Goal: Task Accomplishment & Management: Complete application form

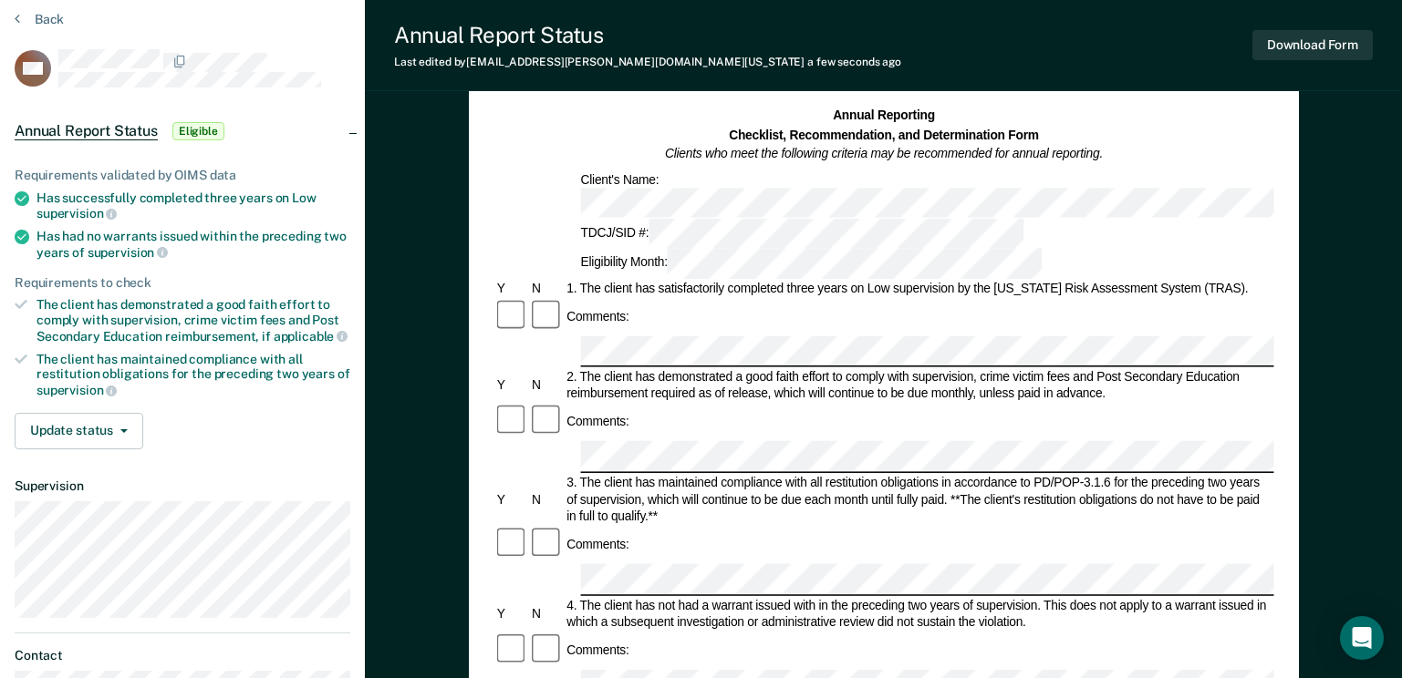
scroll to position [182, 0]
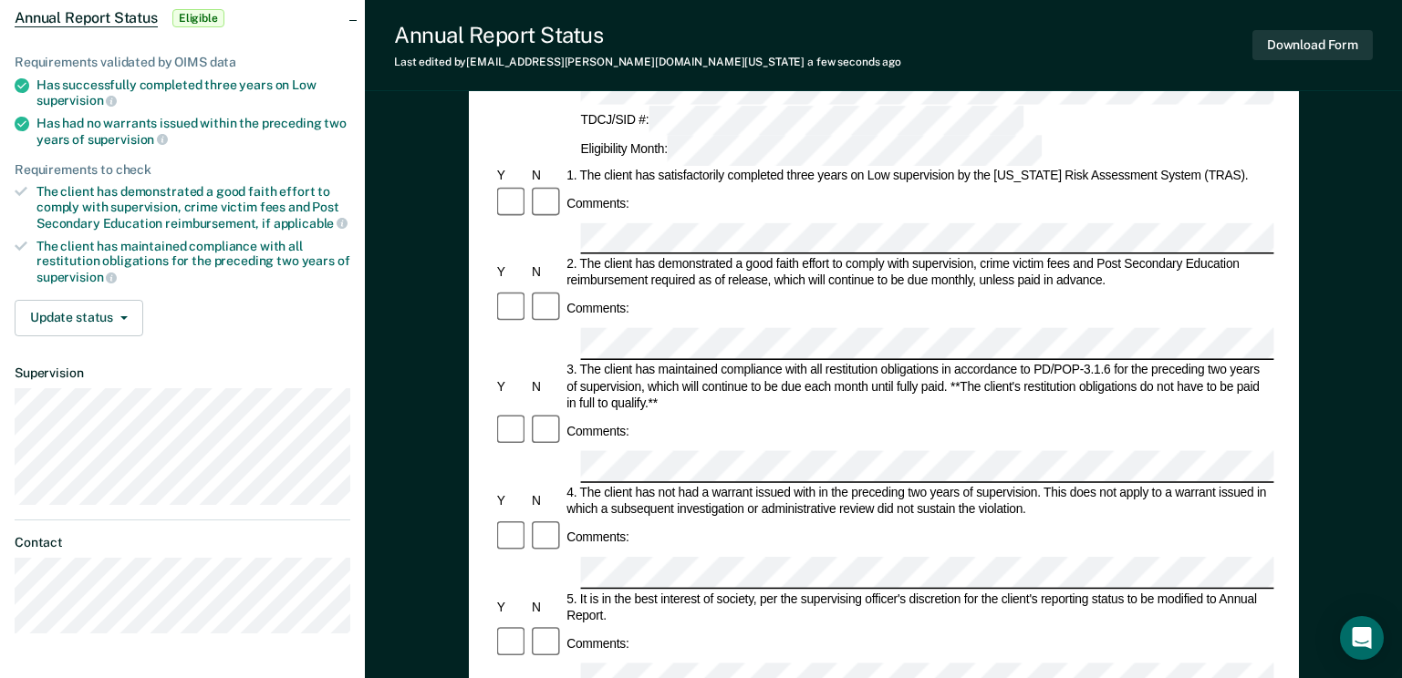
click at [635, 411] on form "Annual Reporting Checklist, Recommendation, and Determination Form Clients who …" at bounding box center [883, 662] width 780 height 1335
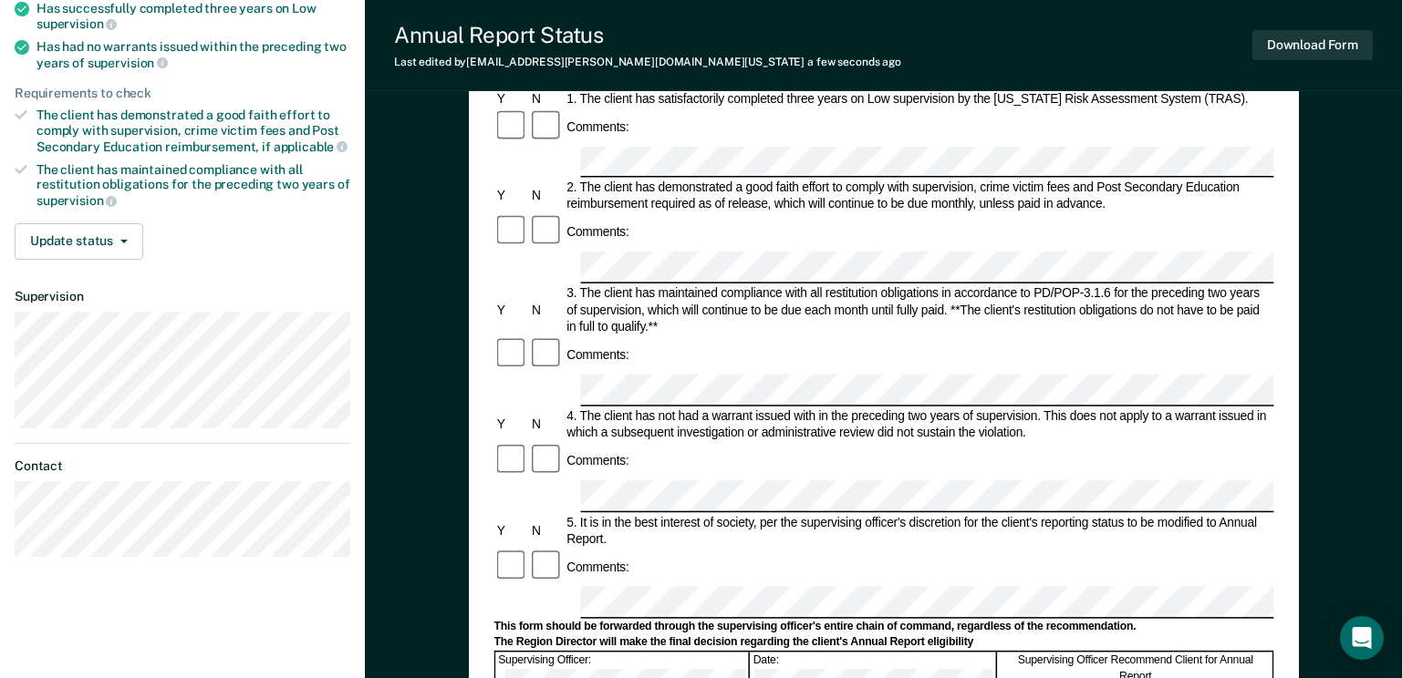
scroll to position [365, 0]
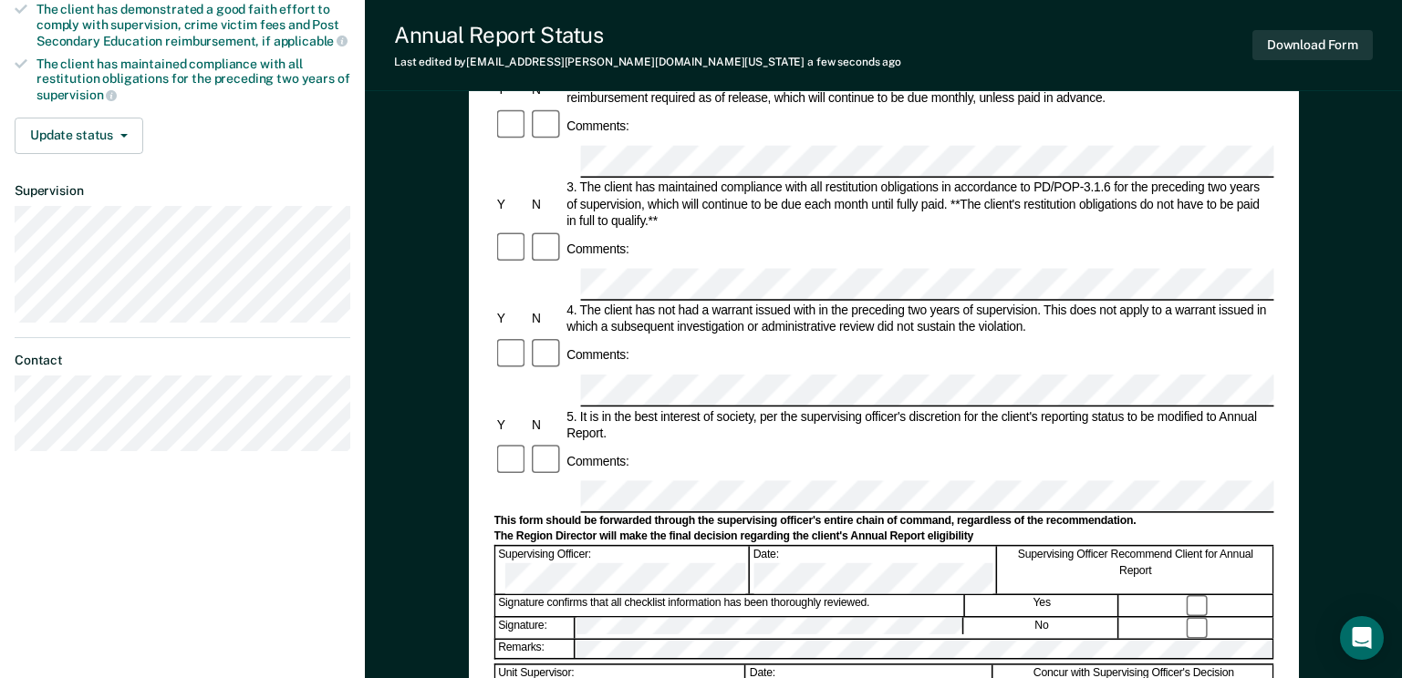
click at [698, 443] on div "Comments:" at bounding box center [883, 461] width 780 height 36
click at [962, 409] on div "5. It is in the best interest of society, per the supervising officer's discret…" at bounding box center [918, 426] width 709 height 34
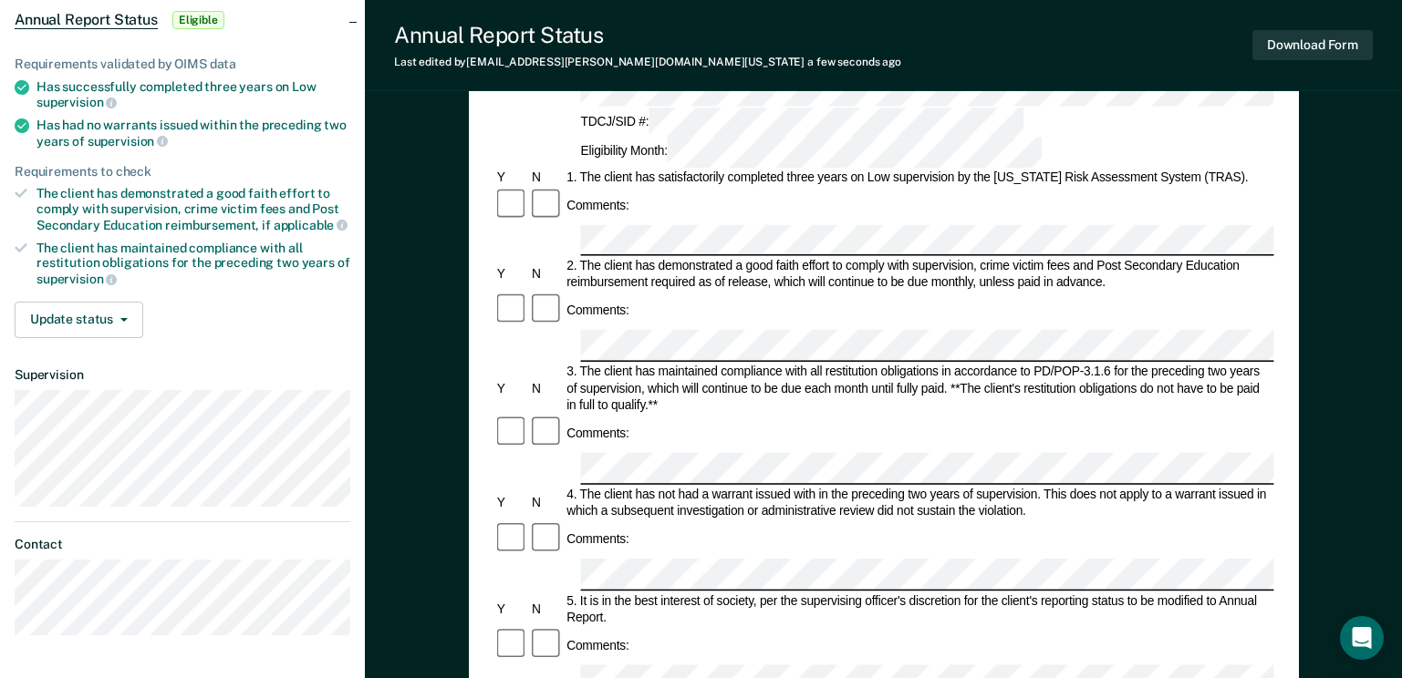
scroll to position [0, 0]
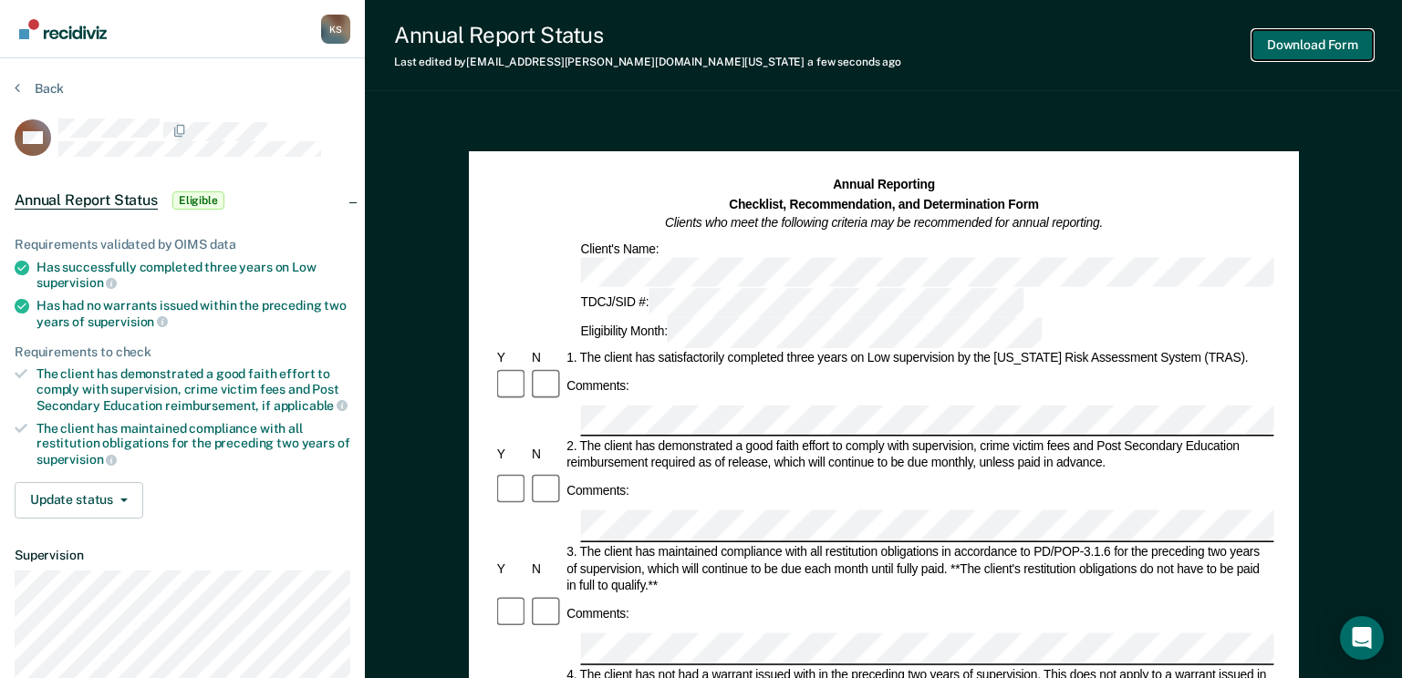
click at [1309, 44] on button "Download Form" at bounding box center [1312, 45] width 120 height 30
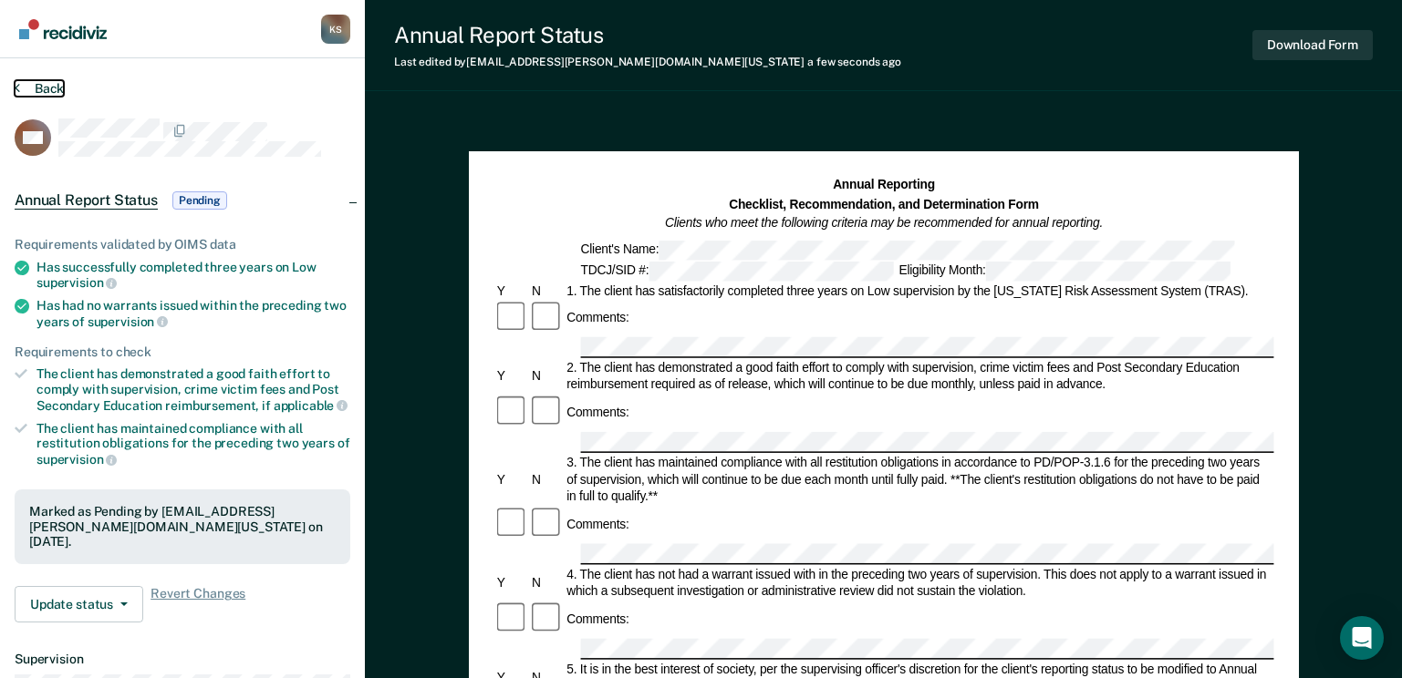
click at [41, 82] on button "Back" at bounding box center [39, 88] width 49 height 16
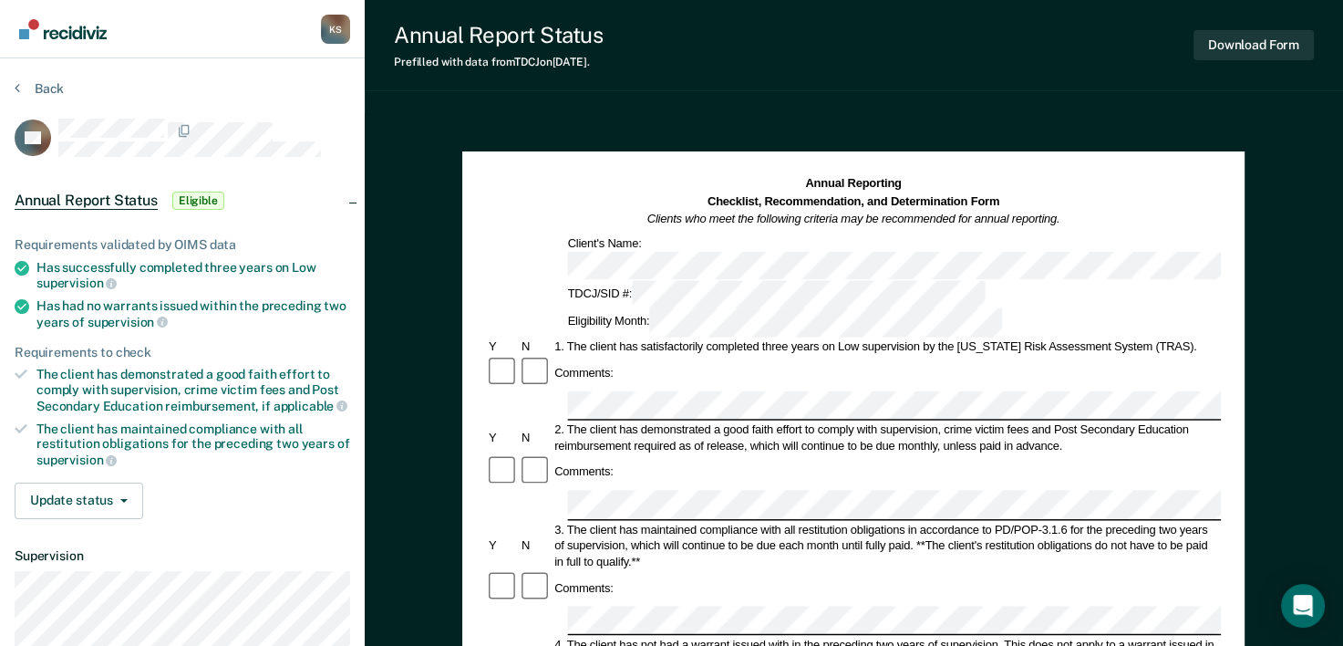
click at [616, 422] on div "2. The client has demonstrated a good faith effort to comply with supervision, …" at bounding box center [887, 438] width 669 height 32
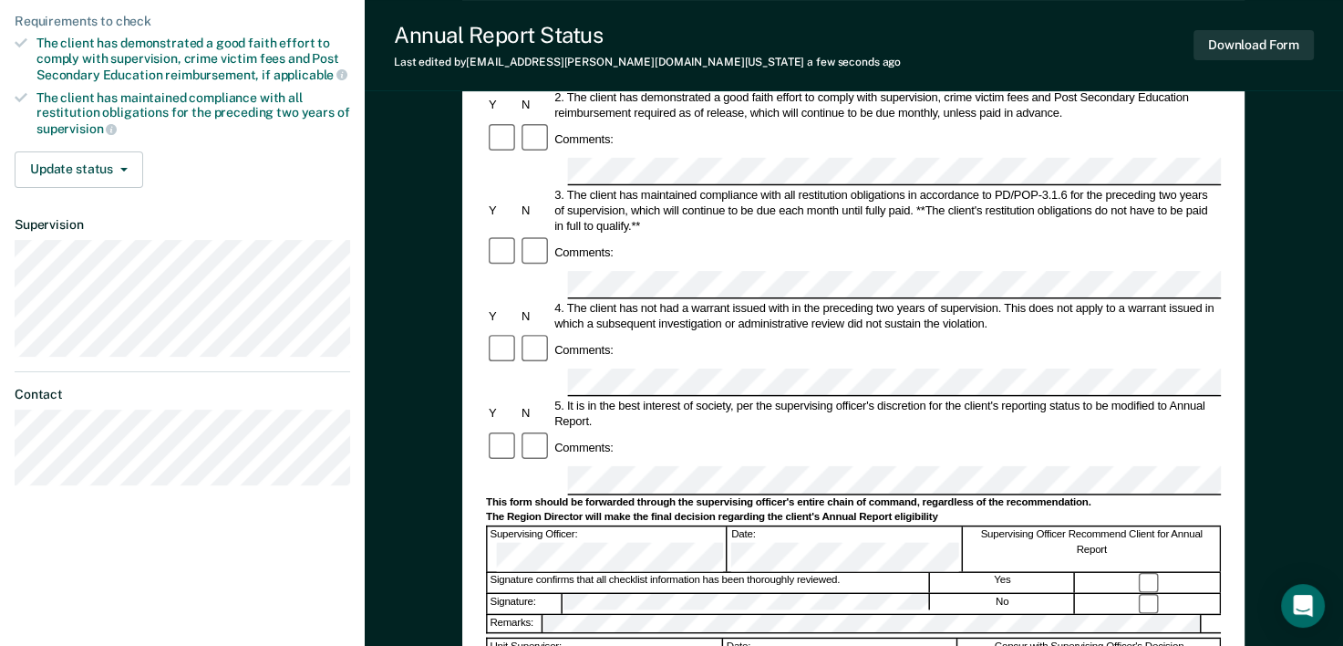
scroll to position [365, 0]
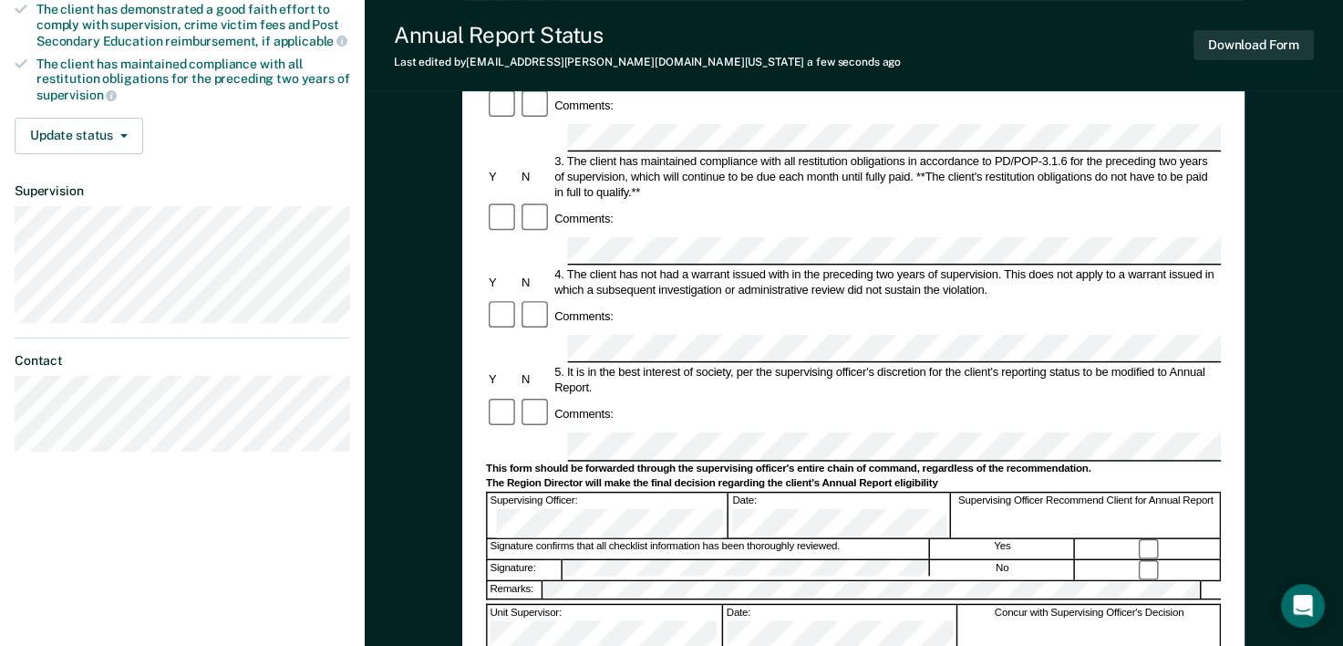
click at [444, 374] on div "Annual Reporting Checklist, Recommendation, and Determination Form Clients who …" at bounding box center [854, 348] width 978 height 1200
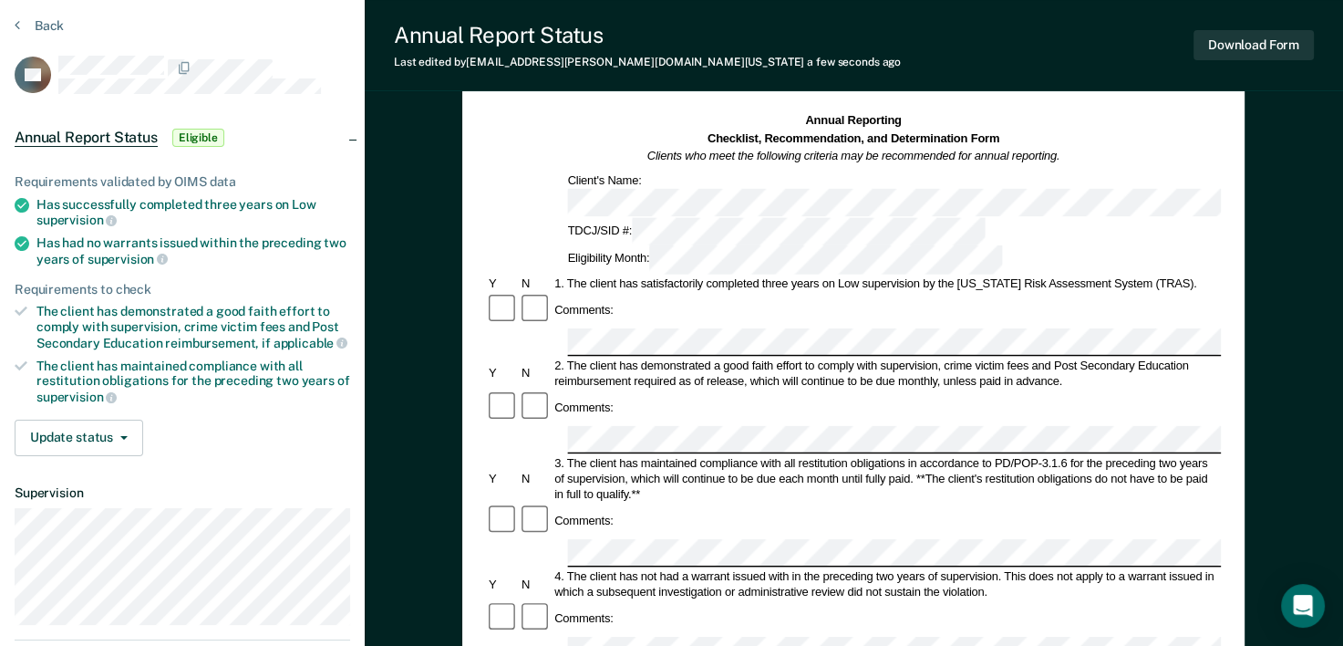
scroll to position [182, 0]
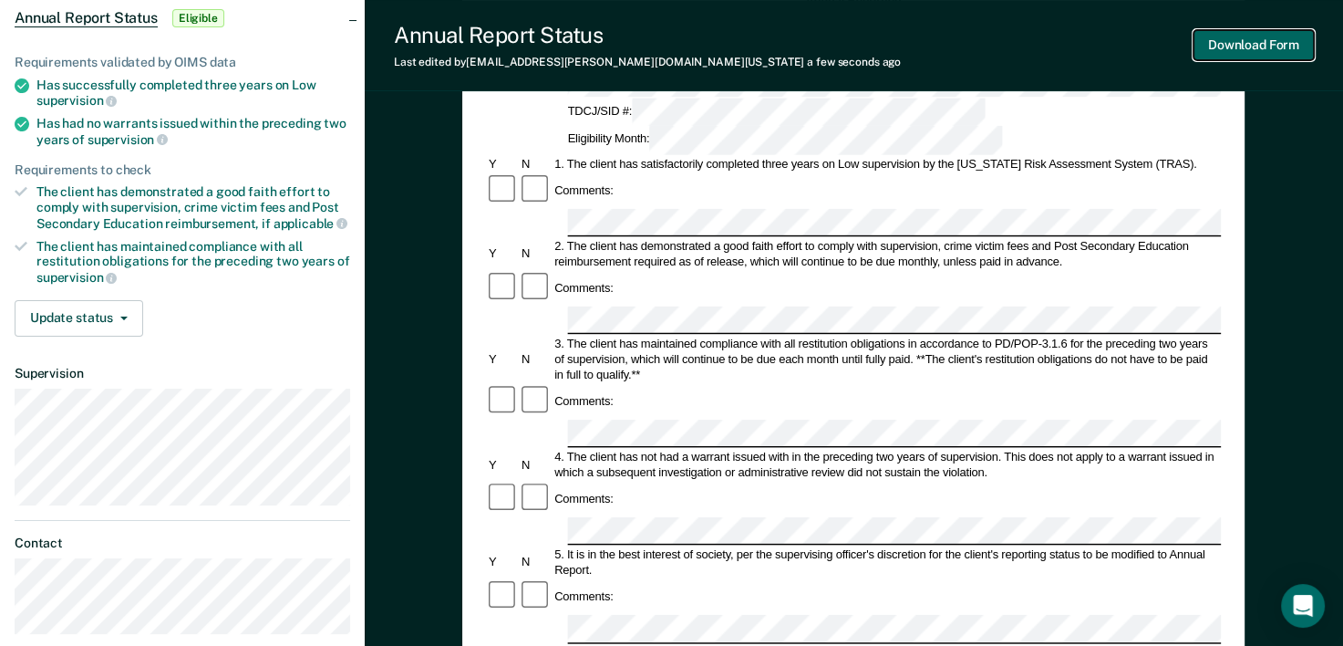
click at [1236, 47] on button "Download Form" at bounding box center [1254, 45] width 120 height 30
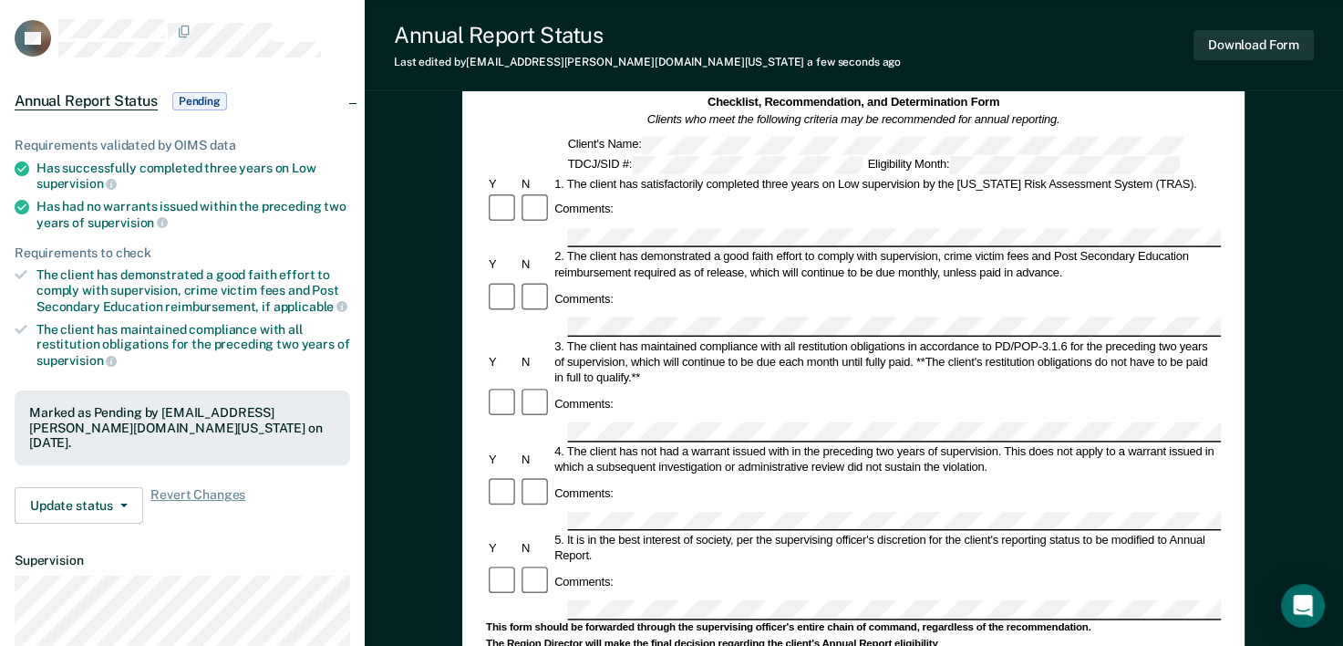
scroll to position [0, 0]
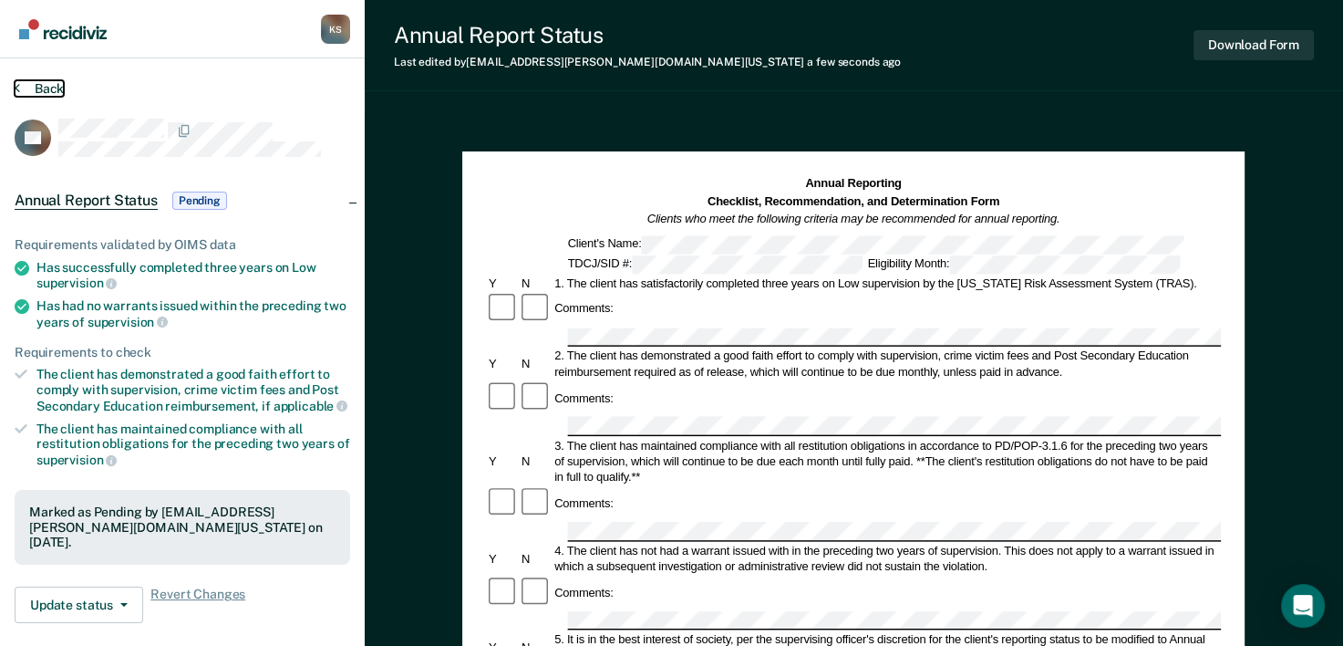
click at [47, 90] on button "Back" at bounding box center [39, 88] width 49 height 16
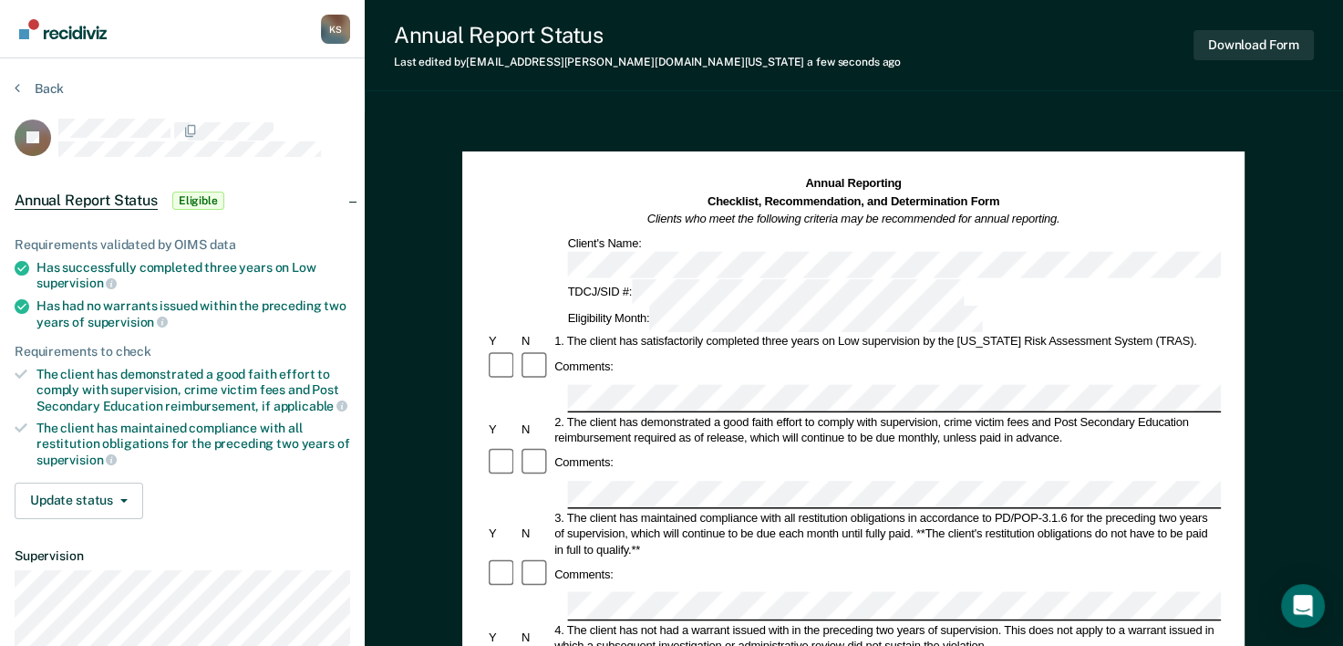
click at [657, 447] on div "Comments:" at bounding box center [853, 463] width 735 height 33
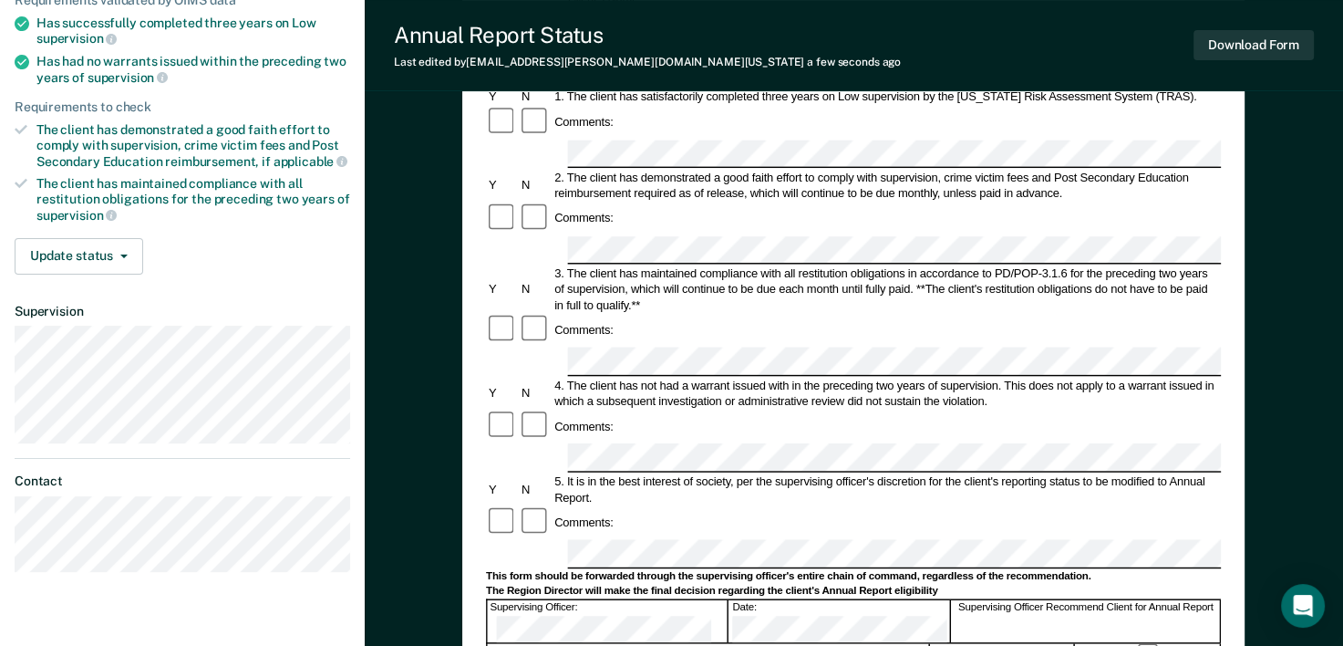
scroll to position [91, 0]
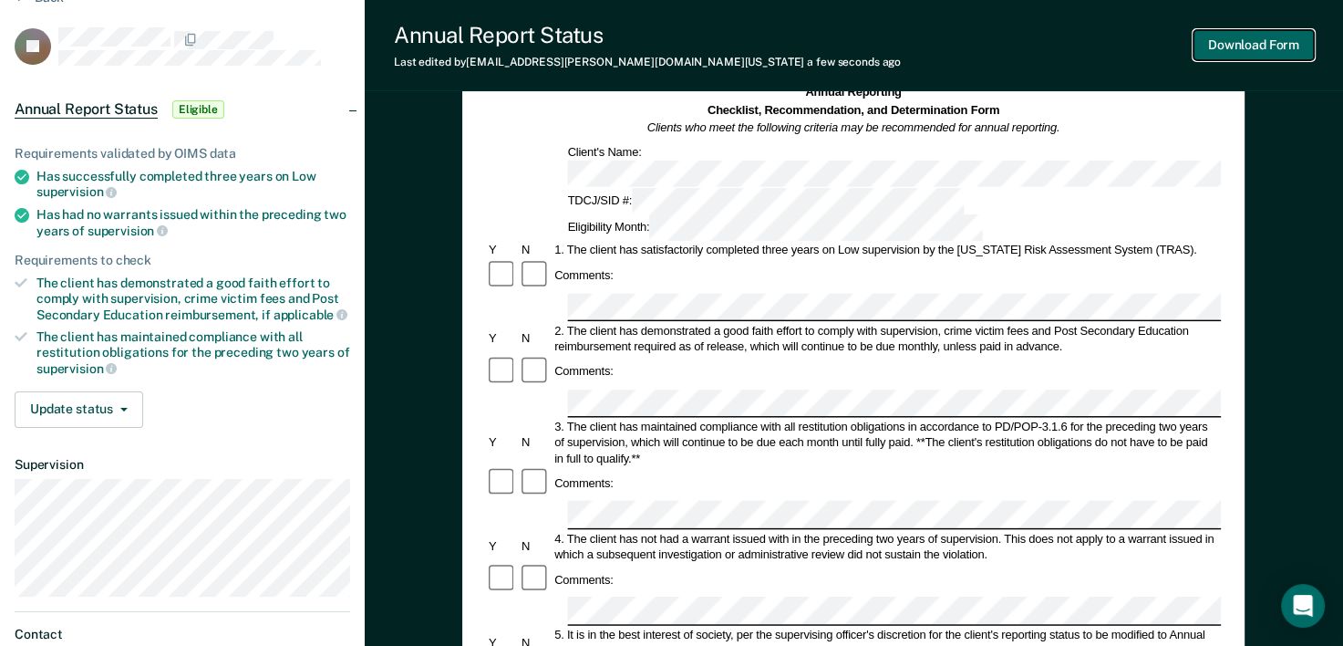
click at [1226, 48] on button "Download Form" at bounding box center [1254, 45] width 120 height 30
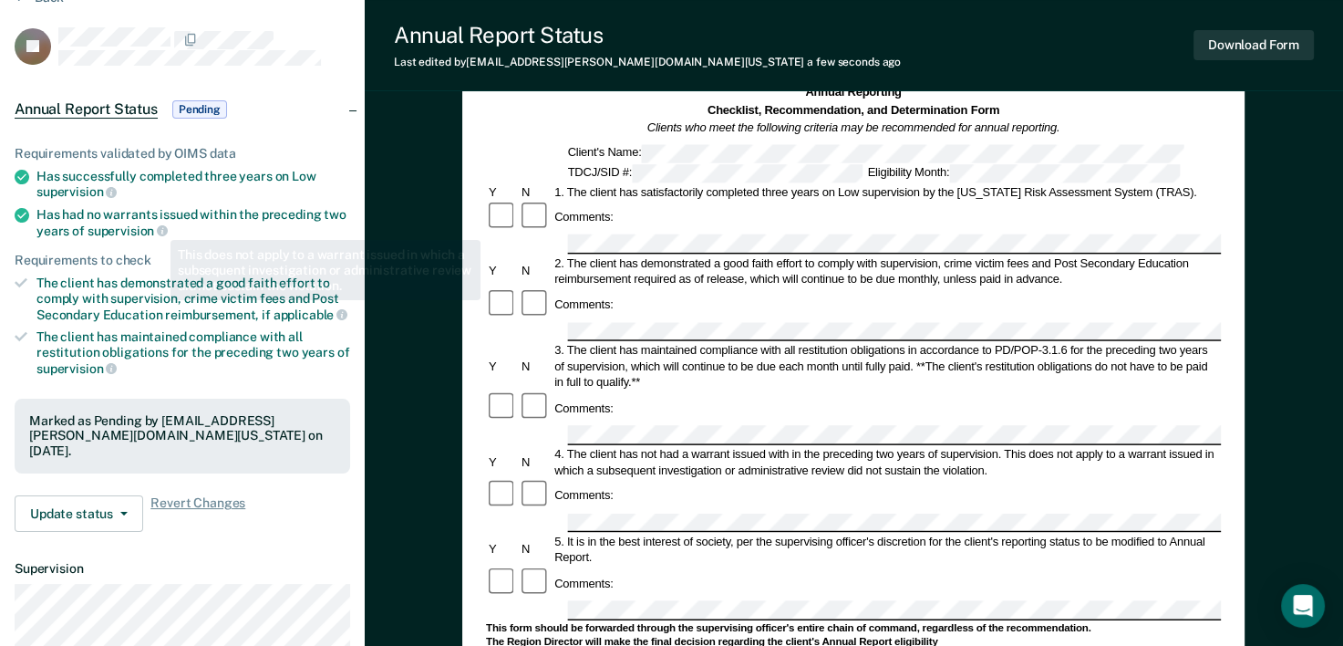
scroll to position [0, 0]
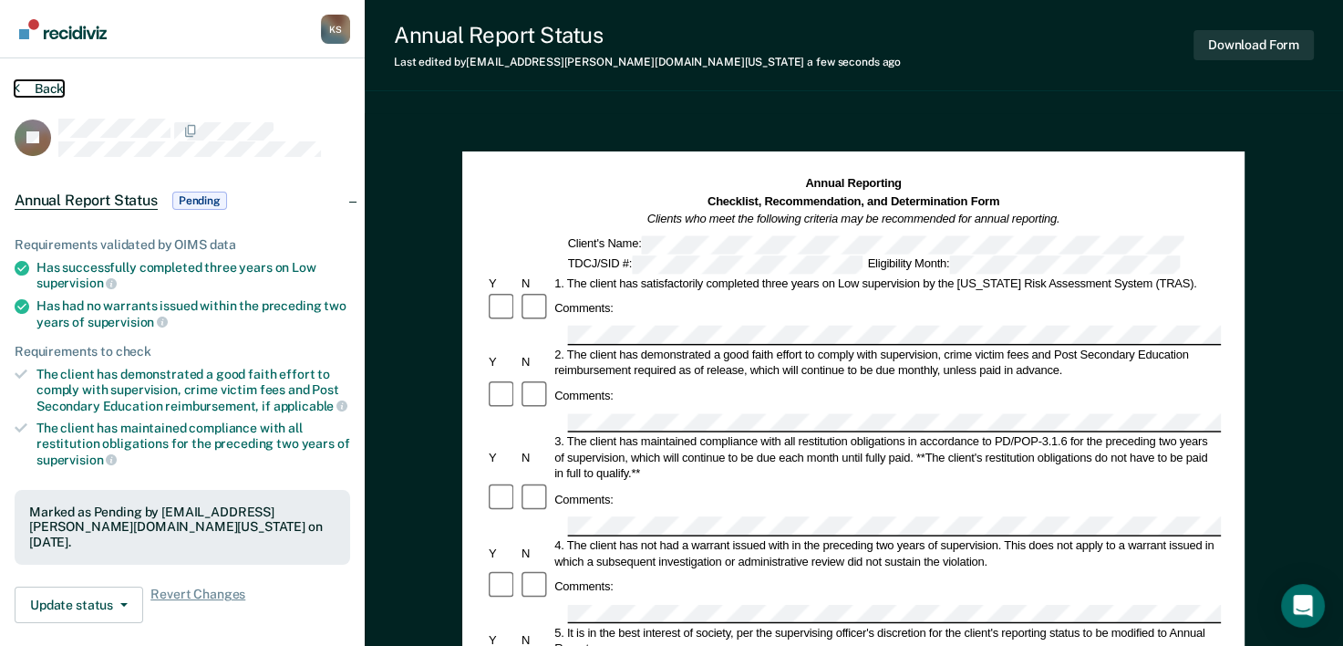
click at [57, 86] on button "Back" at bounding box center [39, 88] width 49 height 16
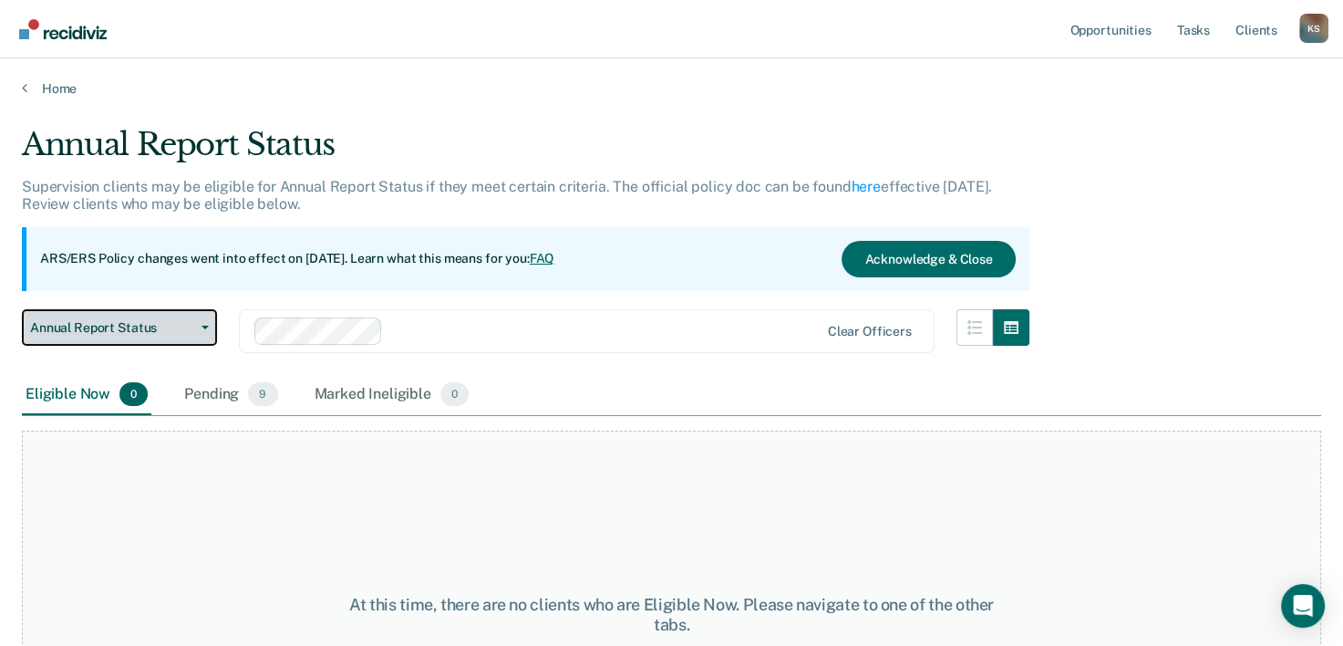
click at [187, 328] on span "Annual Report Status" at bounding box center [112, 328] width 164 height 16
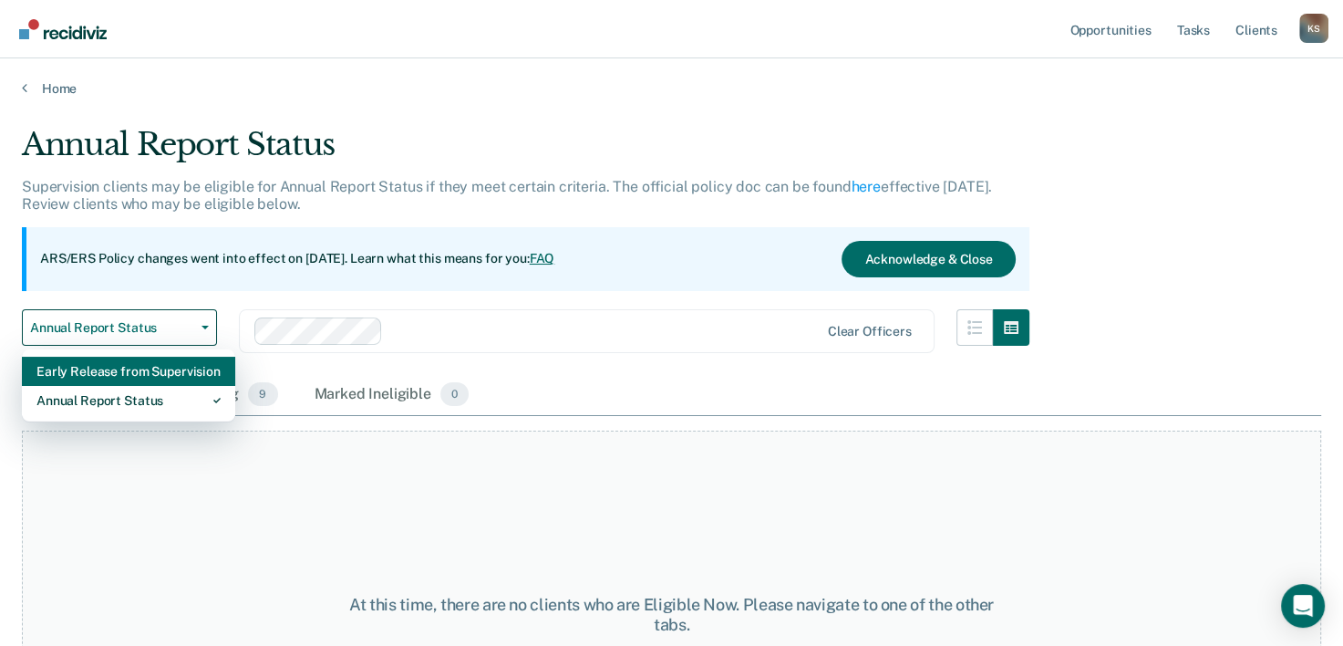
click at [161, 376] on div "Early Release from Supervision" at bounding box center [128, 371] width 184 height 29
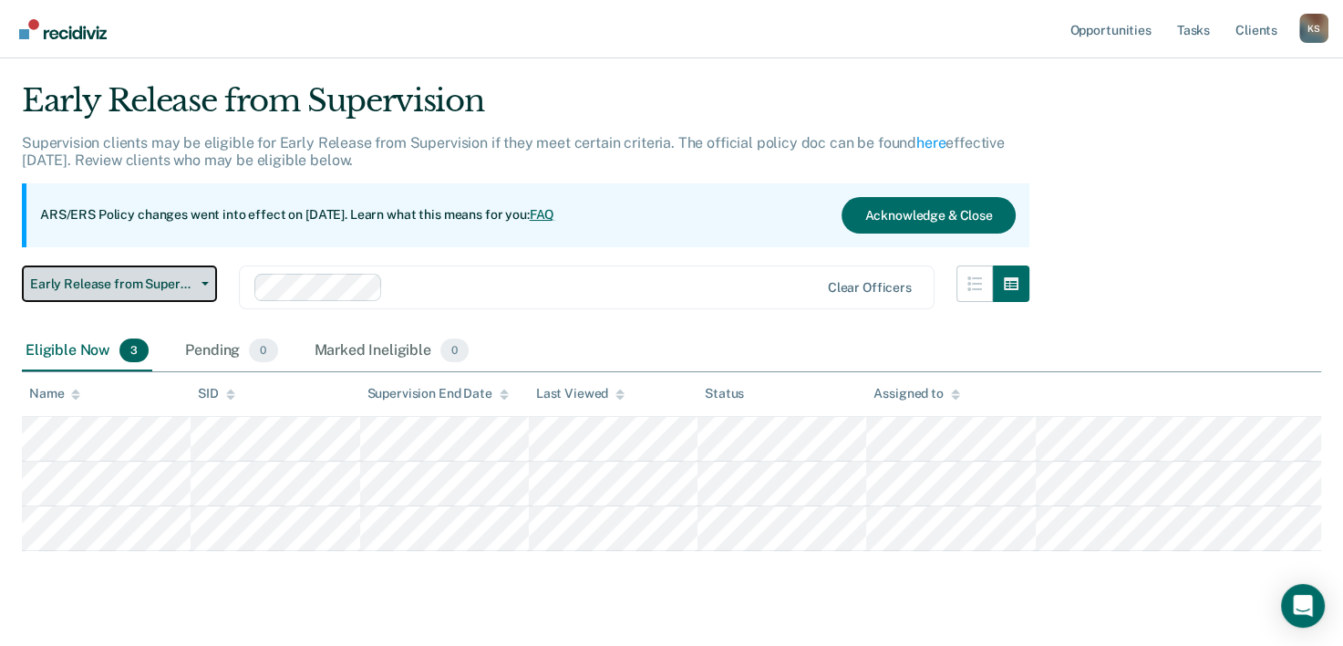
scroll to position [78, 0]
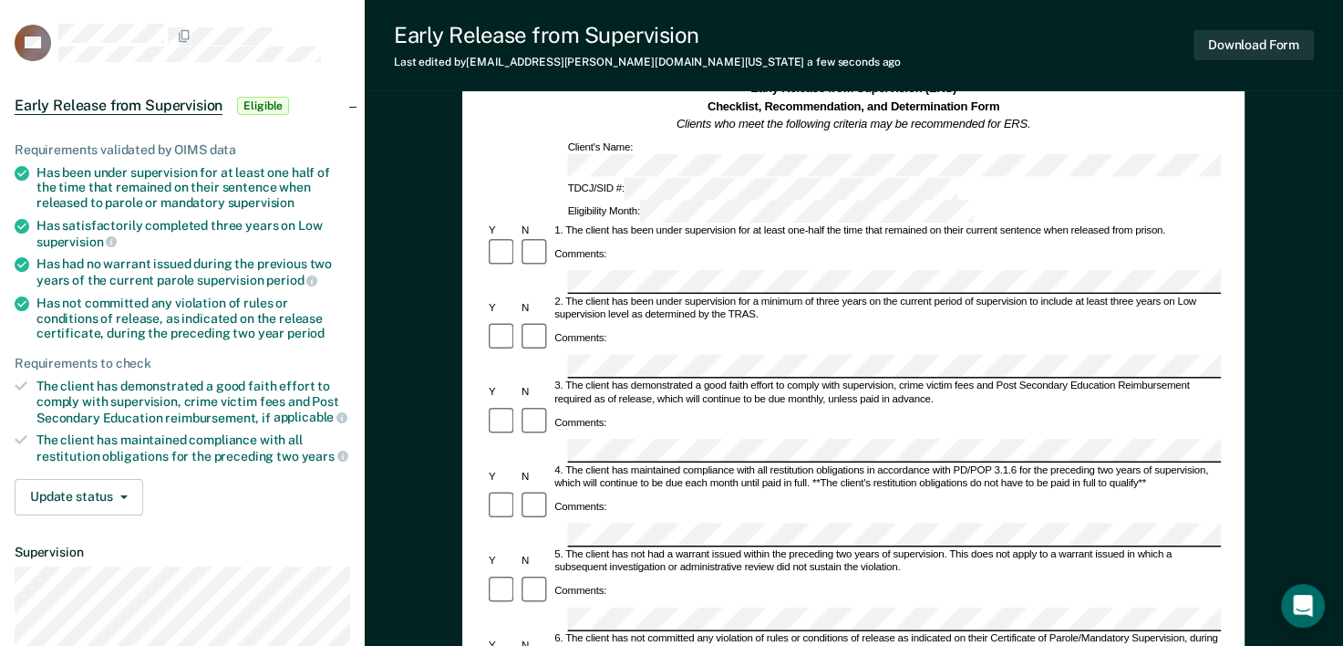
scroll to position [182, 0]
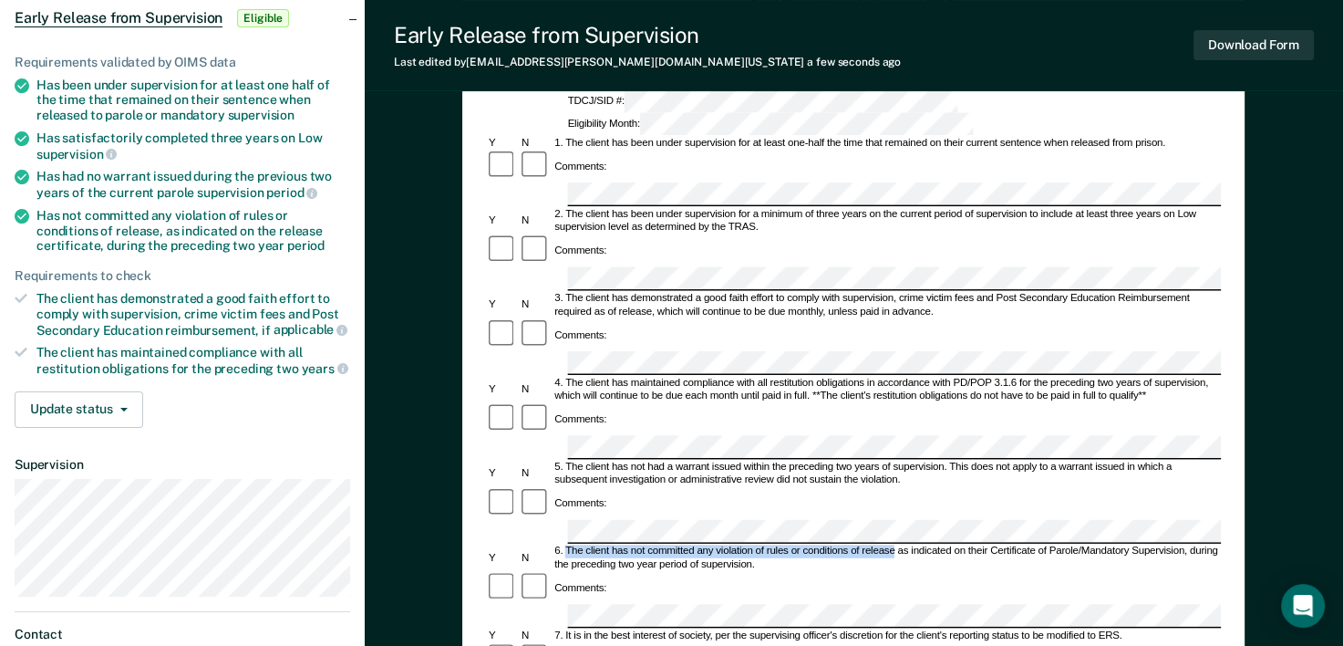
drag, startPoint x: 564, startPoint y: 419, endPoint x: 895, endPoint y: 414, distance: 331.0
click at [895, 545] on div "6. The client has not committed any violation of rules or conditions of release…" at bounding box center [887, 558] width 669 height 26
copy div "The client has not committed any violation of rules or conditions of release"
click at [661, 572] on div "Comments:" at bounding box center [853, 588] width 735 height 33
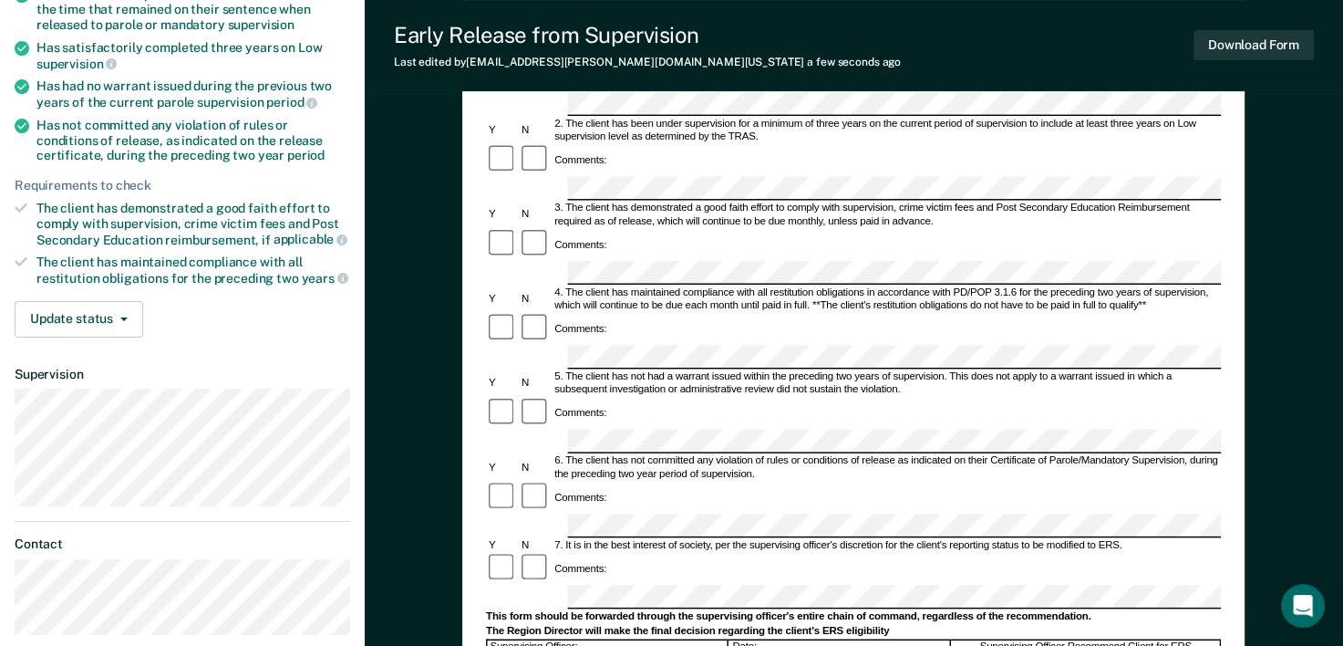
scroll to position [0, 0]
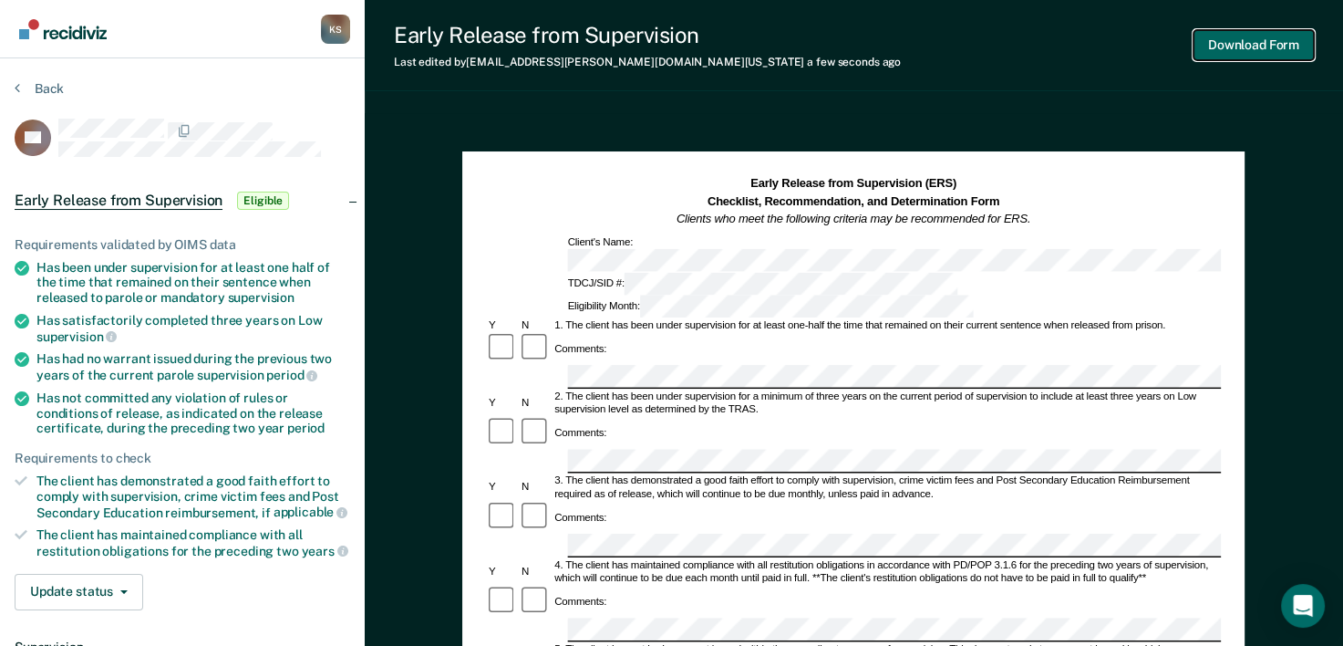
click at [1246, 42] on button "Download Form" at bounding box center [1254, 45] width 120 height 30
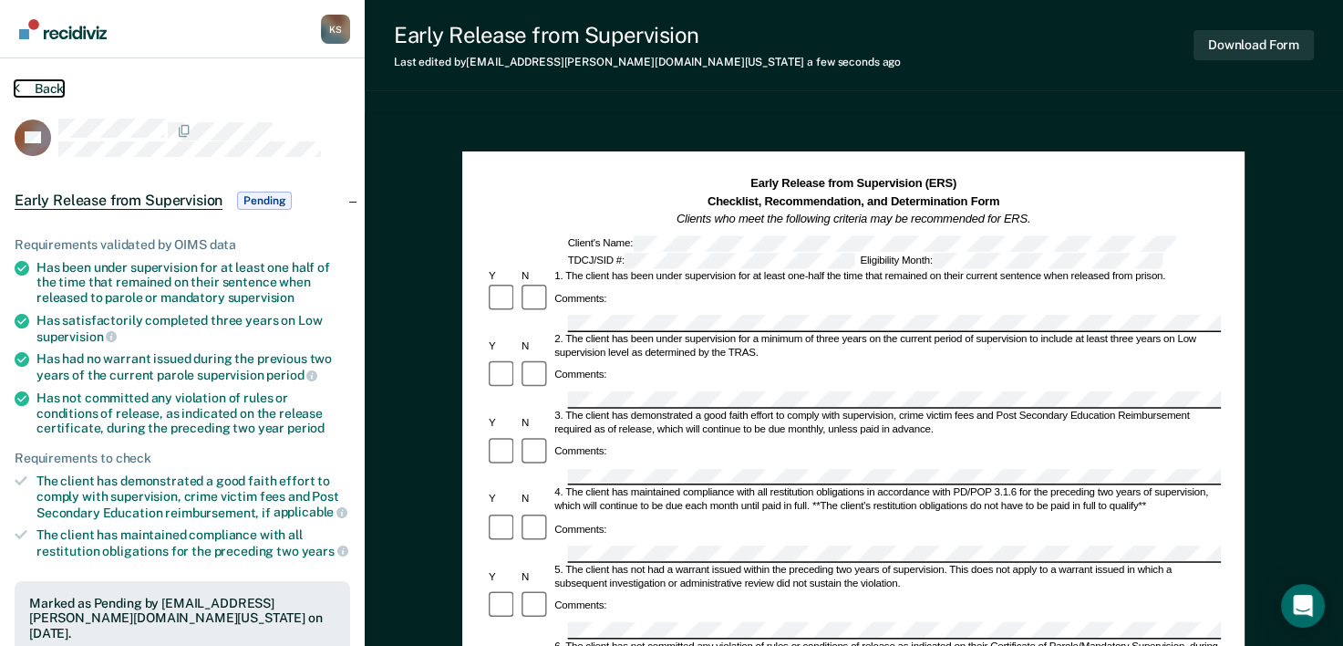
click at [26, 86] on button "Back" at bounding box center [39, 88] width 49 height 16
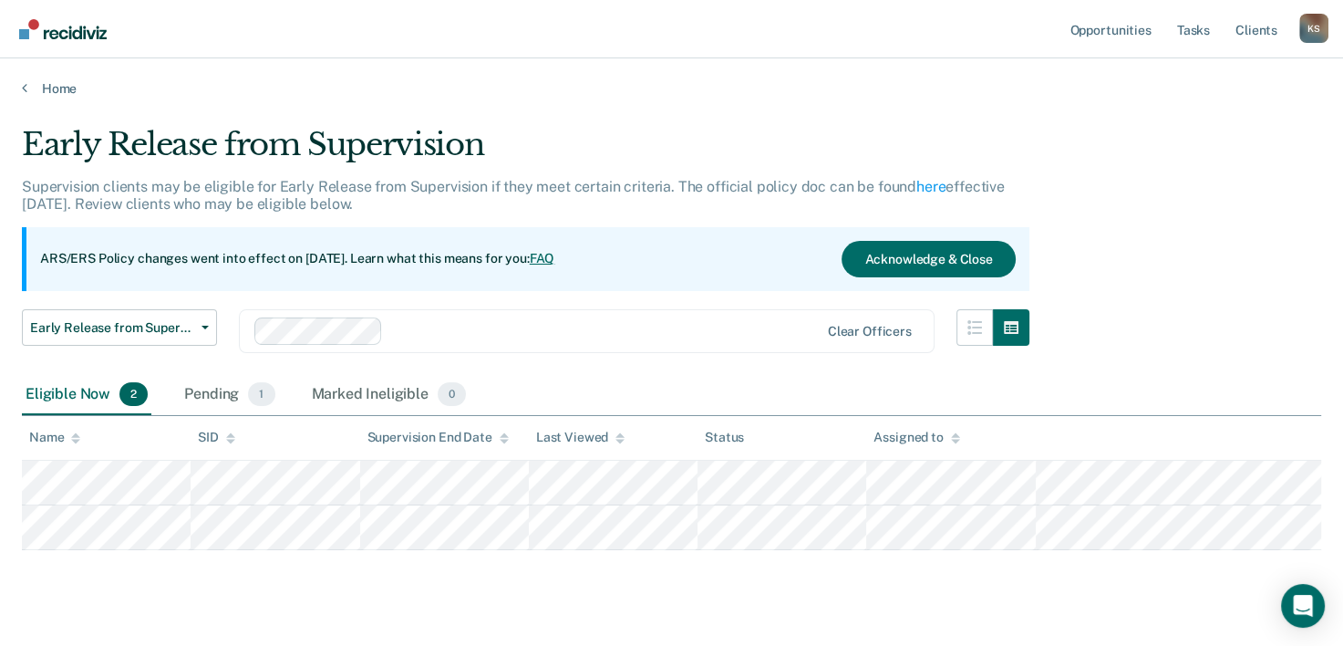
scroll to position [33, 0]
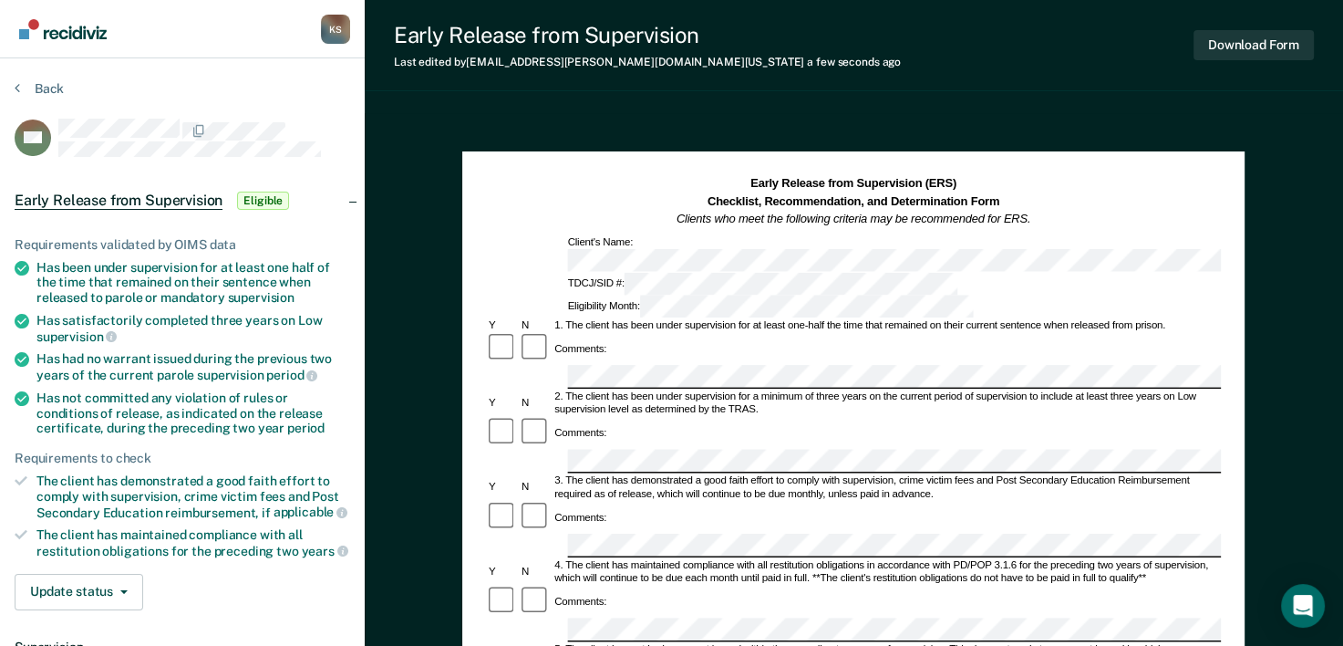
scroll to position [91, 0]
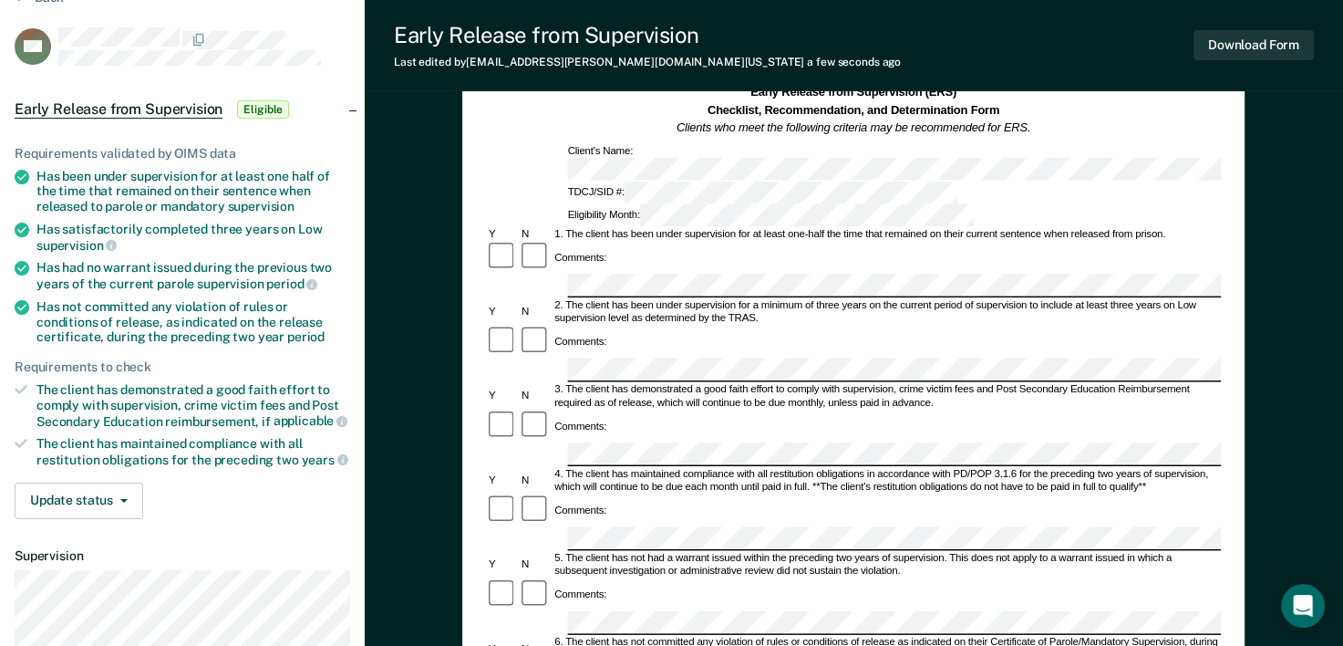
click at [689, 409] on div "Comments:" at bounding box center [853, 438] width 735 height 58
click at [522, 409] on div at bounding box center [535, 425] width 33 height 33
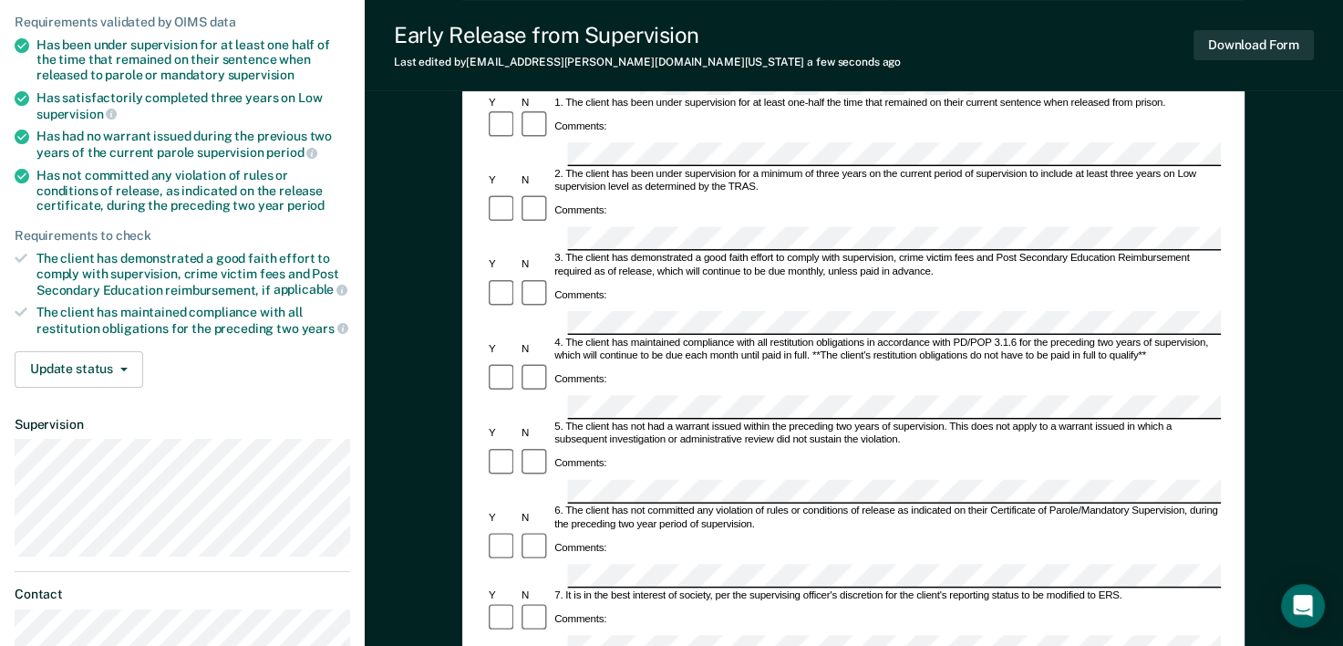
scroll to position [0, 0]
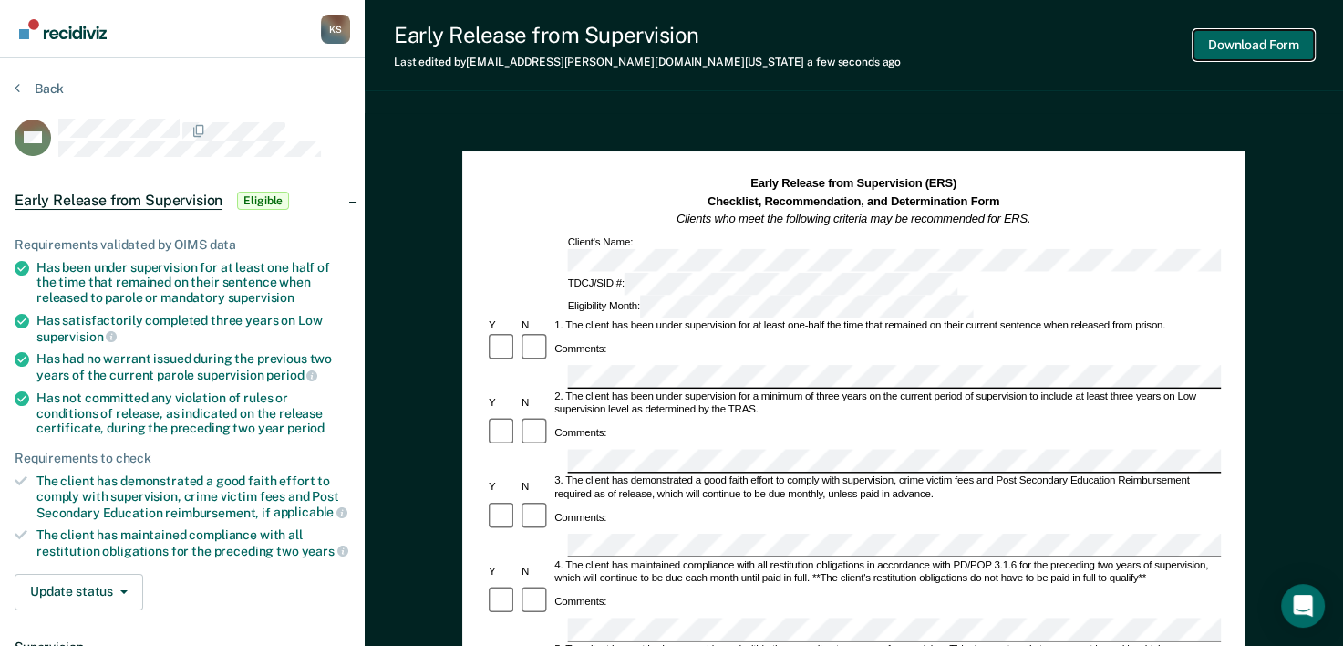
click at [1227, 47] on button "Download Form" at bounding box center [1254, 45] width 120 height 30
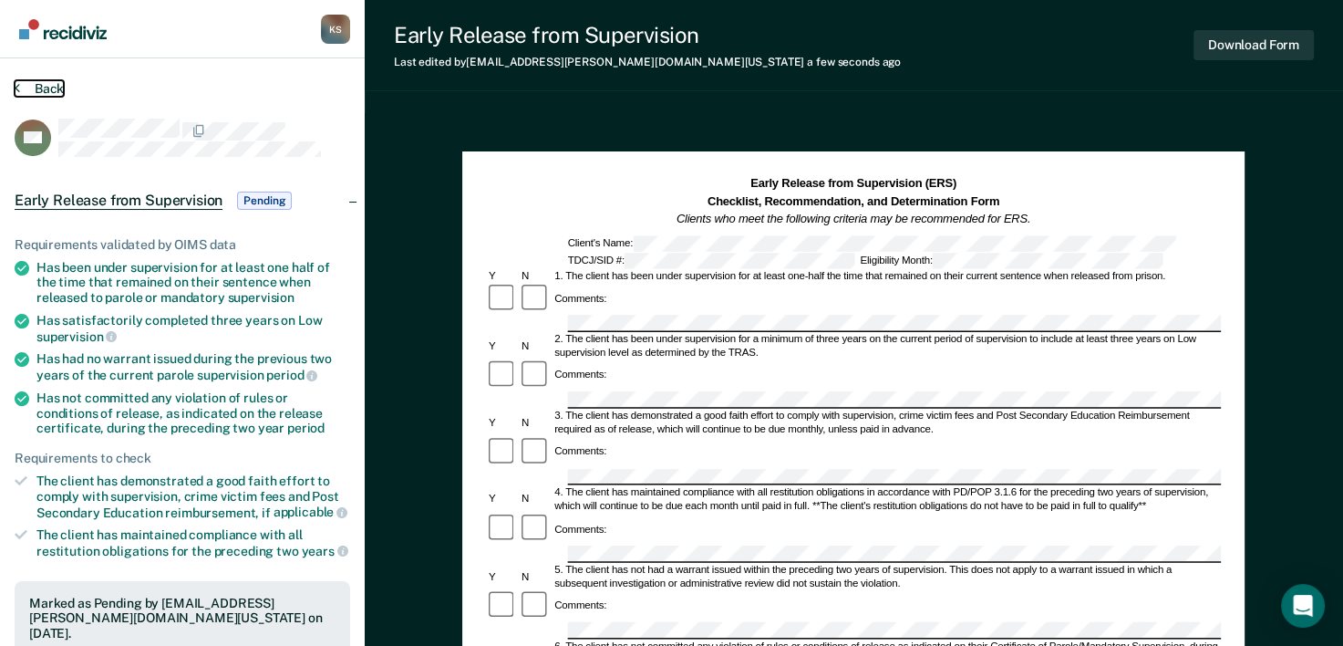
click at [54, 84] on button "Back" at bounding box center [39, 88] width 49 height 16
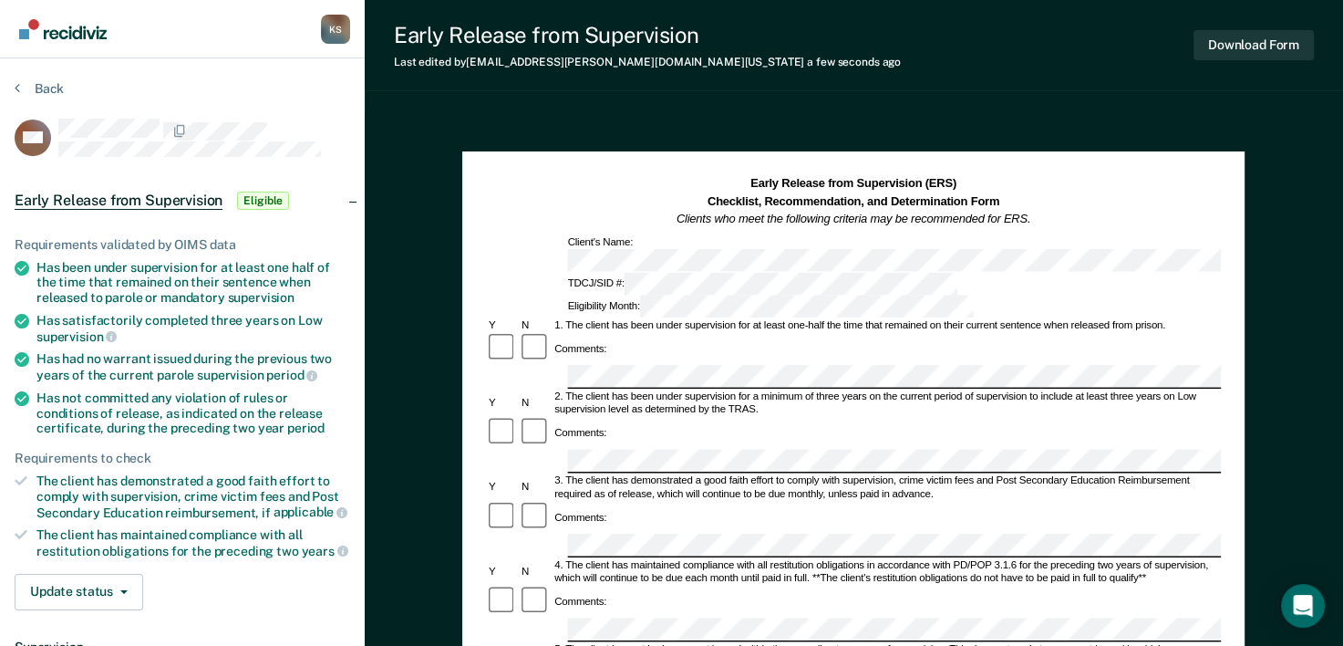
click at [970, 333] on div "Comments:" at bounding box center [853, 349] width 735 height 33
click at [823, 501] on div "Comments:" at bounding box center [853, 530] width 735 height 58
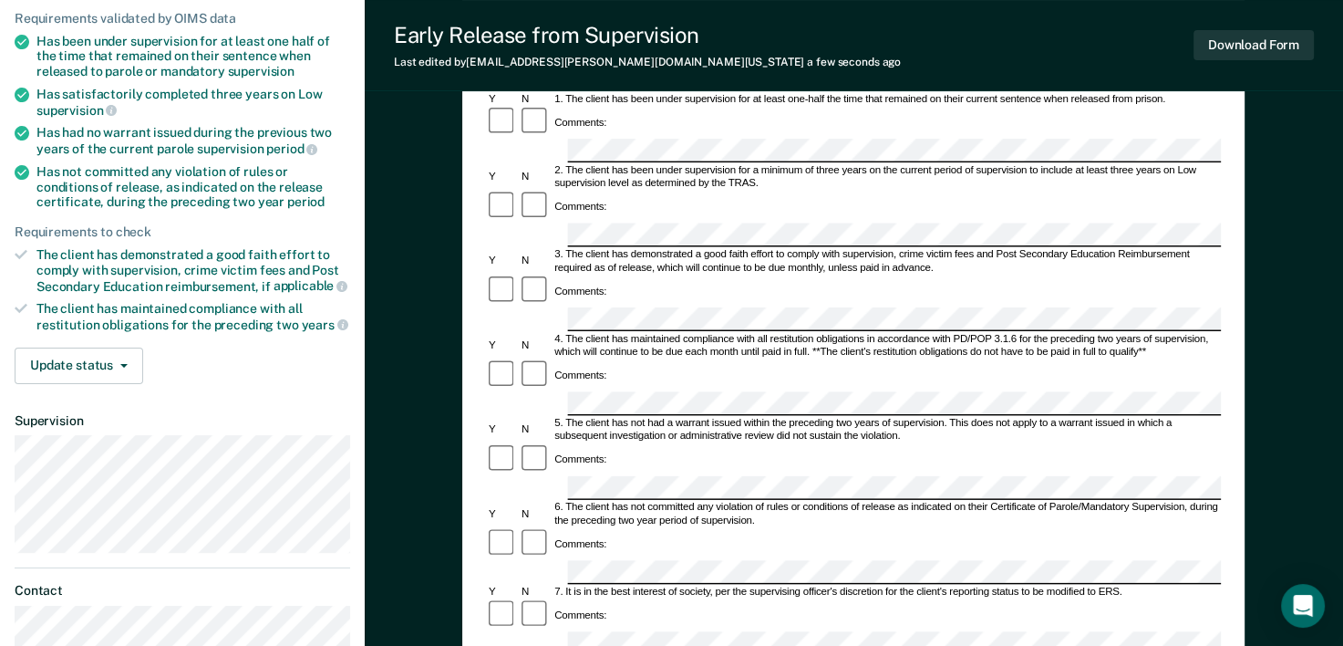
scroll to position [274, 0]
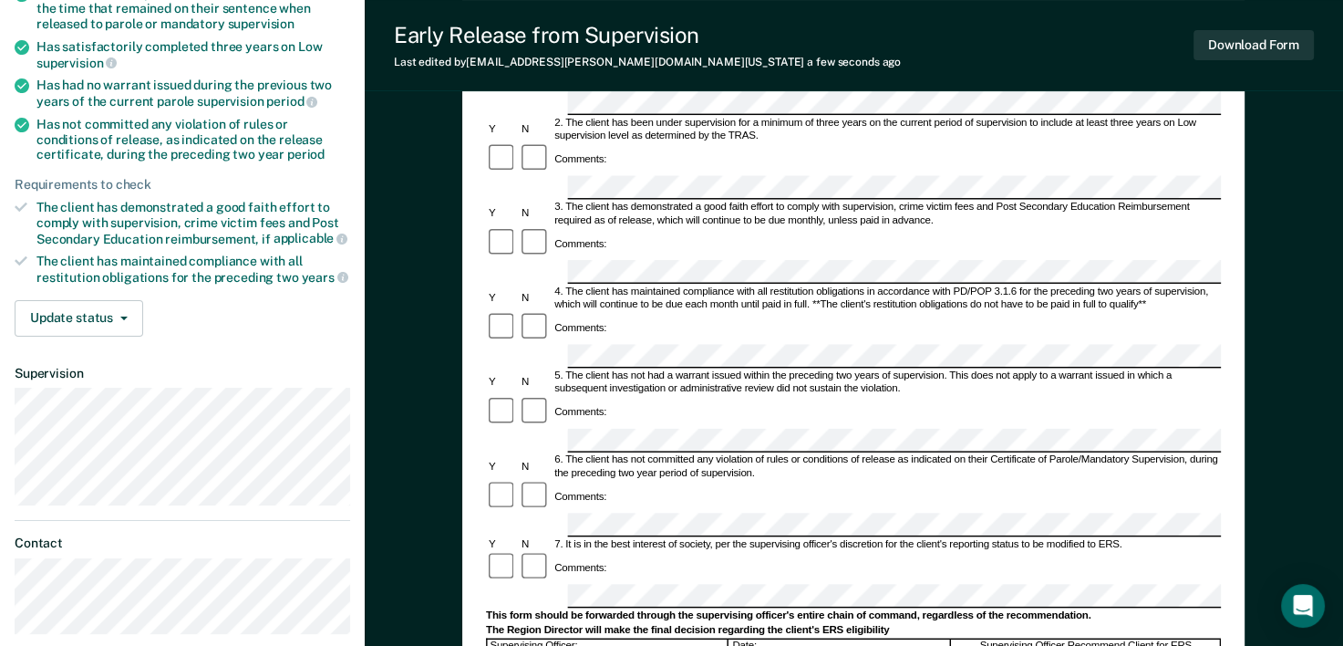
click at [648, 378] on form "Early Release from Supervision (ERS) Checklist, Recommendation, and Determinati…" at bounding box center [853, 525] width 735 height 1247
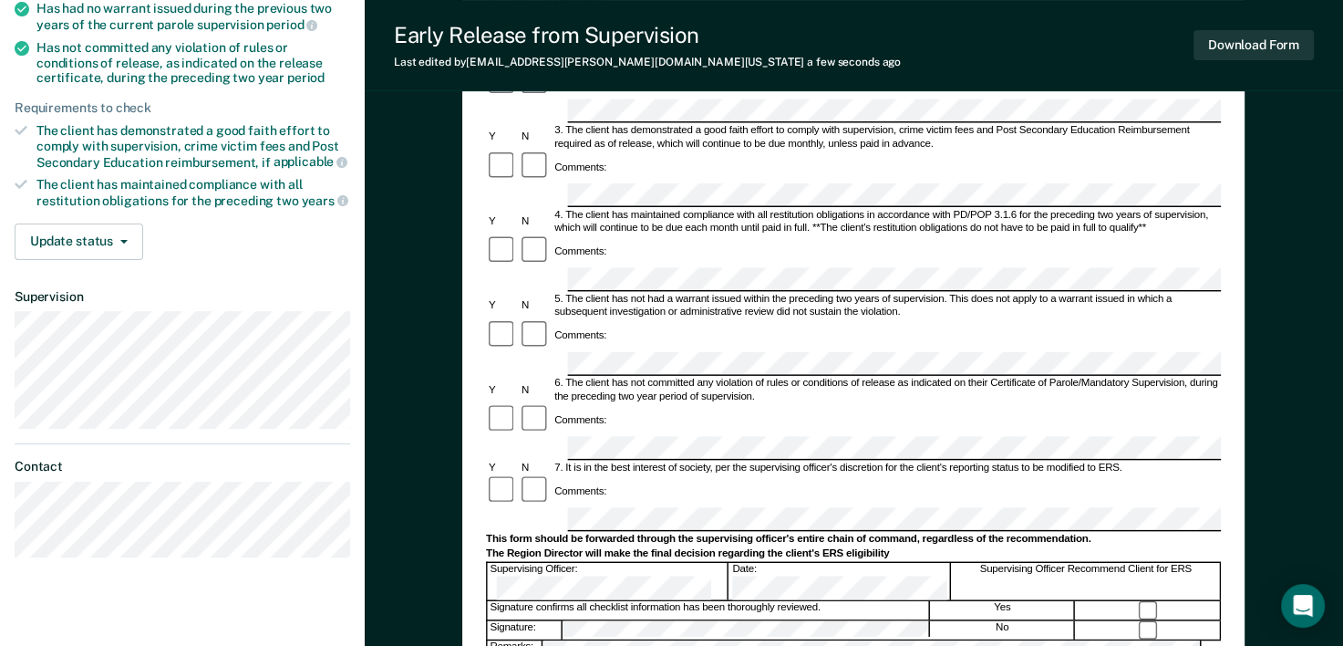
scroll to position [456, 0]
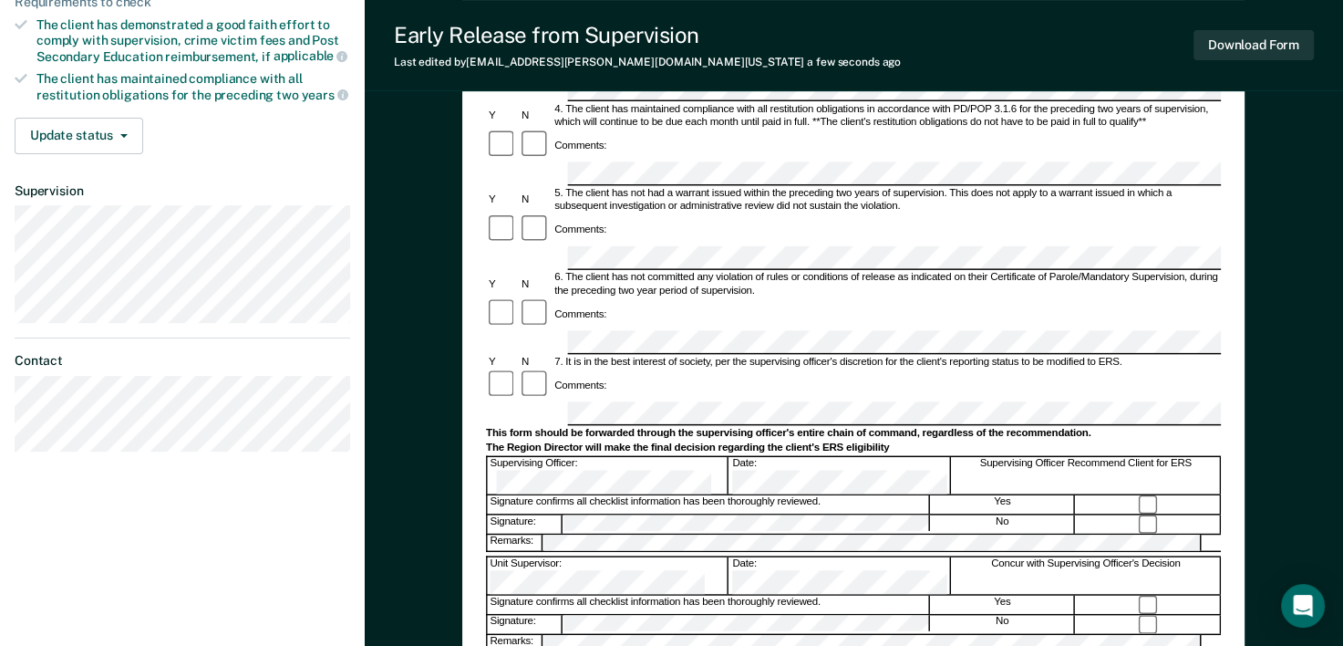
click at [598, 556] on div "Unit Supervisor: Date: Concur with Supervising Officer's Decision" at bounding box center [853, 574] width 735 height 37
click at [1225, 54] on button "Download Form" at bounding box center [1254, 45] width 120 height 30
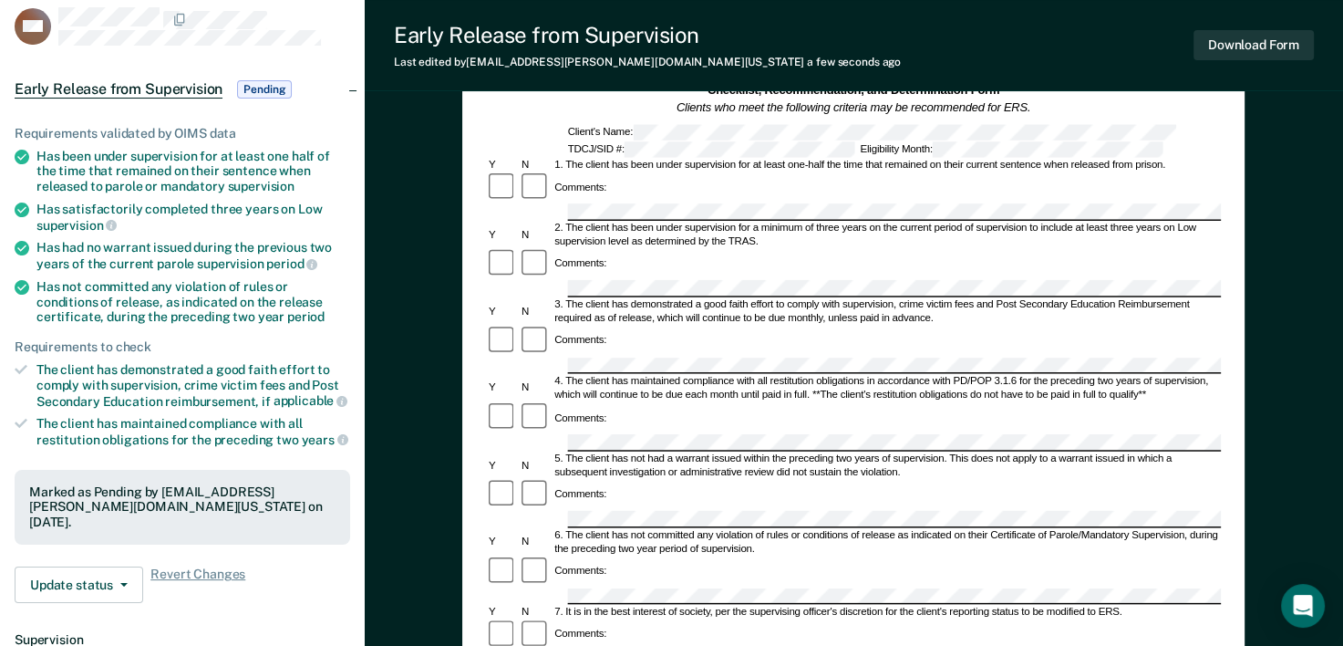
scroll to position [0, 0]
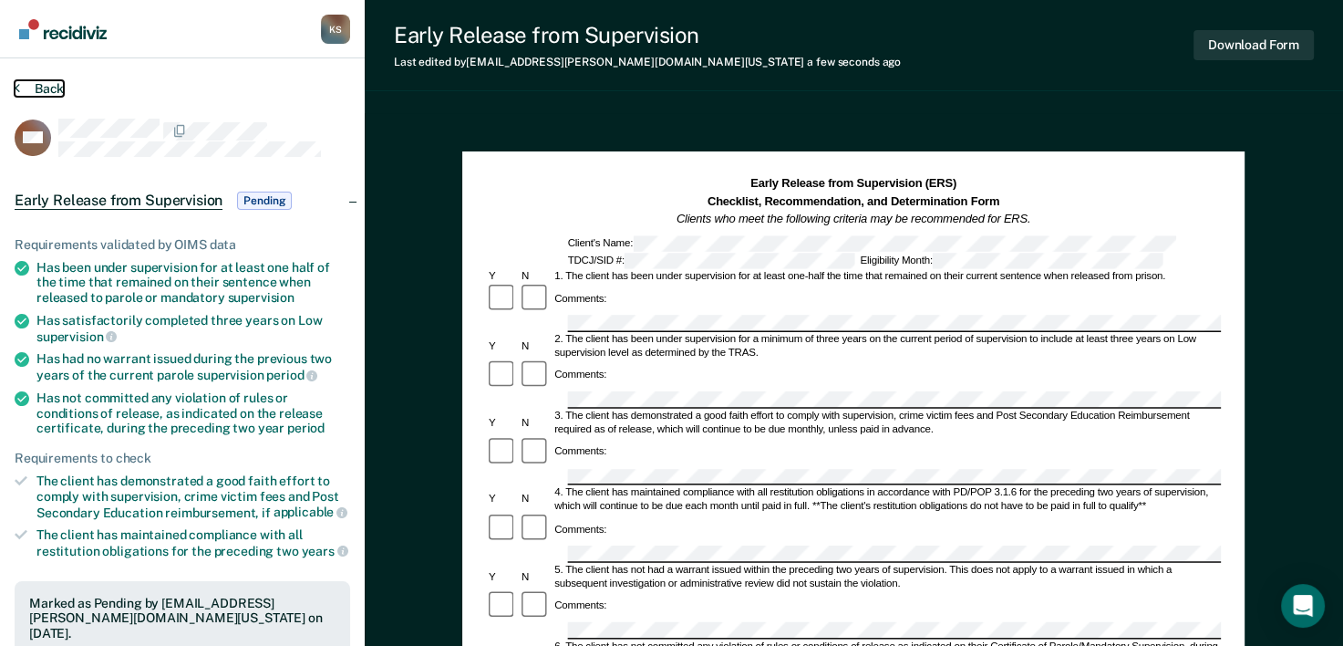
click at [47, 88] on button "Back" at bounding box center [39, 88] width 49 height 16
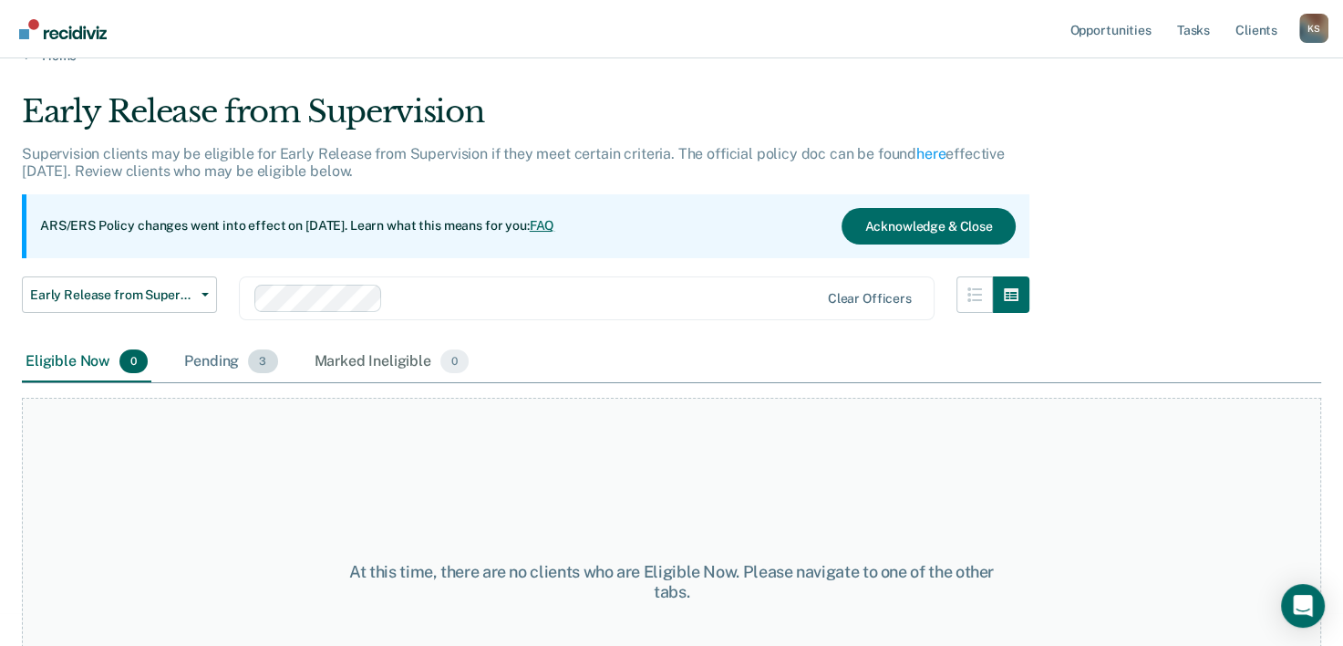
click at [203, 363] on div "Pending 3" at bounding box center [231, 362] width 100 height 40
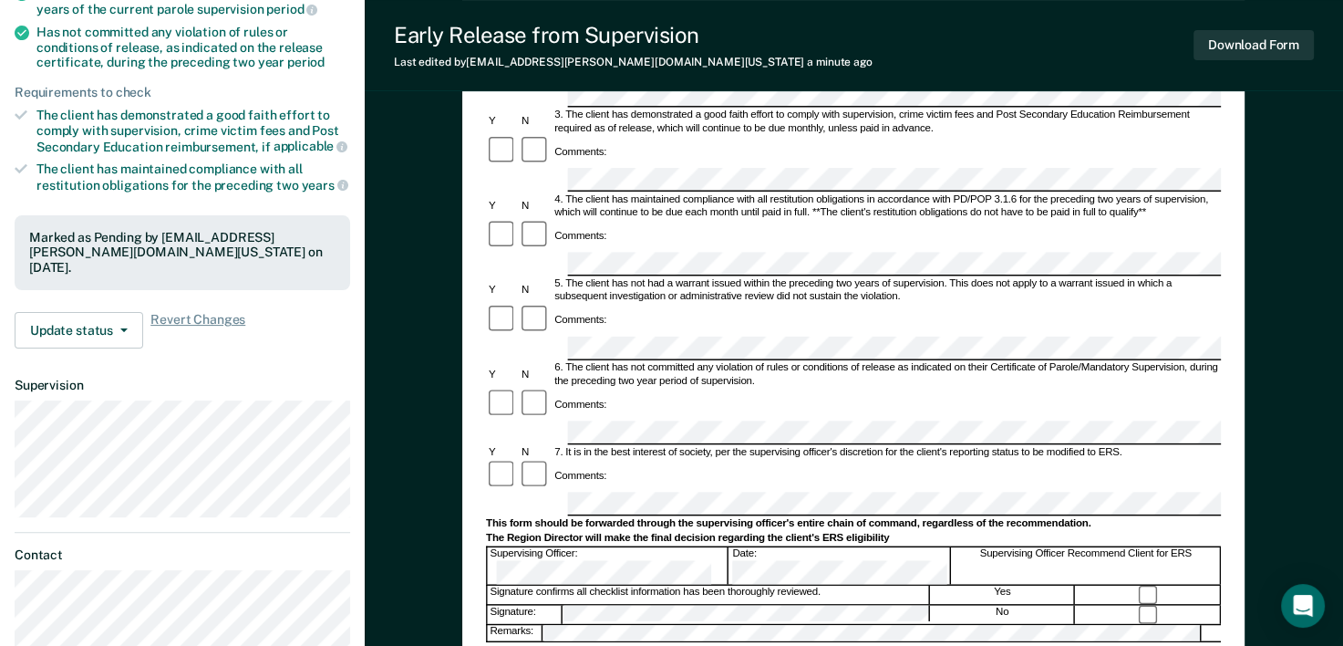
scroll to position [182, 0]
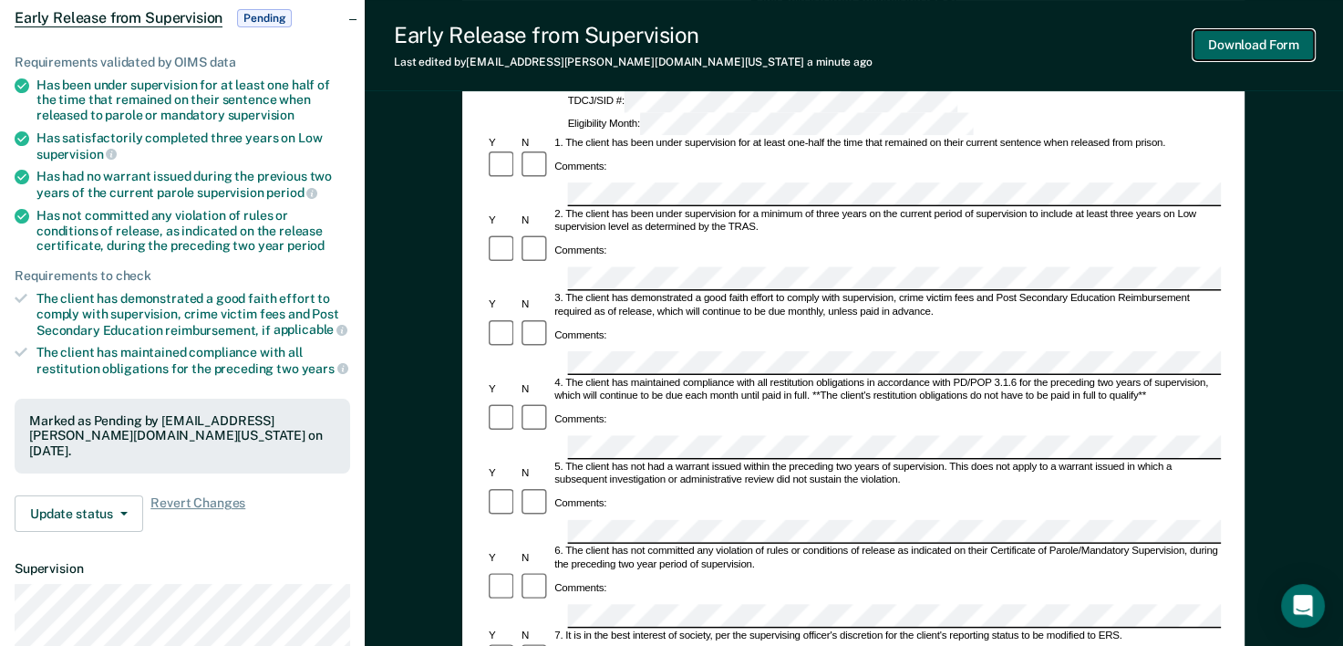
click at [1298, 58] on button "Download Form" at bounding box center [1254, 45] width 120 height 30
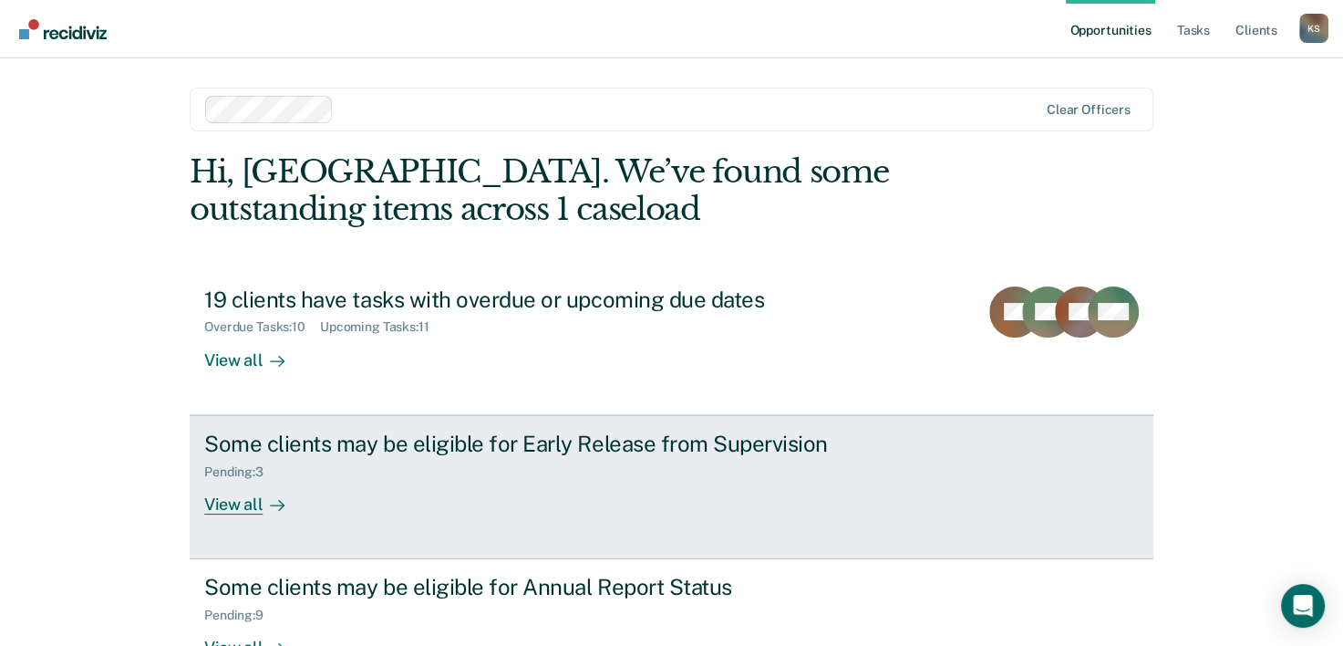
click at [265, 492] on div "View all" at bounding box center [255, 497] width 102 height 36
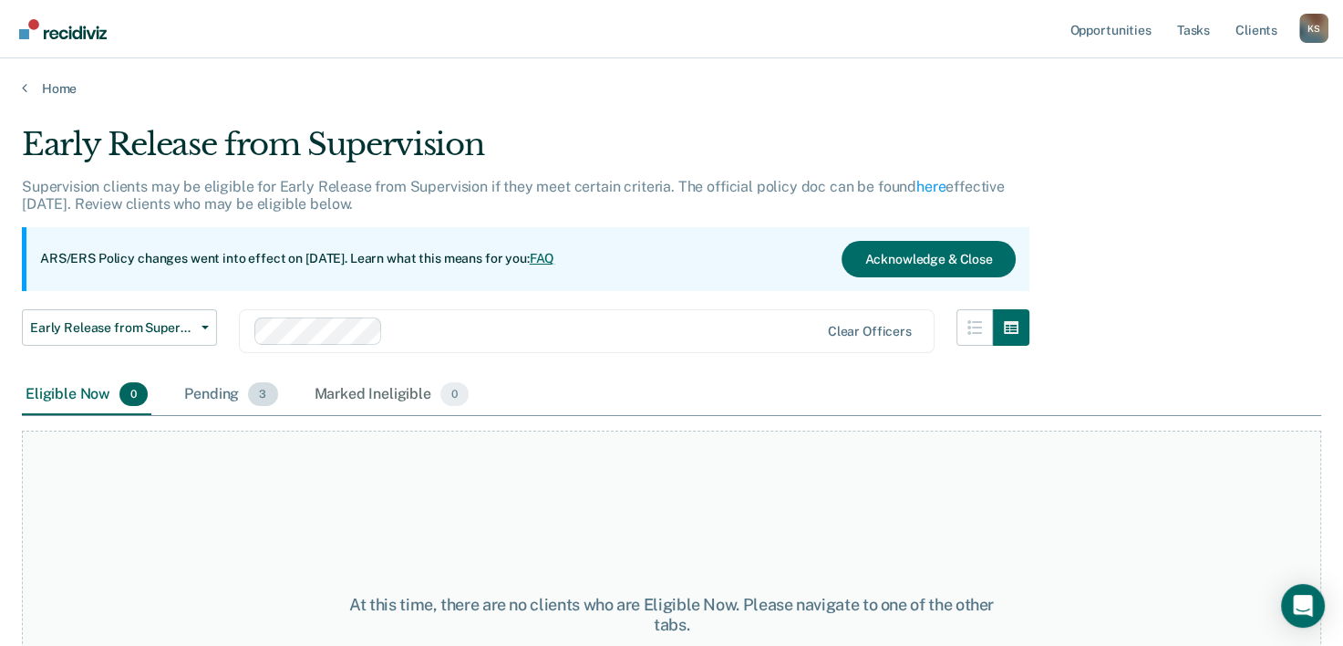
click at [226, 392] on div "Pending 3" at bounding box center [231, 395] width 100 height 40
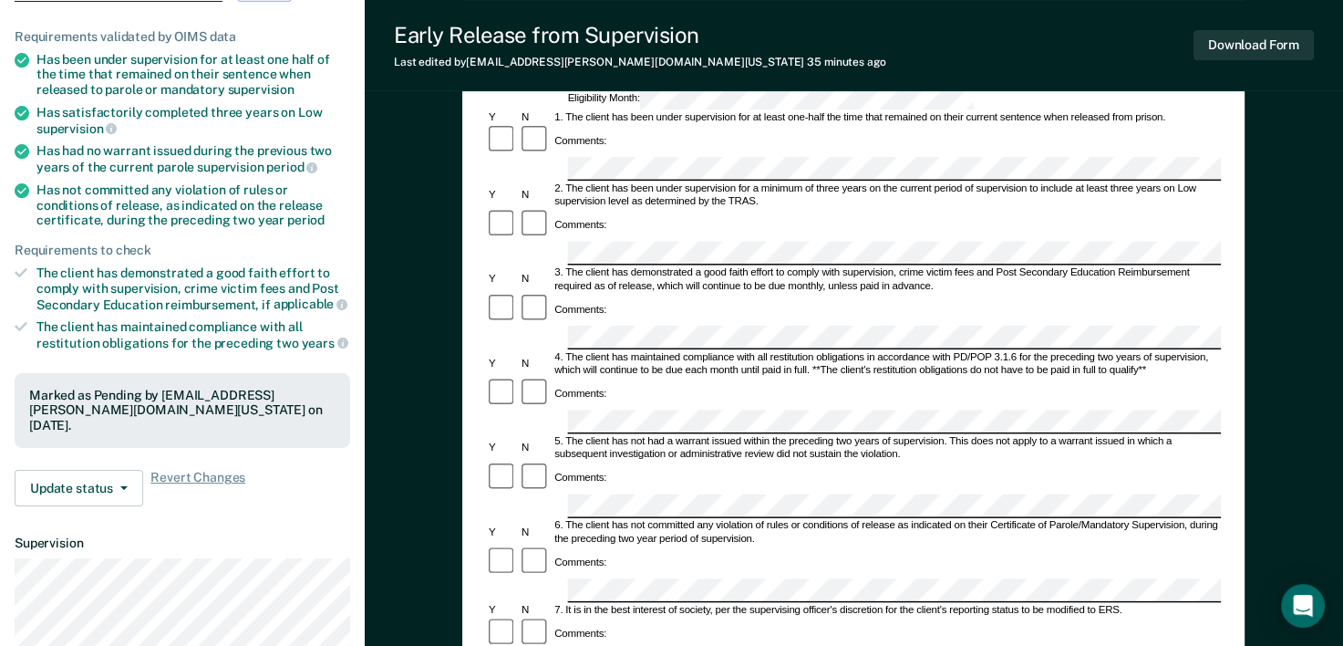
scroll to position [547, 0]
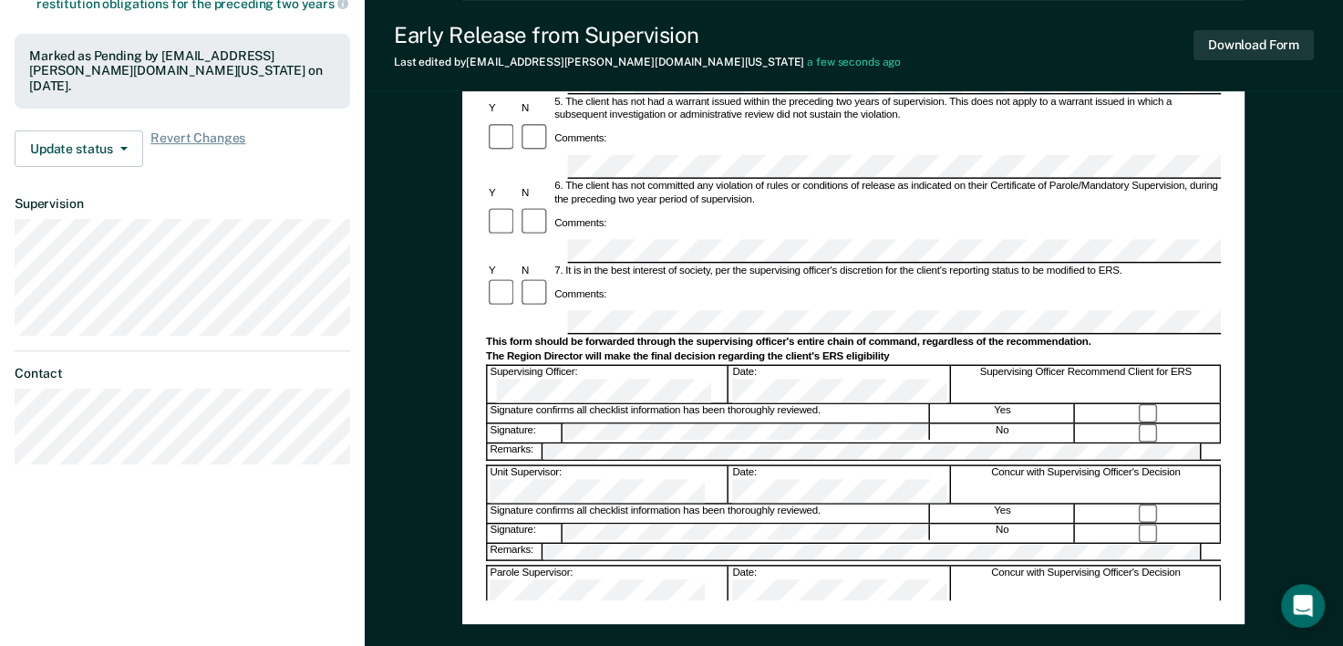
click at [498, 566] on div "Parole Supervisor:" at bounding box center [609, 584] width 242 height 36
click at [1240, 42] on button "Download Form" at bounding box center [1254, 45] width 120 height 30
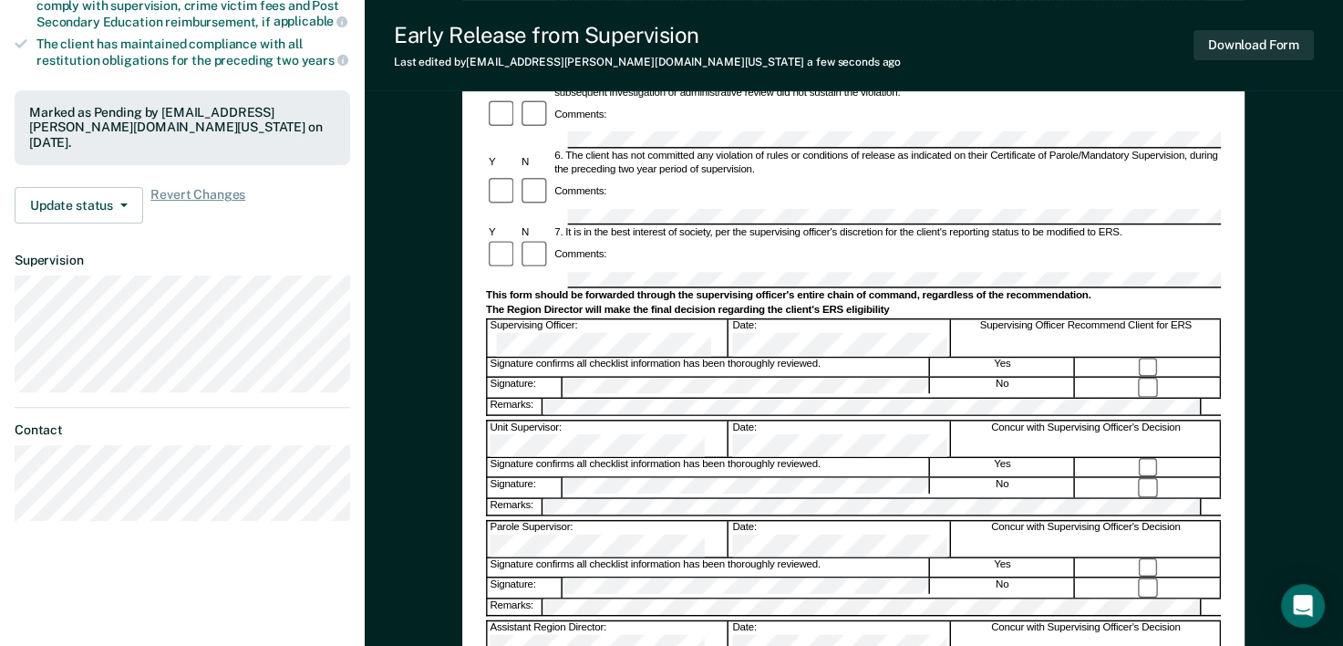
scroll to position [0, 0]
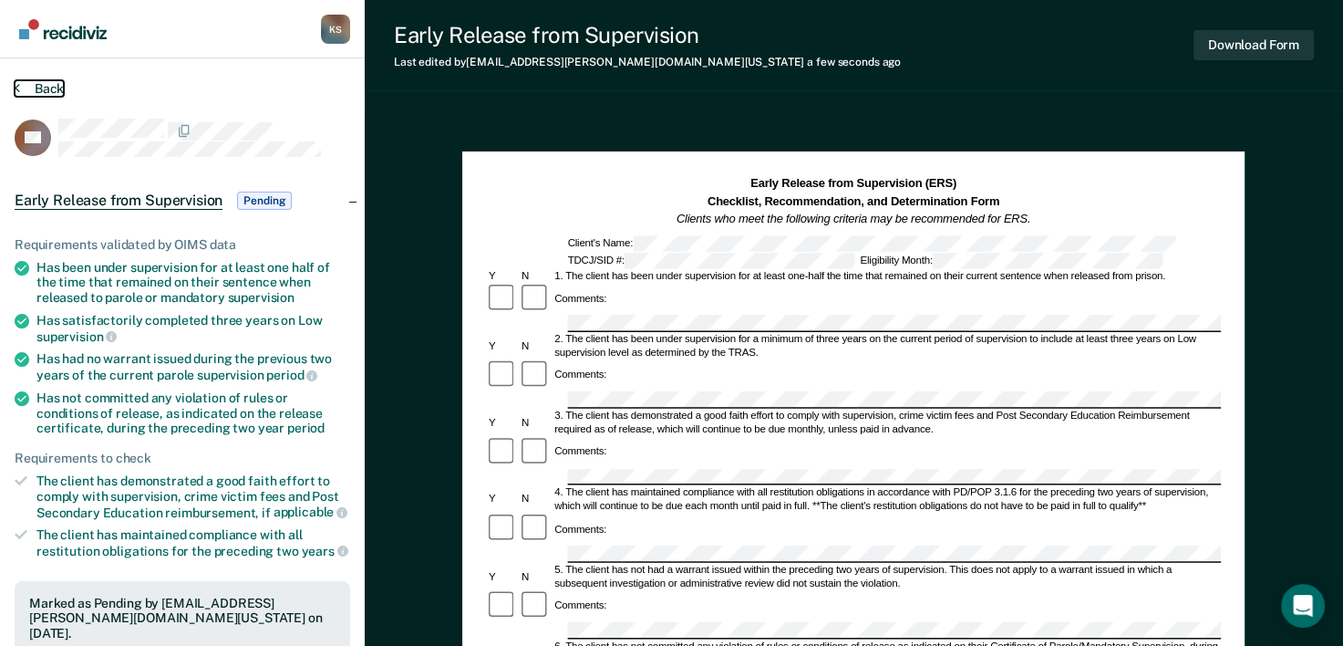
click at [46, 91] on button "Back" at bounding box center [39, 88] width 49 height 16
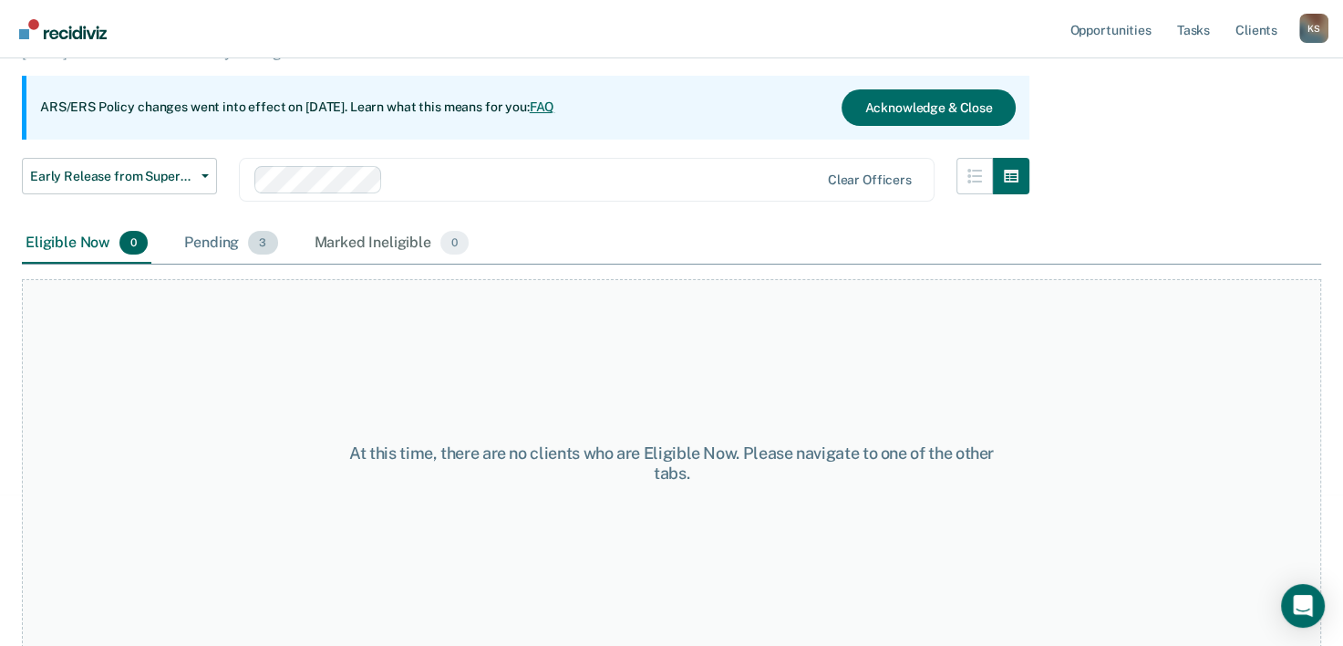
click at [210, 240] on div "Pending 3" at bounding box center [231, 243] width 100 height 40
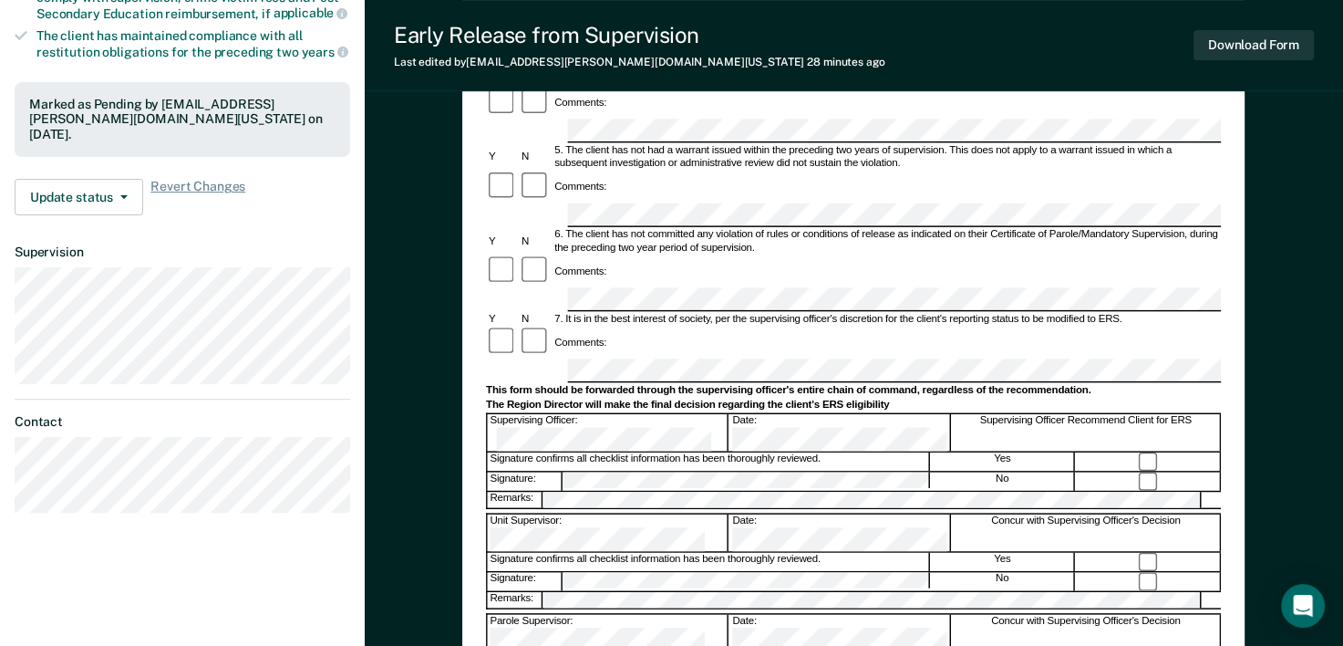
scroll to position [547, 0]
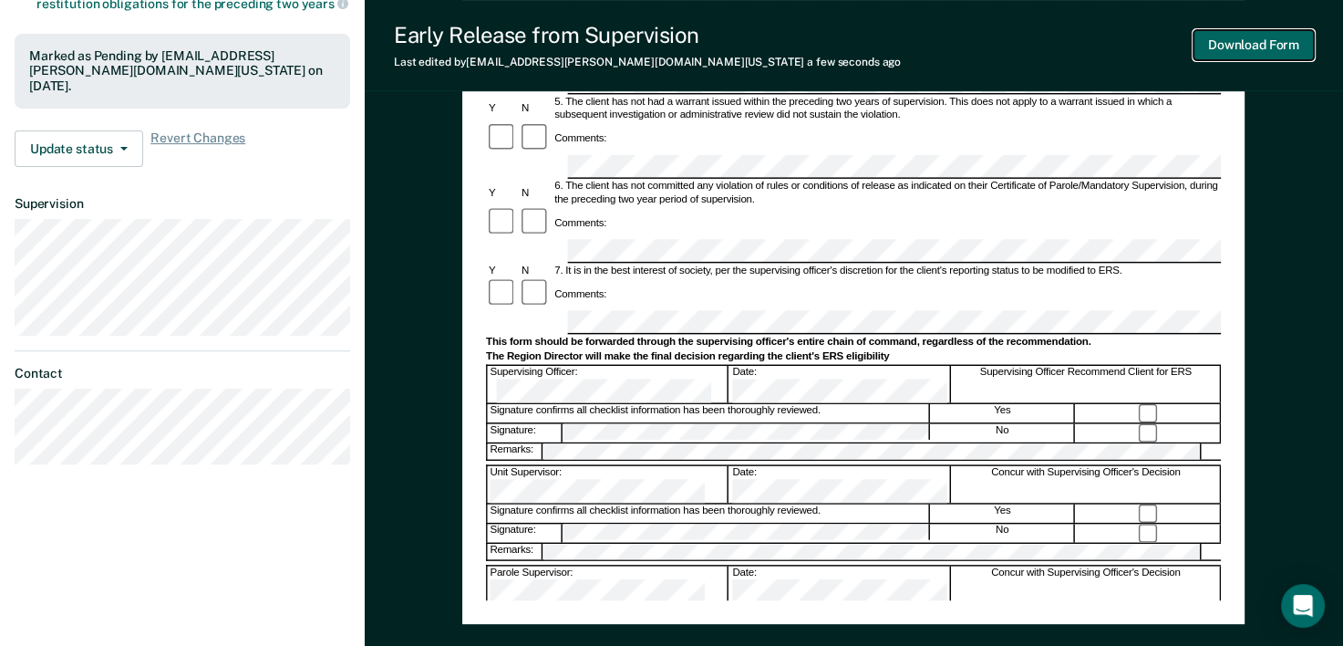
click at [1235, 47] on button "Download Form" at bounding box center [1254, 45] width 120 height 30
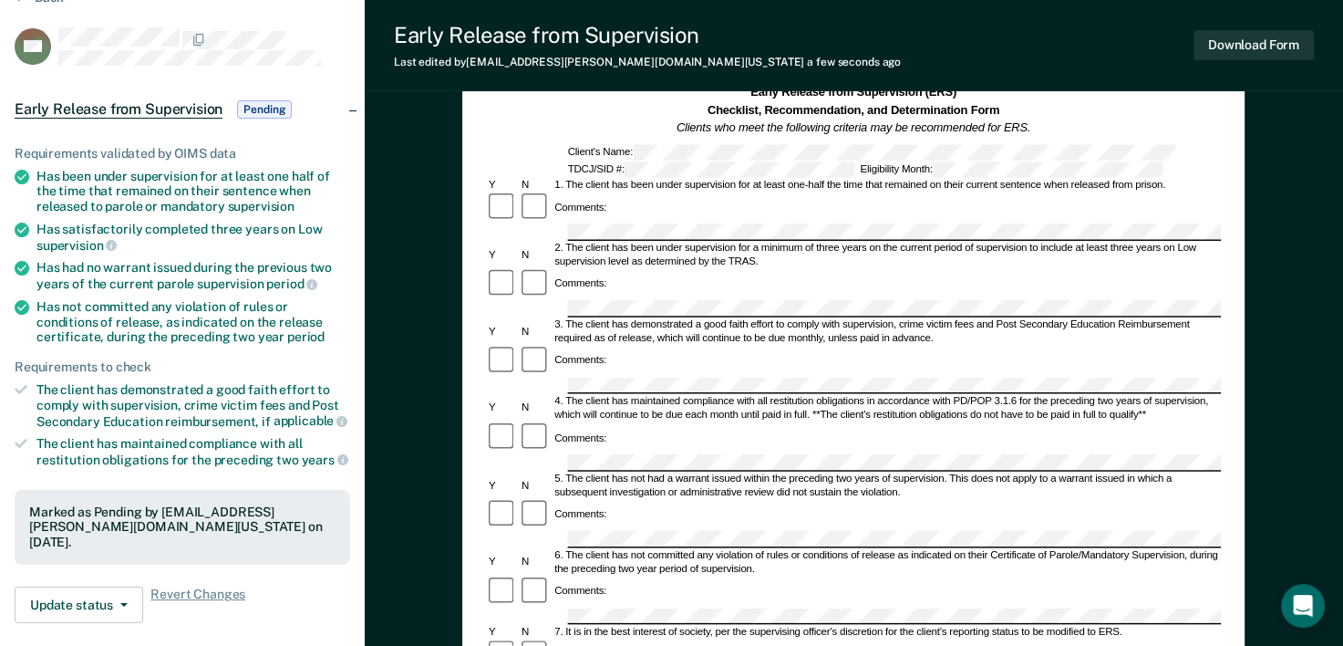
scroll to position [0, 0]
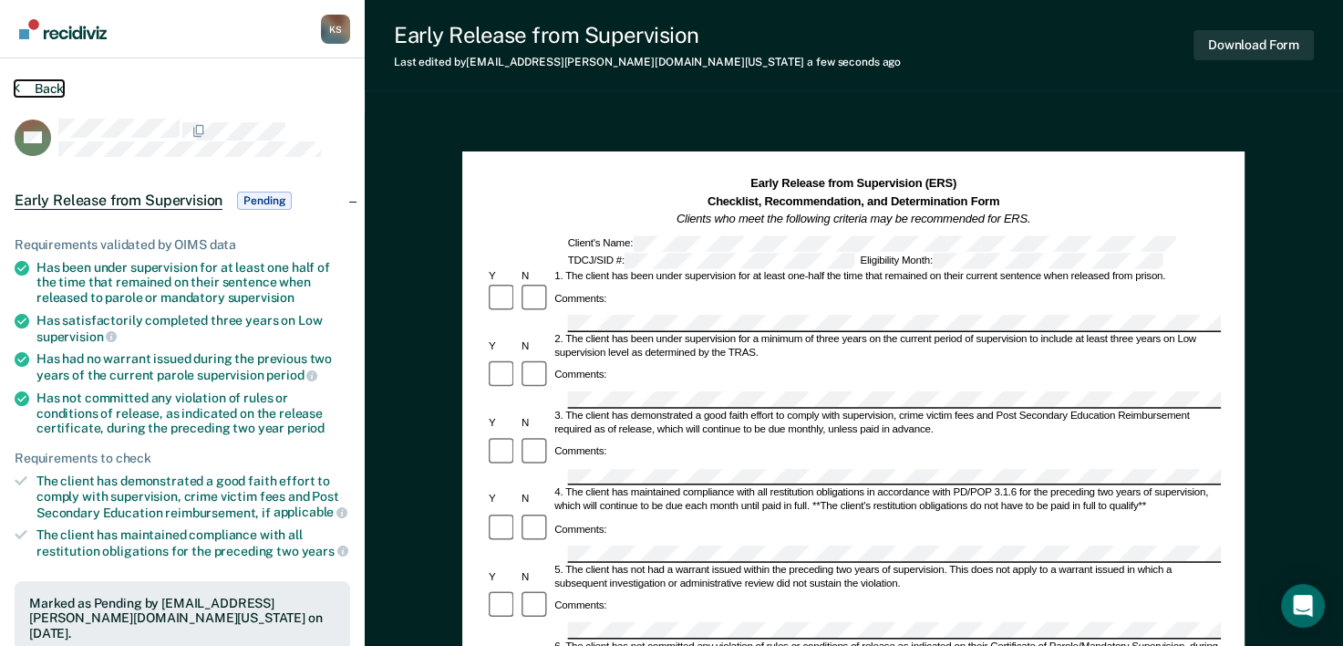
click at [33, 80] on button "Back" at bounding box center [39, 88] width 49 height 16
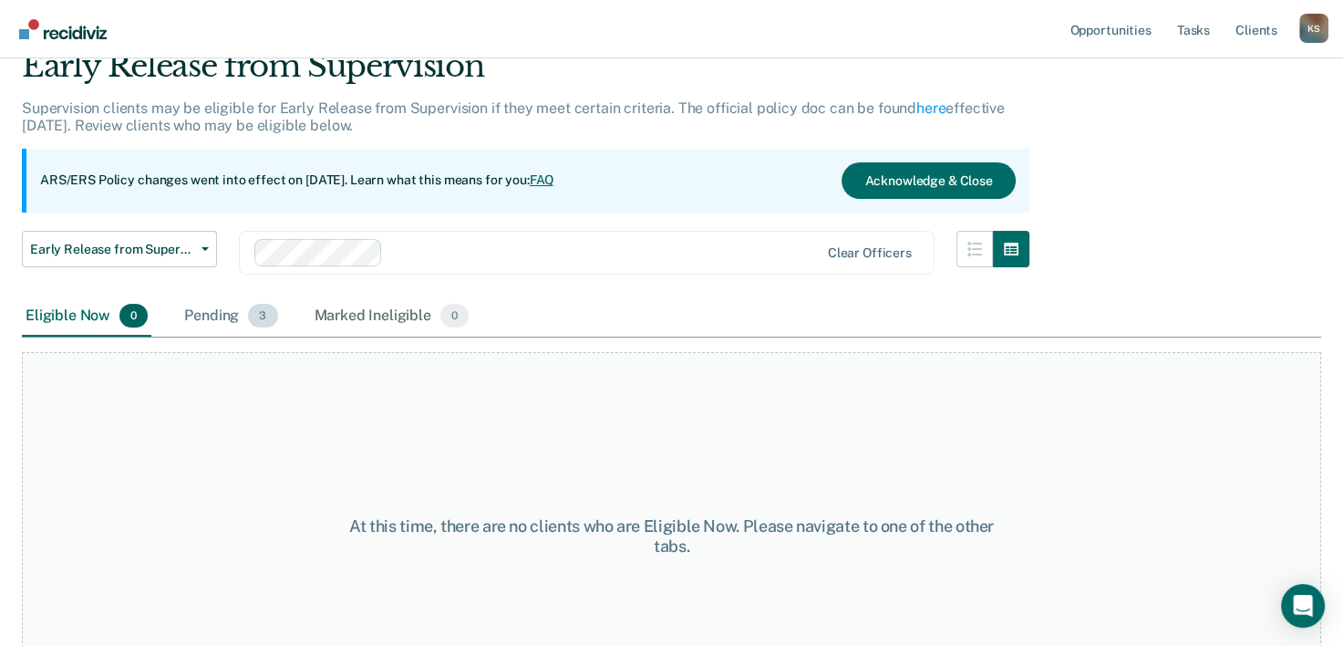
click at [230, 310] on div "Pending 3" at bounding box center [231, 316] width 100 height 40
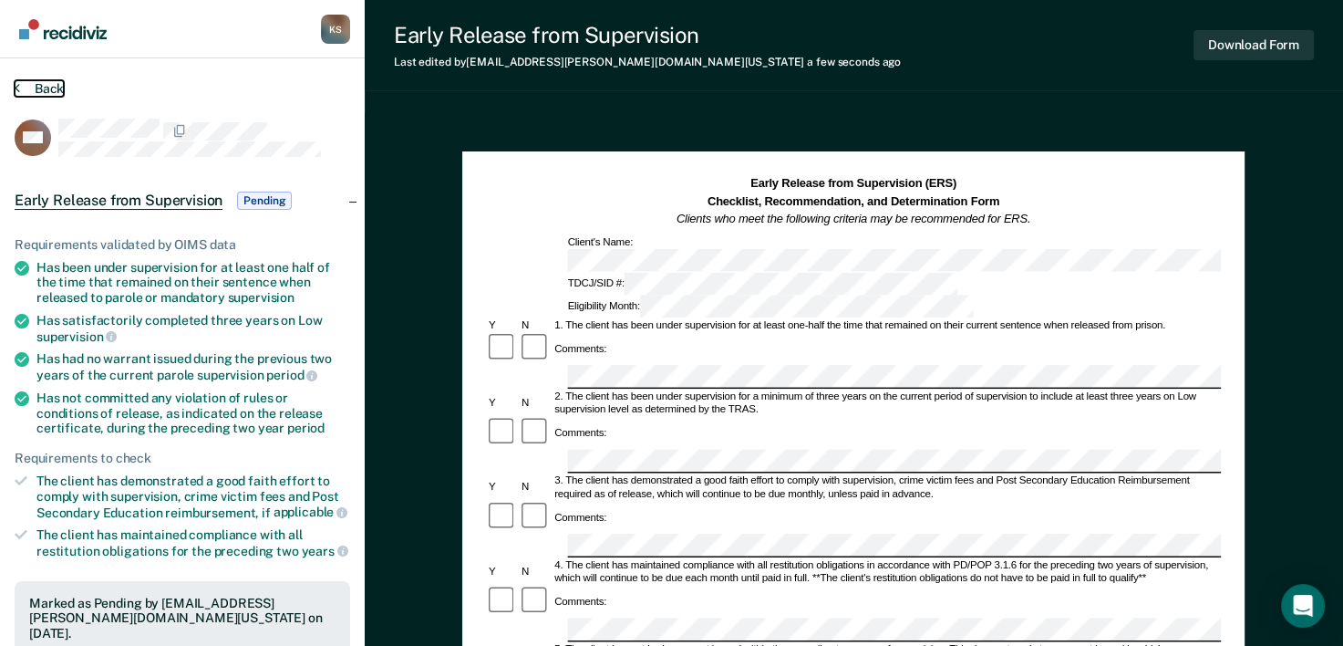
click at [41, 88] on button "Back" at bounding box center [39, 88] width 49 height 16
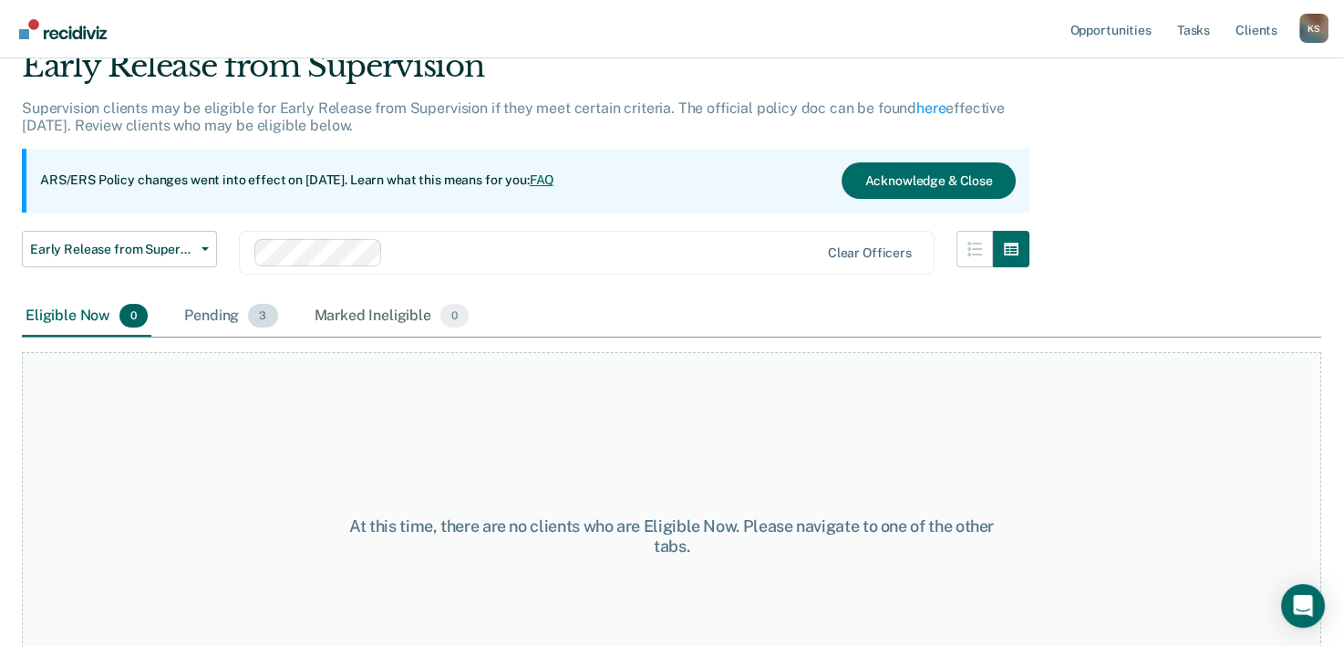
click at [217, 312] on div "Pending 3" at bounding box center [231, 316] width 100 height 40
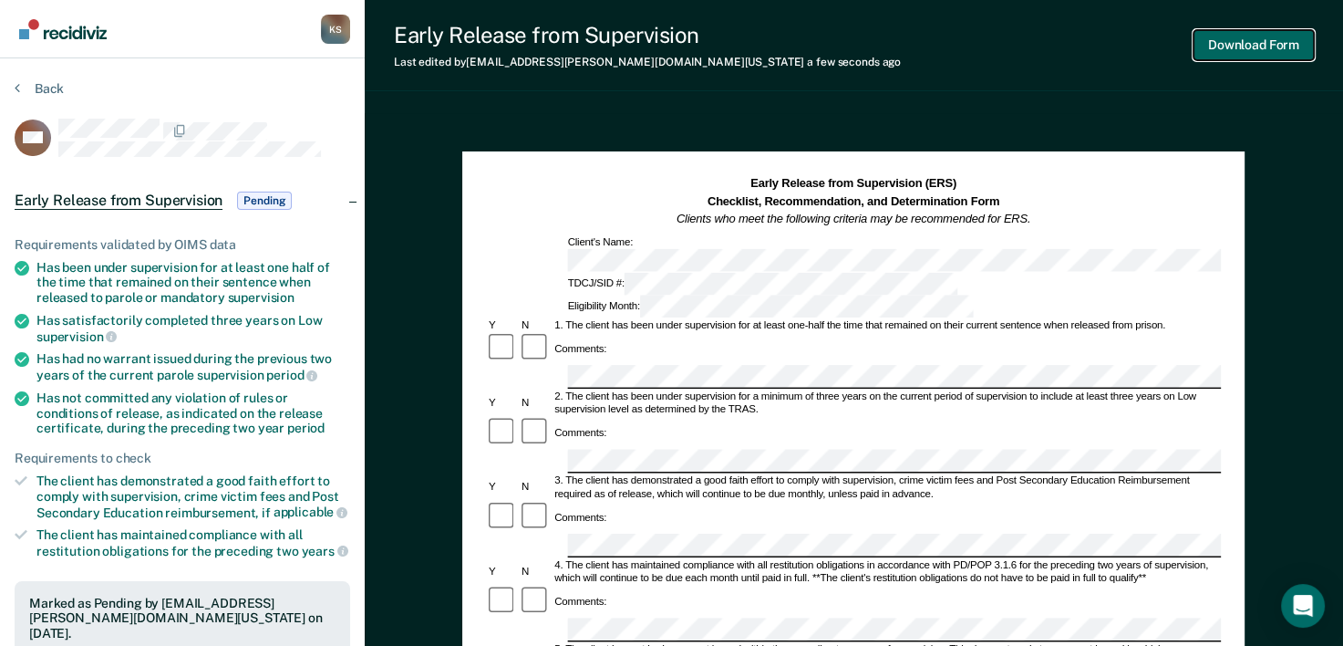
click at [1247, 54] on button "Download Form" at bounding box center [1254, 45] width 120 height 30
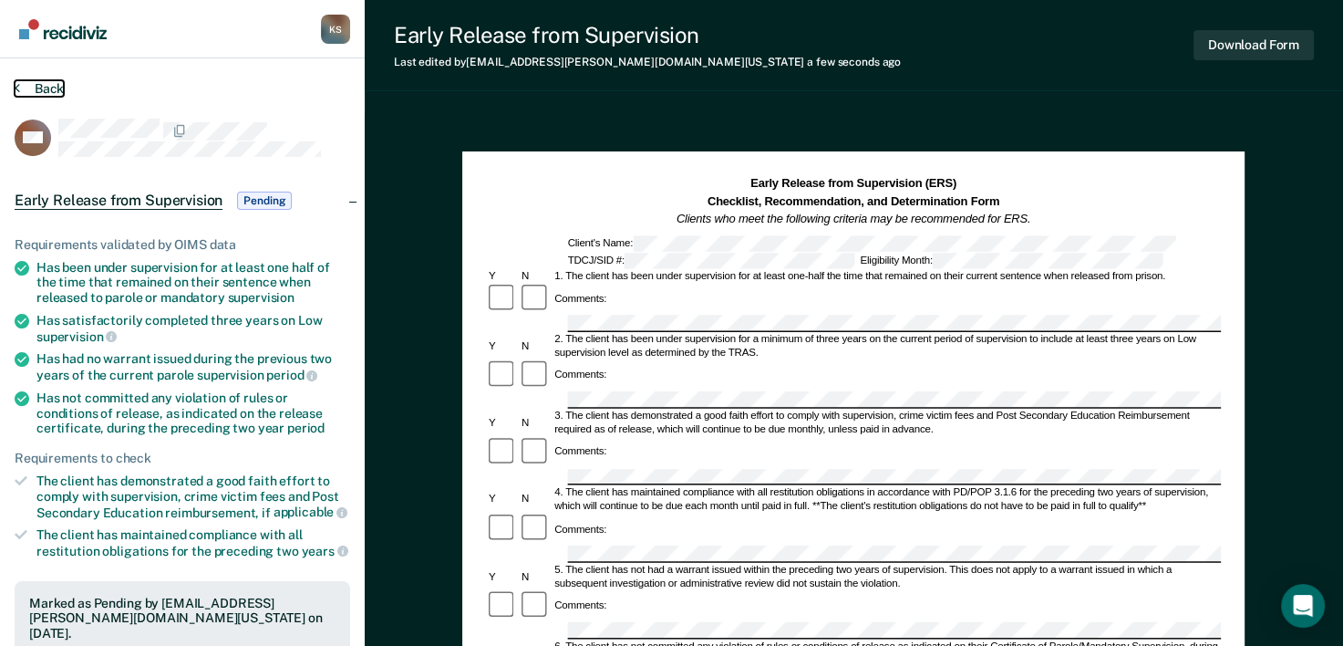
click at [26, 93] on button "Back" at bounding box center [39, 88] width 49 height 16
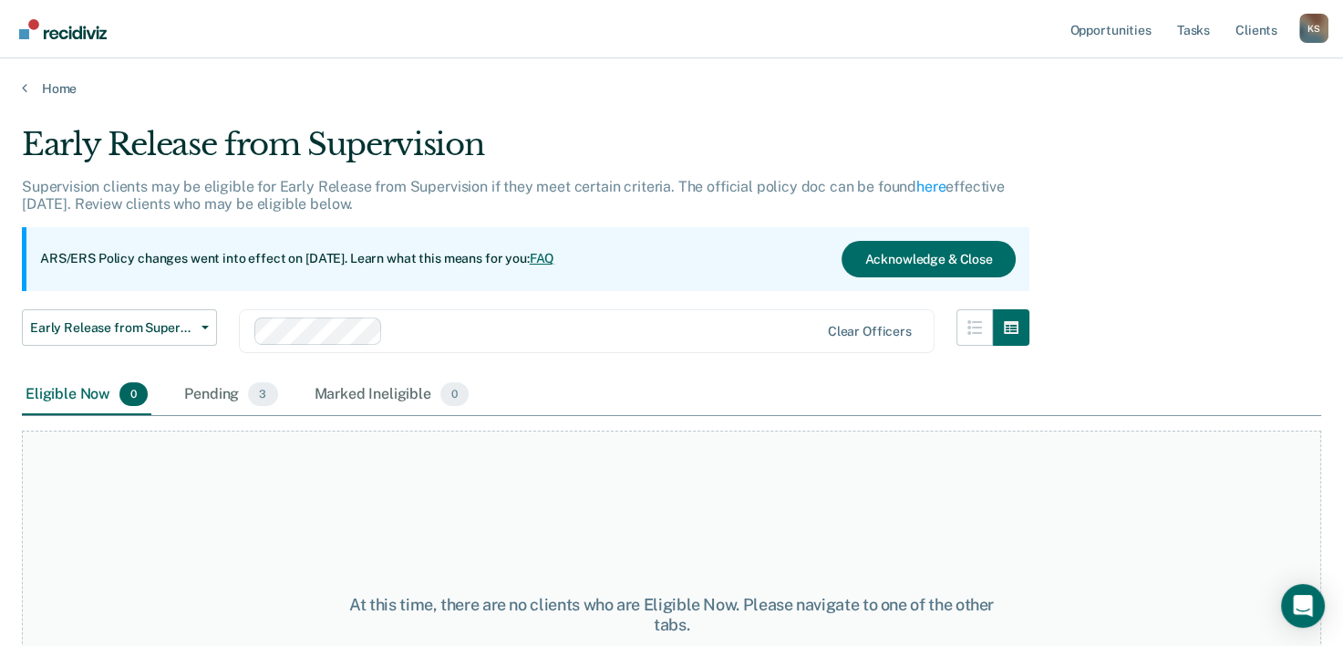
scroll to position [78, 0]
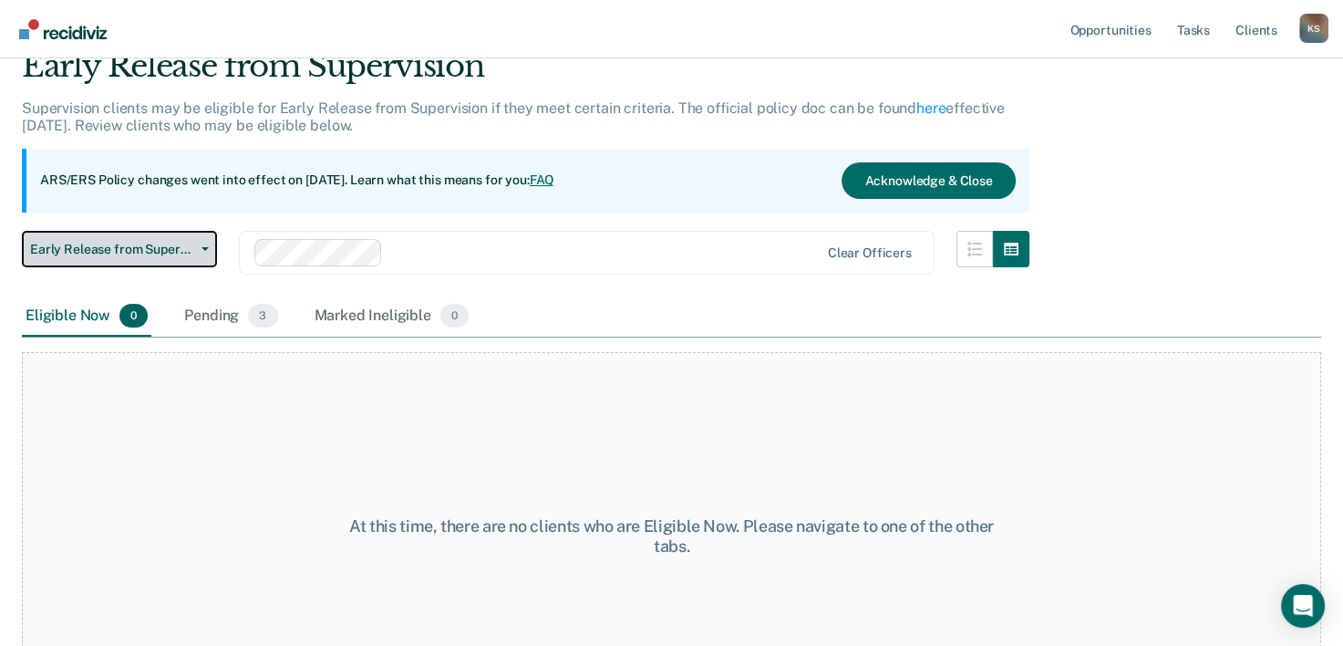
click at [139, 248] on span "Early Release from Supervision" at bounding box center [112, 250] width 164 height 16
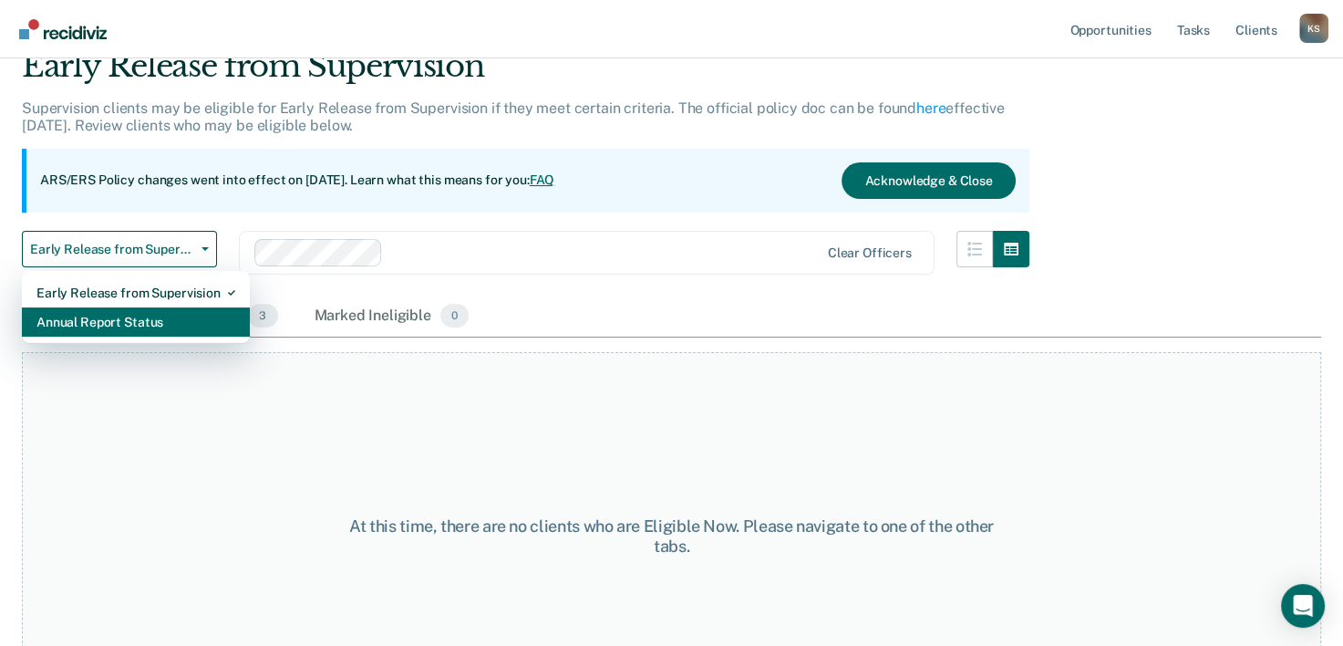
click at [132, 324] on div "Annual Report Status" at bounding box center [135, 321] width 199 height 29
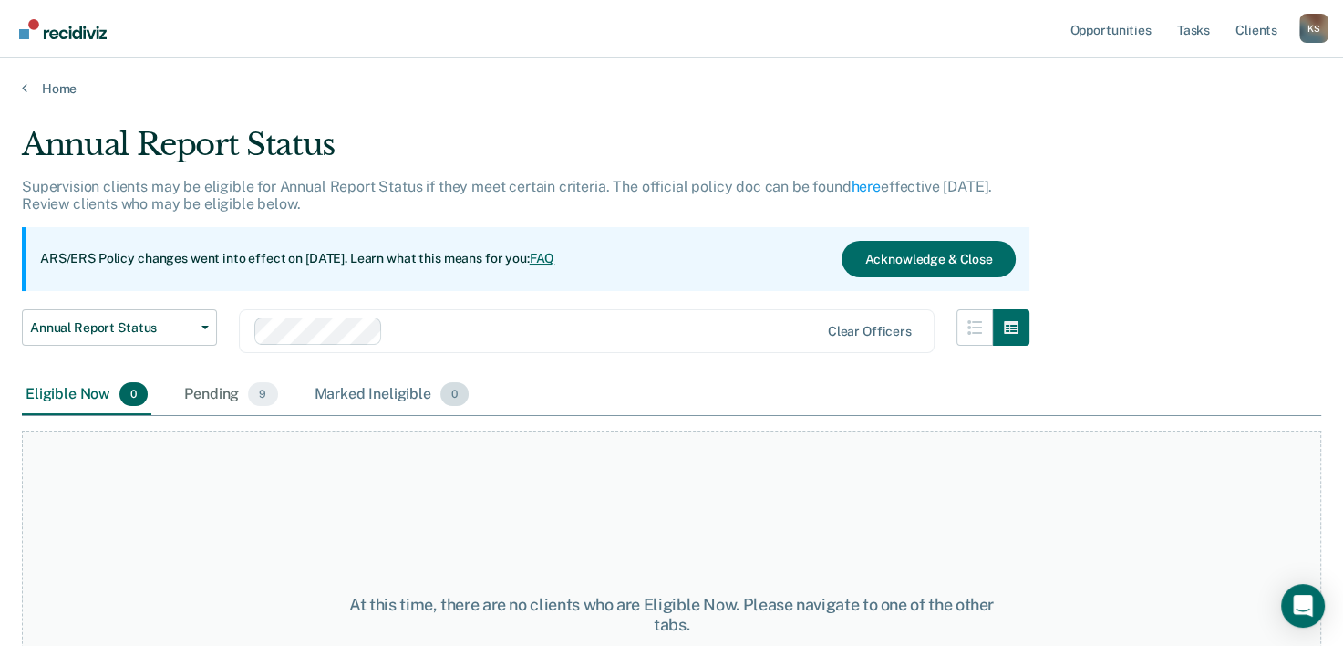
drag, startPoint x: 261, startPoint y: 395, endPoint x: 416, endPoint y: 411, distance: 155.9
click at [261, 396] on span "9" at bounding box center [262, 394] width 29 height 24
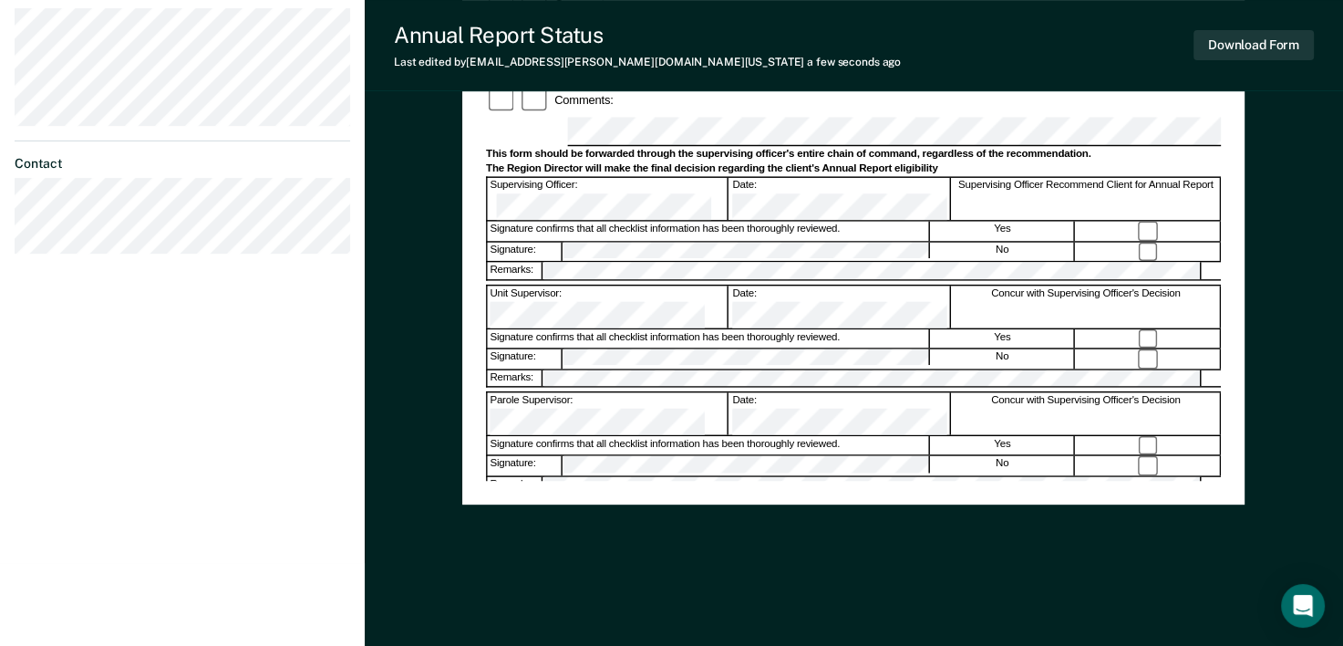
scroll to position [667, 0]
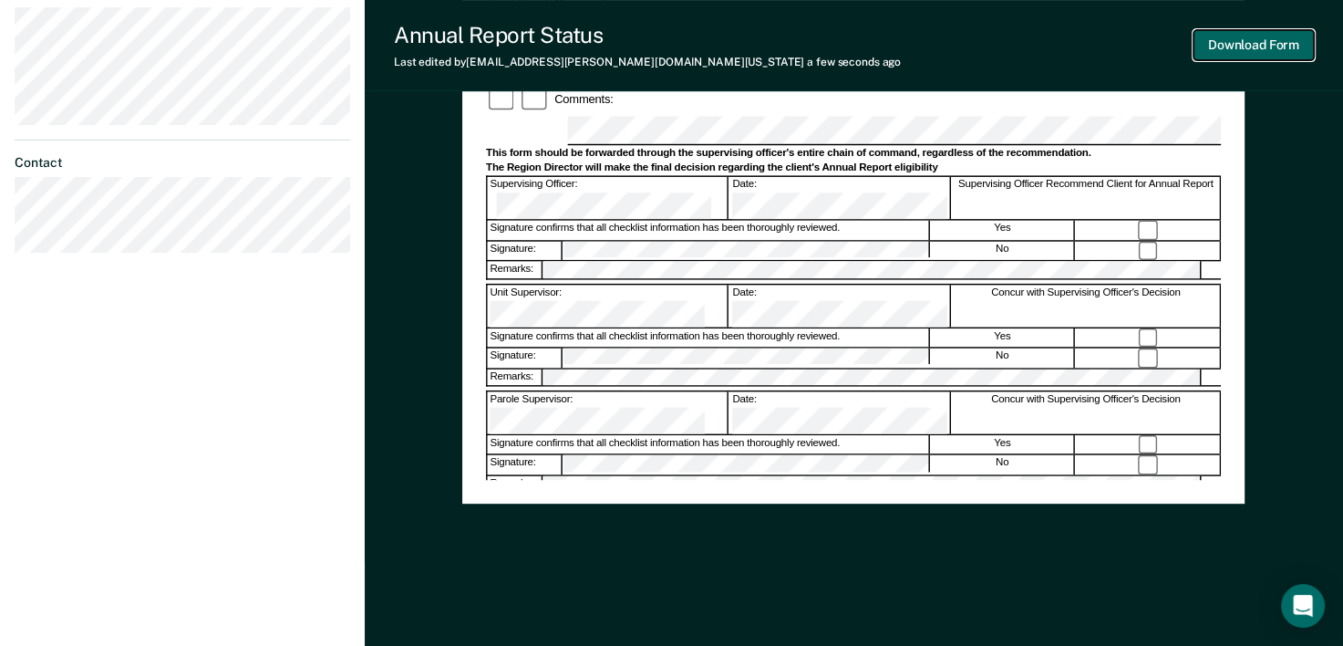
click at [1288, 51] on button "Download Form" at bounding box center [1254, 45] width 120 height 30
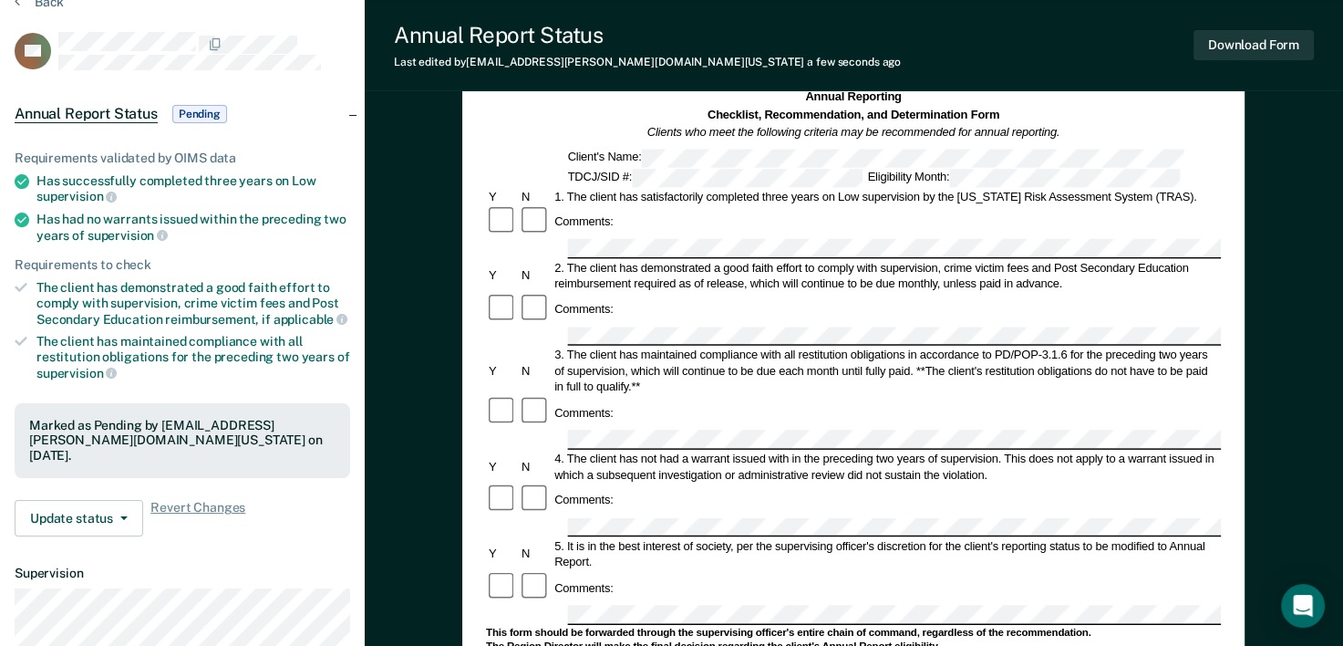
scroll to position [0, 0]
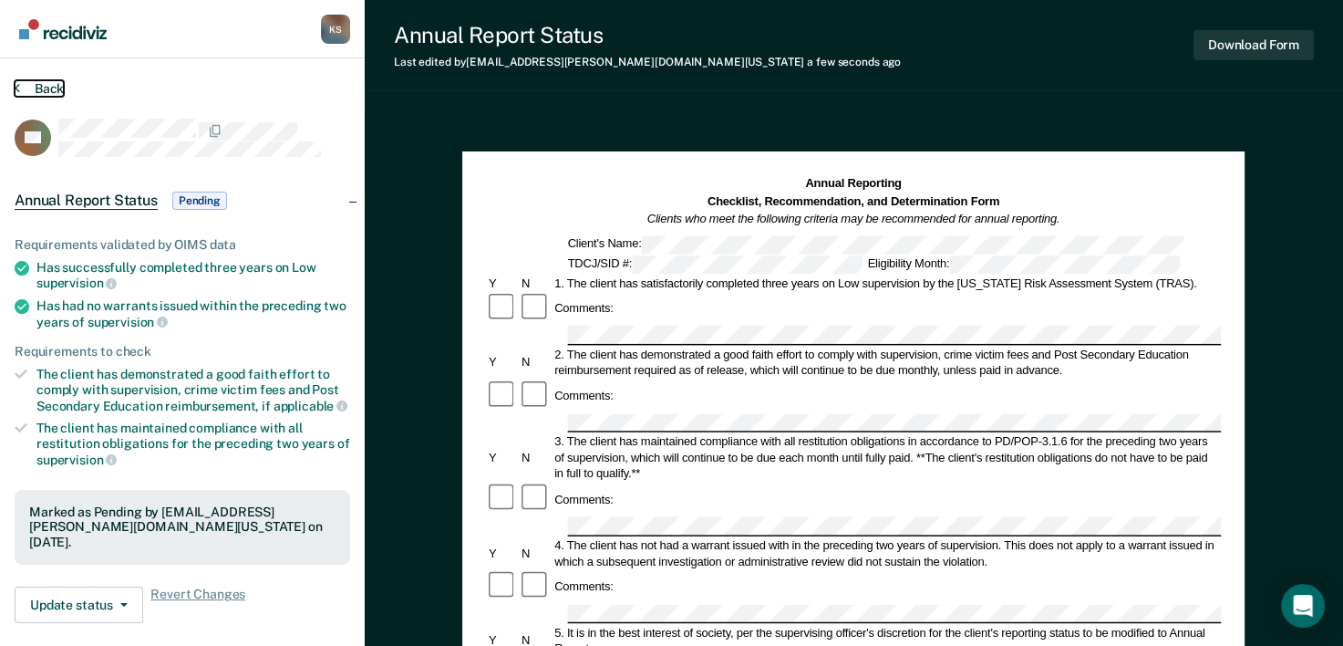
click at [40, 88] on button "Back" at bounding box center [39, 88] width 49 height 16
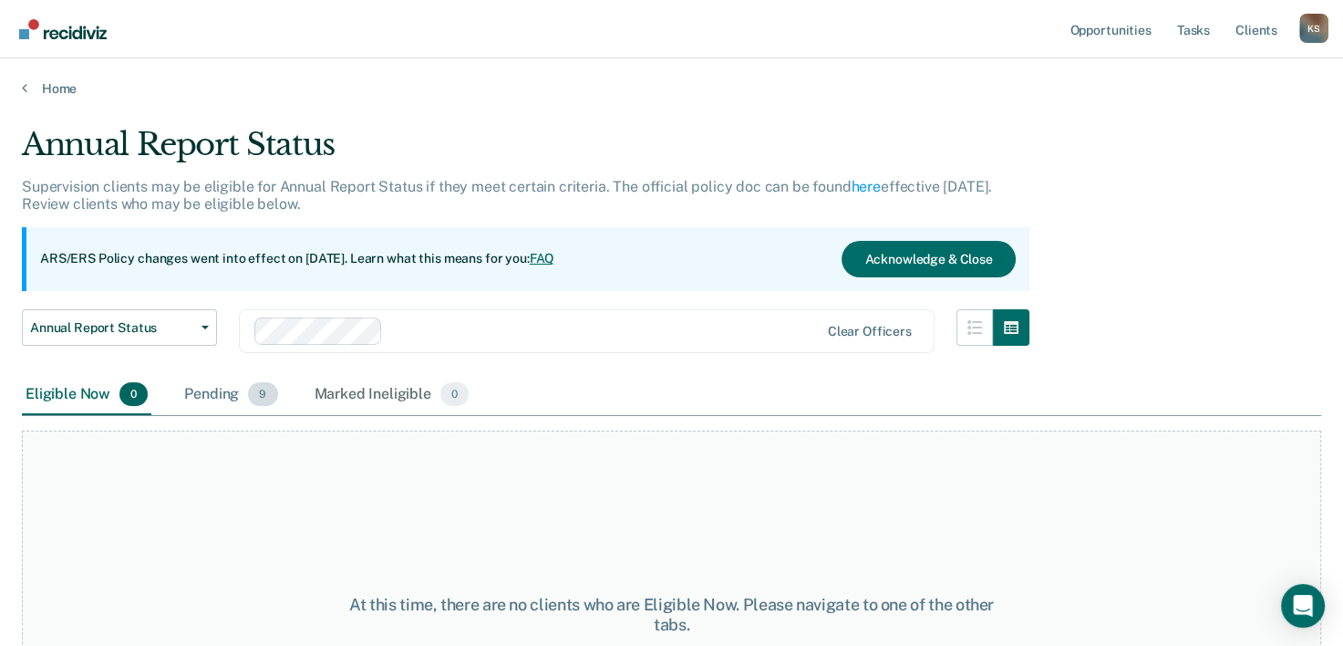
click at [233, 400] on div "Pending 9" at bounding box center [231, 395] width 100 height 40
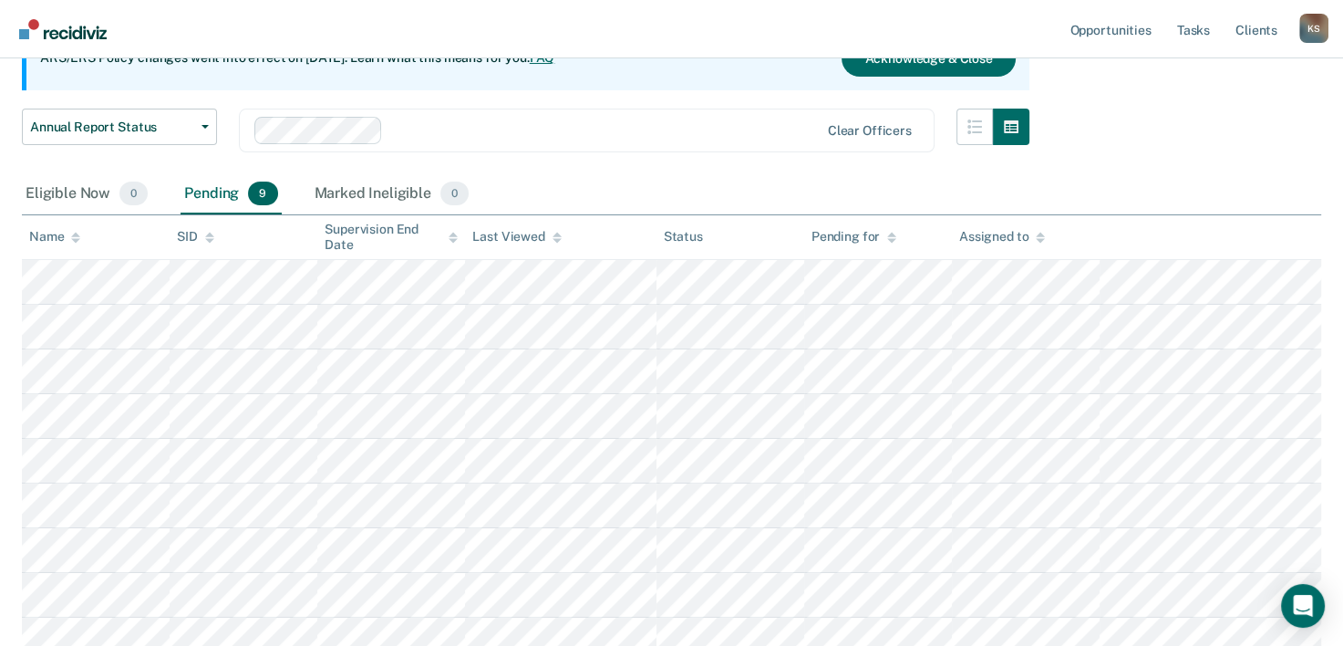
scroll to position [347, 0]
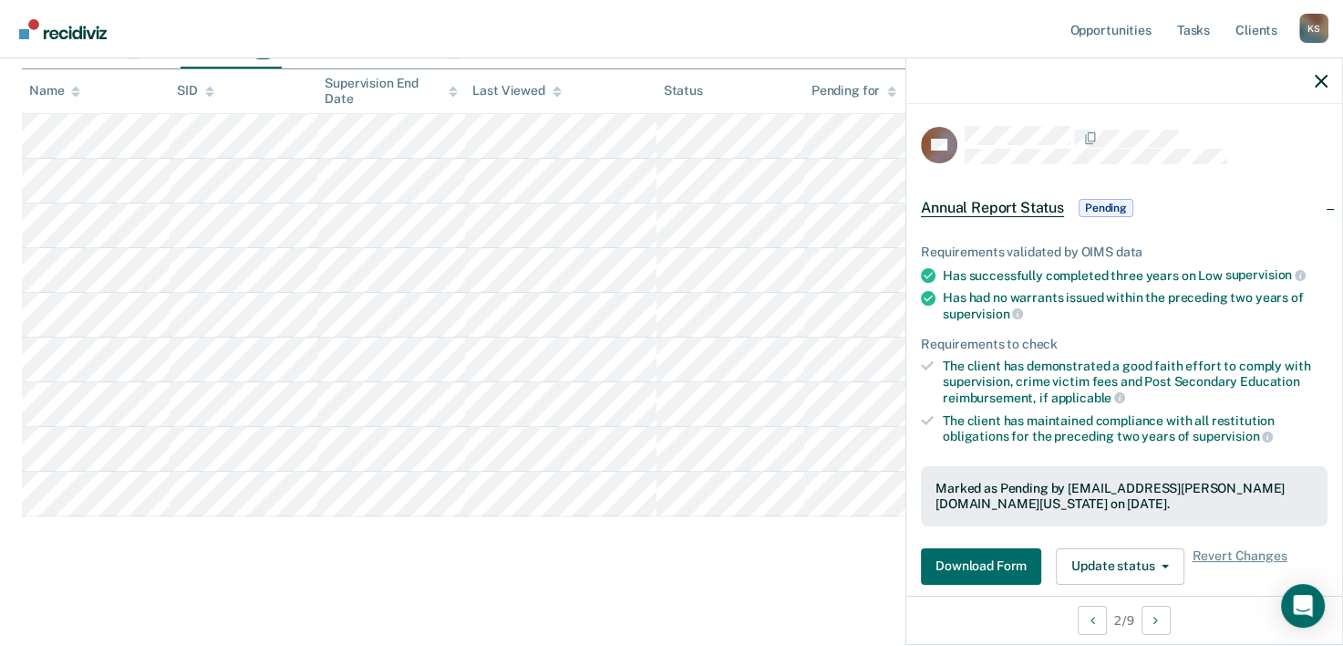
click at [1335, 78] on div at bounding box center [1124, 81] width 436 height 46
click at [1323, 78] on icon "button" at bounding box center [1321, 81] width 13 height 13
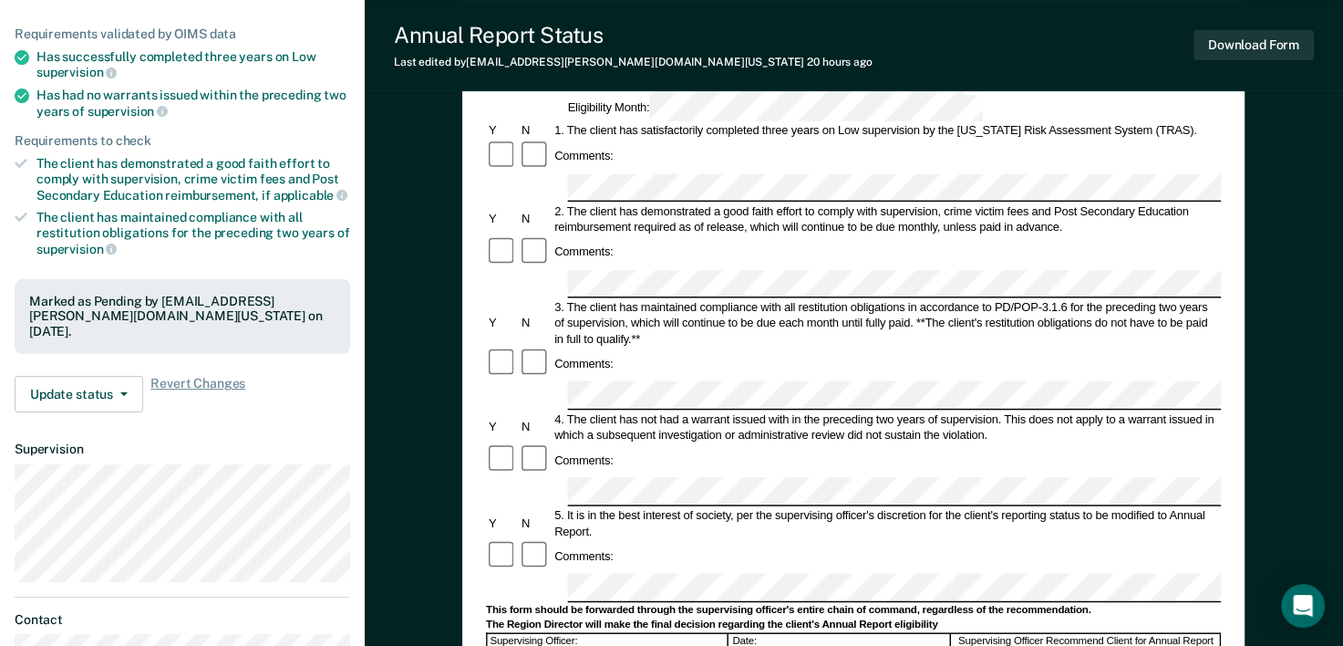
scroll to position [456, 0]
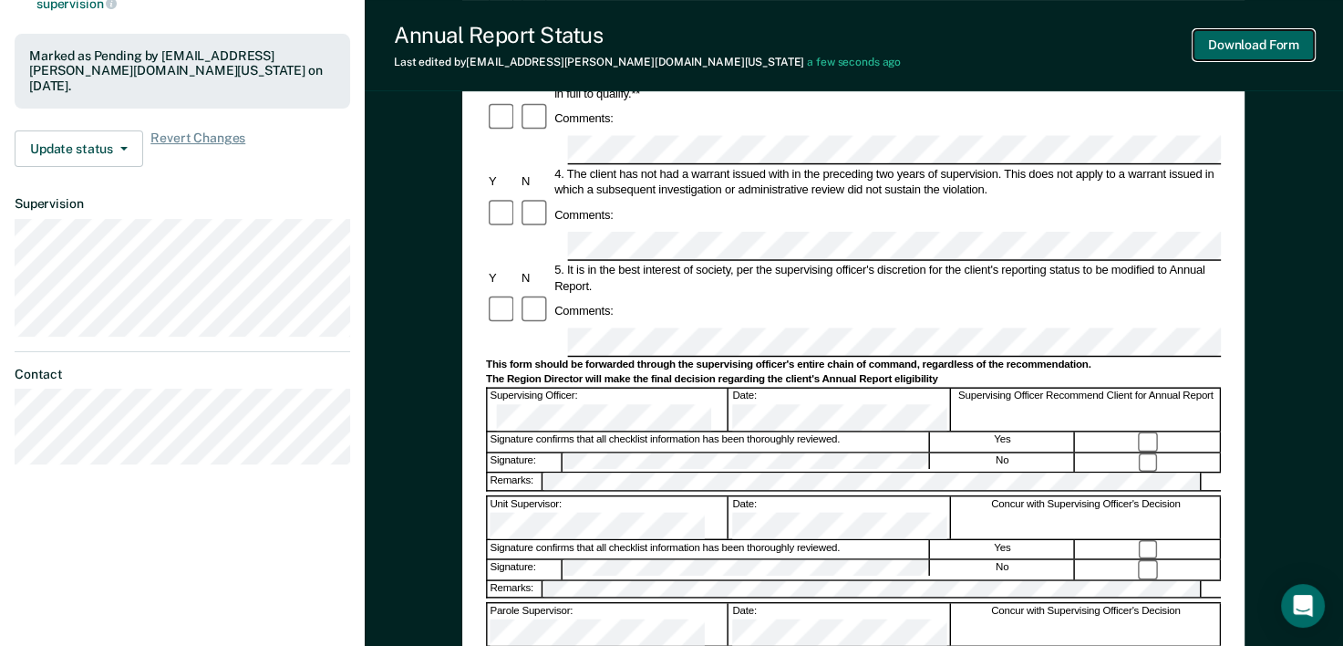
click at [1267, 53] on button "Download Form" at bounding box center [1254, 45] width 120 height 30
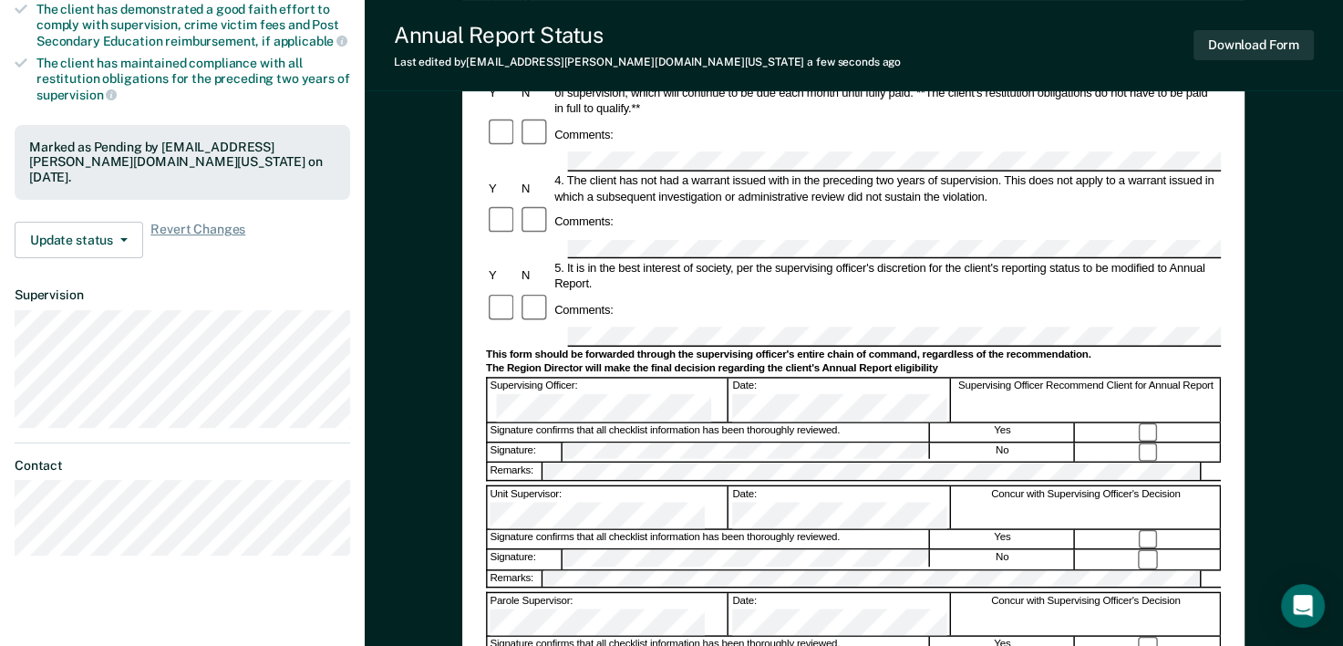
scroll to position [0, 0]
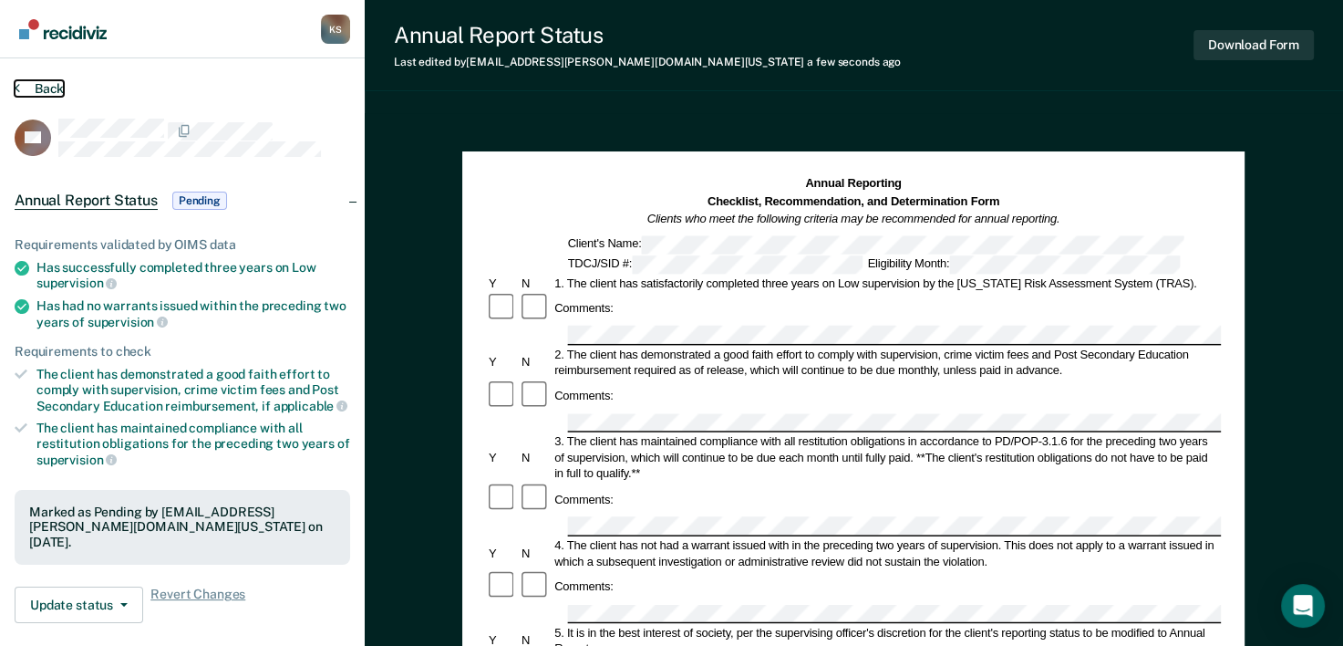
click at [60, 88] on button "Back" at bounding box center [39, 88] width 49 height 16
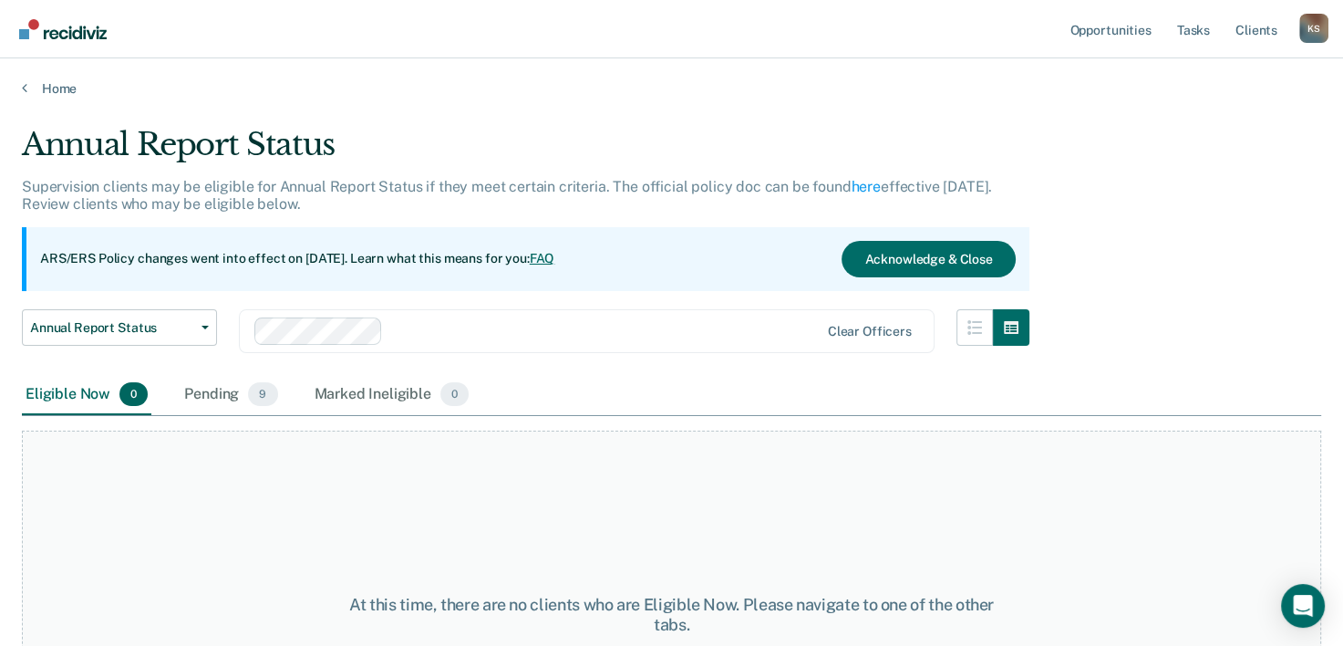
scroll to position [151, 0]
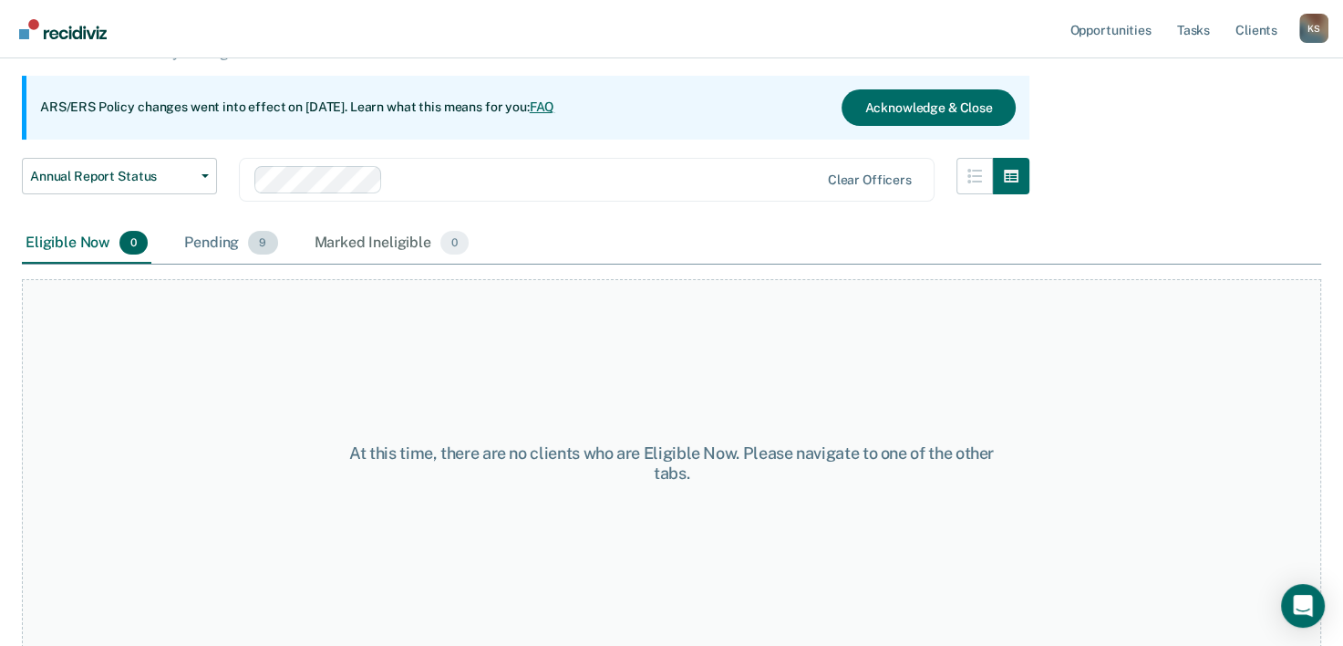
click at [255, 258] on div "Pending 9" at bounding box center [231, 243] width 100 height 40
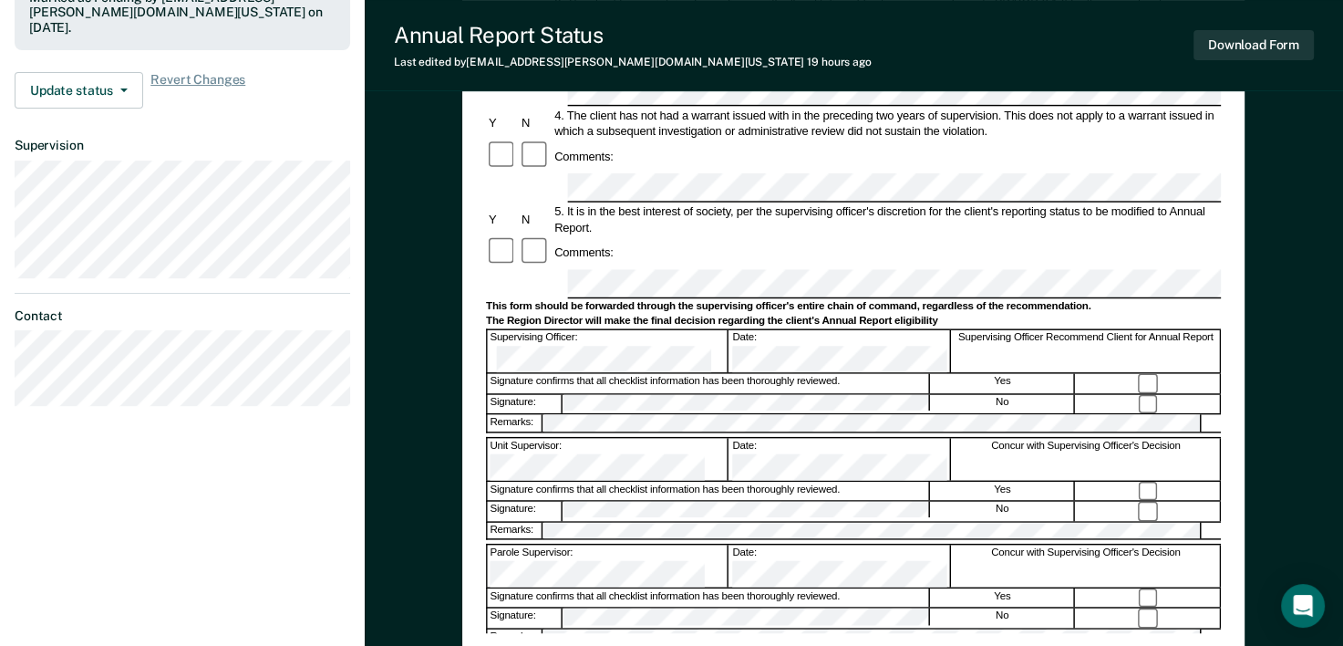
scroll to position [547, 0]
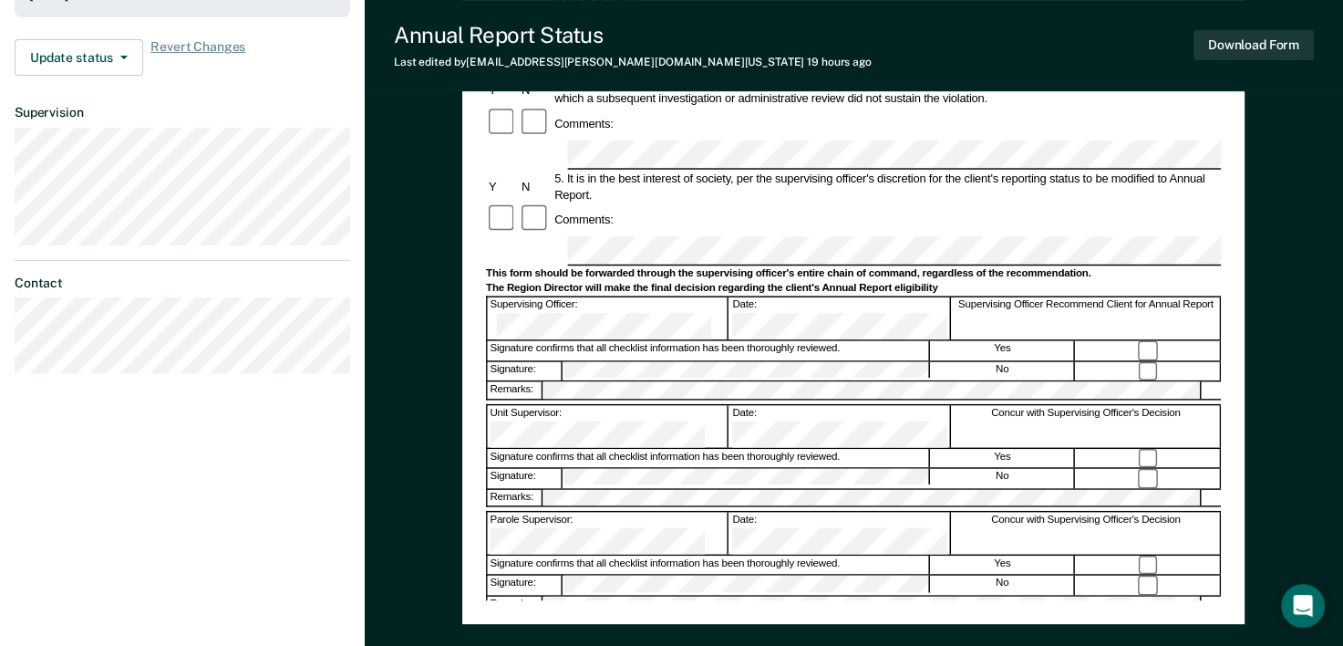
click at [487, 574] on div "Signature: No" at bounding box center [853, 584] width 735 height 20
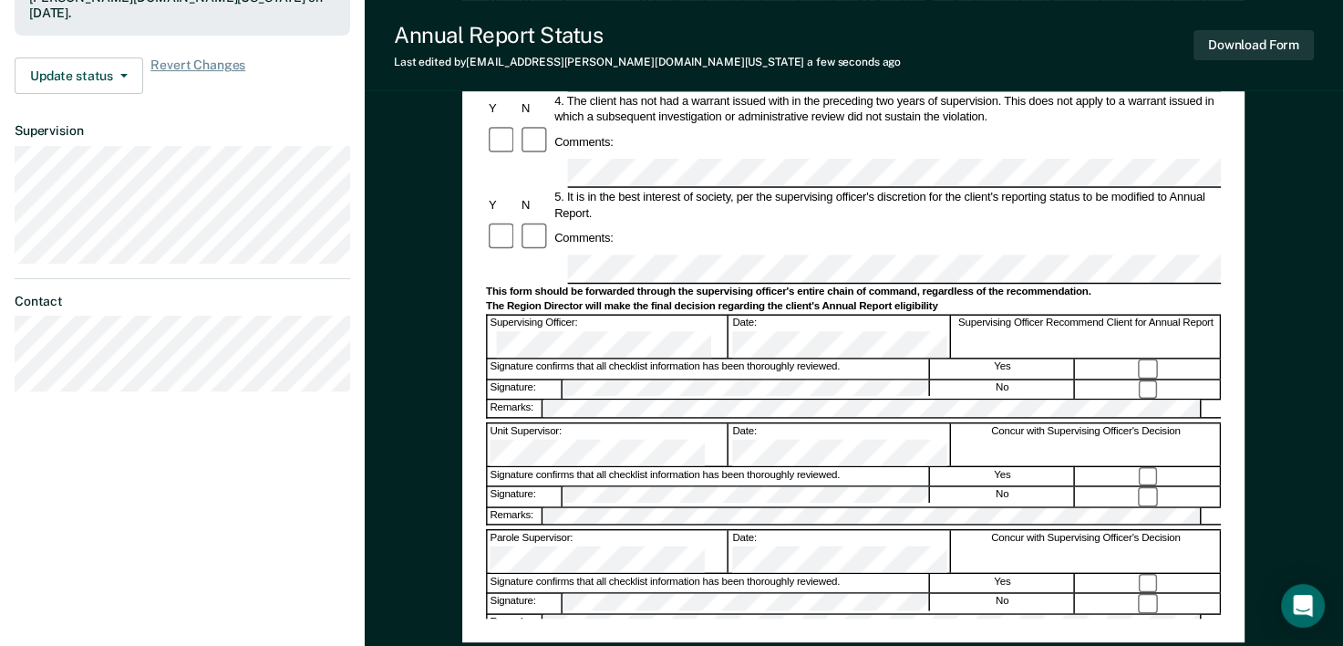
scroll to position [638, 0]
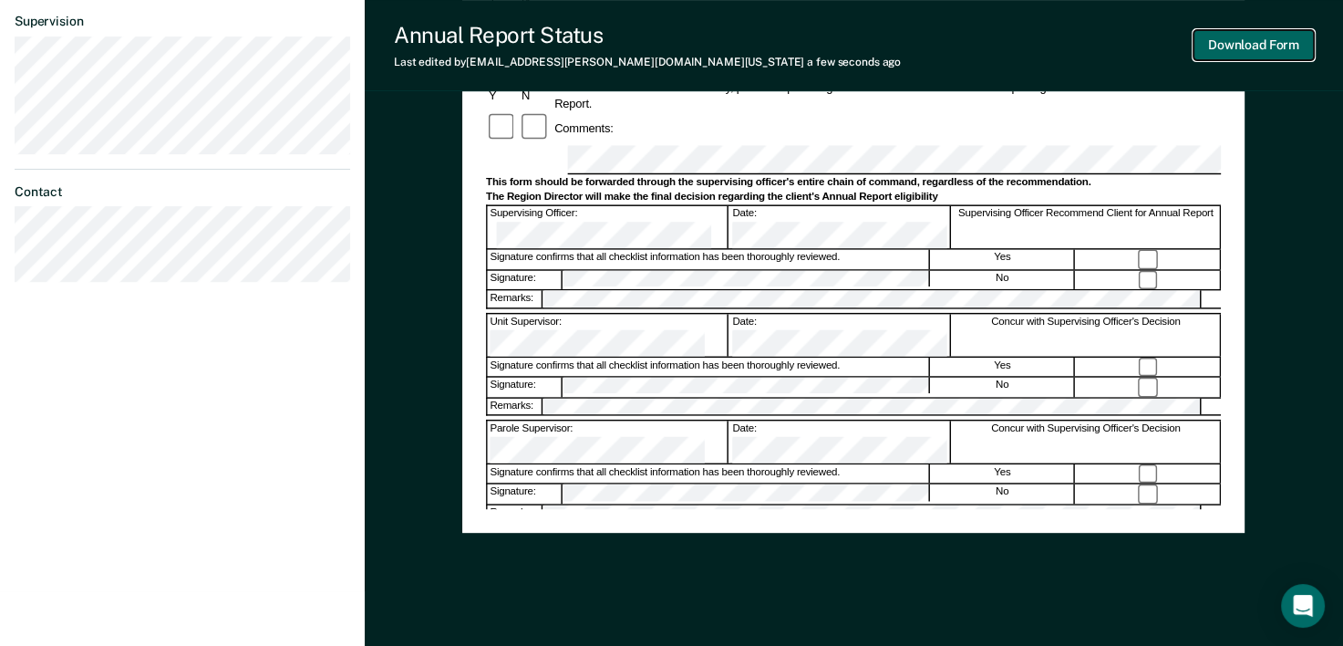
click at [1279, 51] on button "Download Form" at bounding box center [1254, 45] width 120 height 30
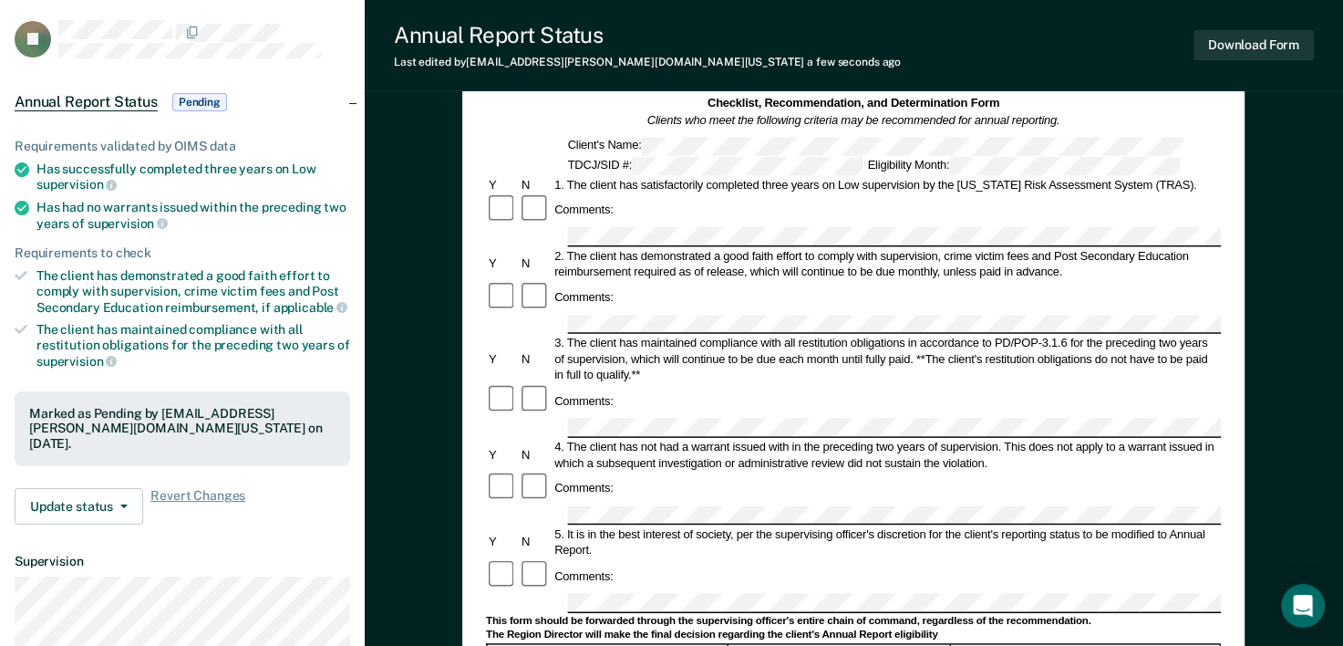
scroll to position [0, 0]
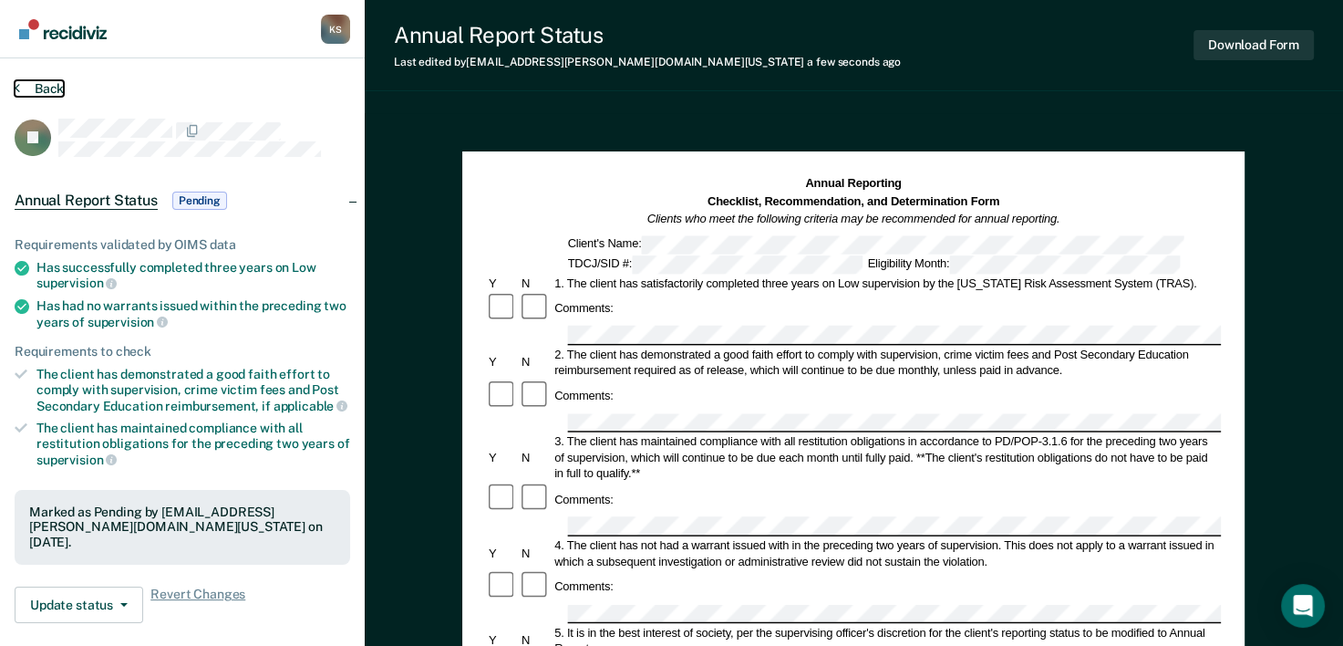
click at [23, 82] on button "Back" at bounding box center [39, 88] width 49 height 16
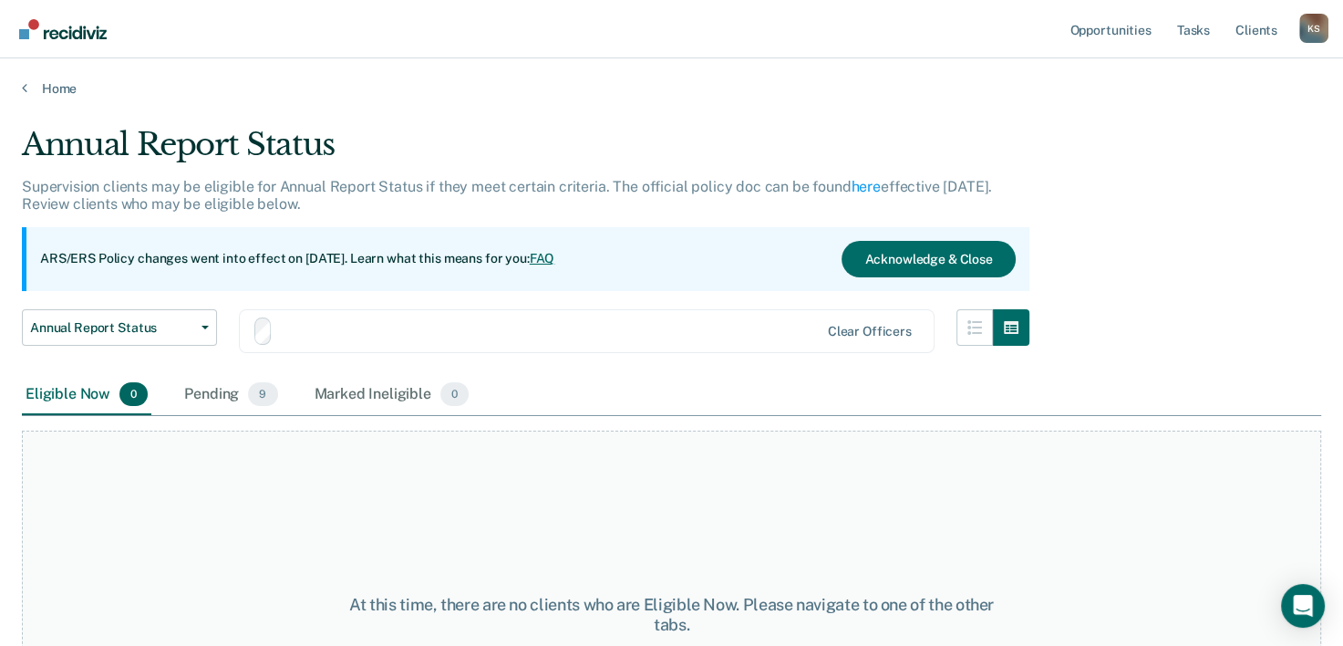
scroll to position [151, 0]
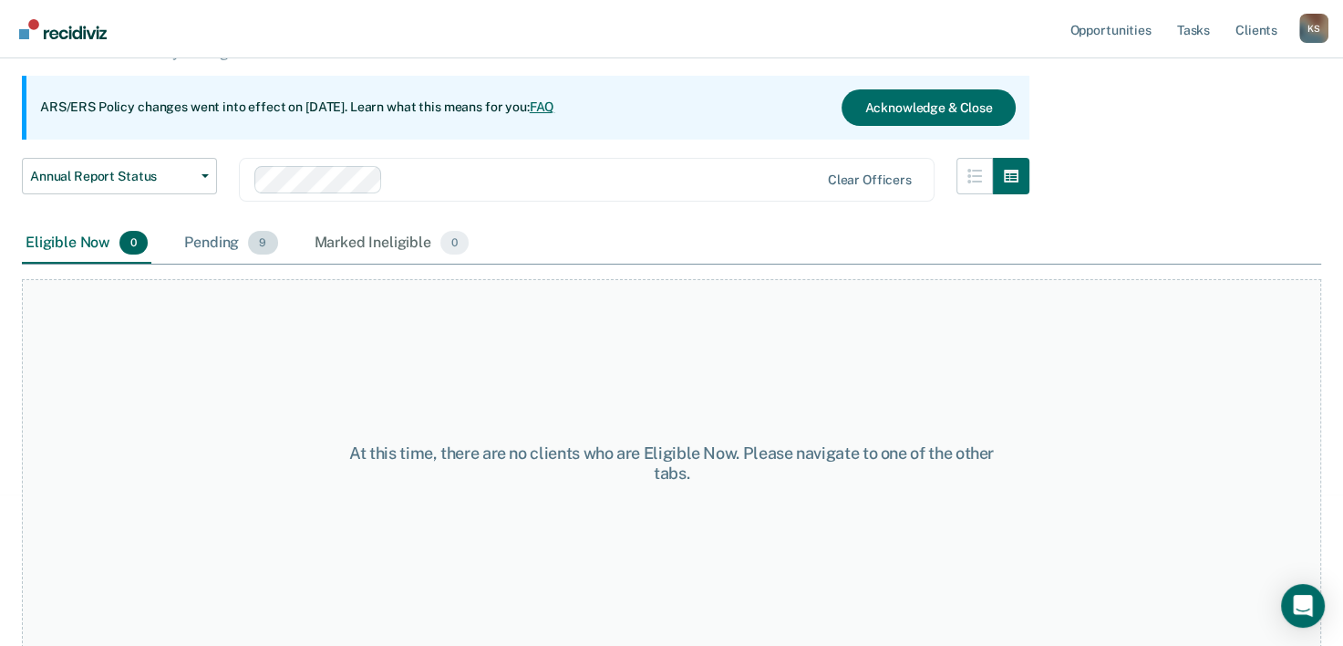
click at [223, 244] on div "Pending 9" at bounding box center [231, 243] width 100 height 40
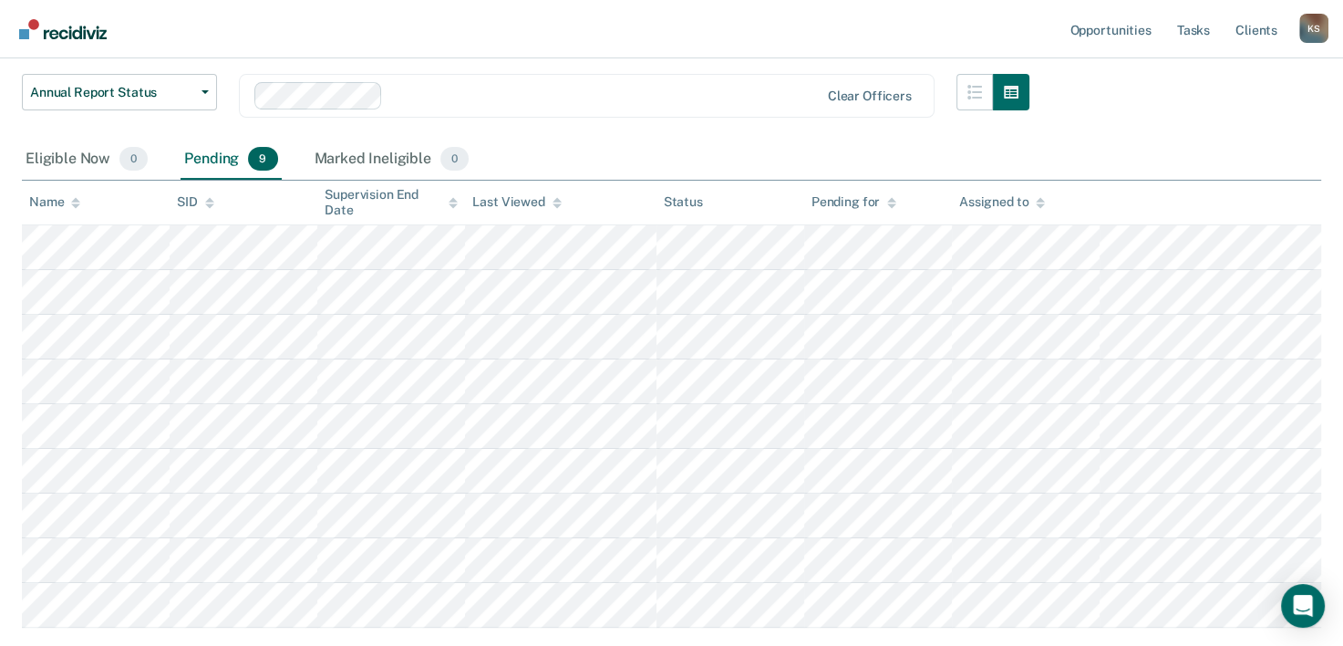
scroll to position [334, 0]
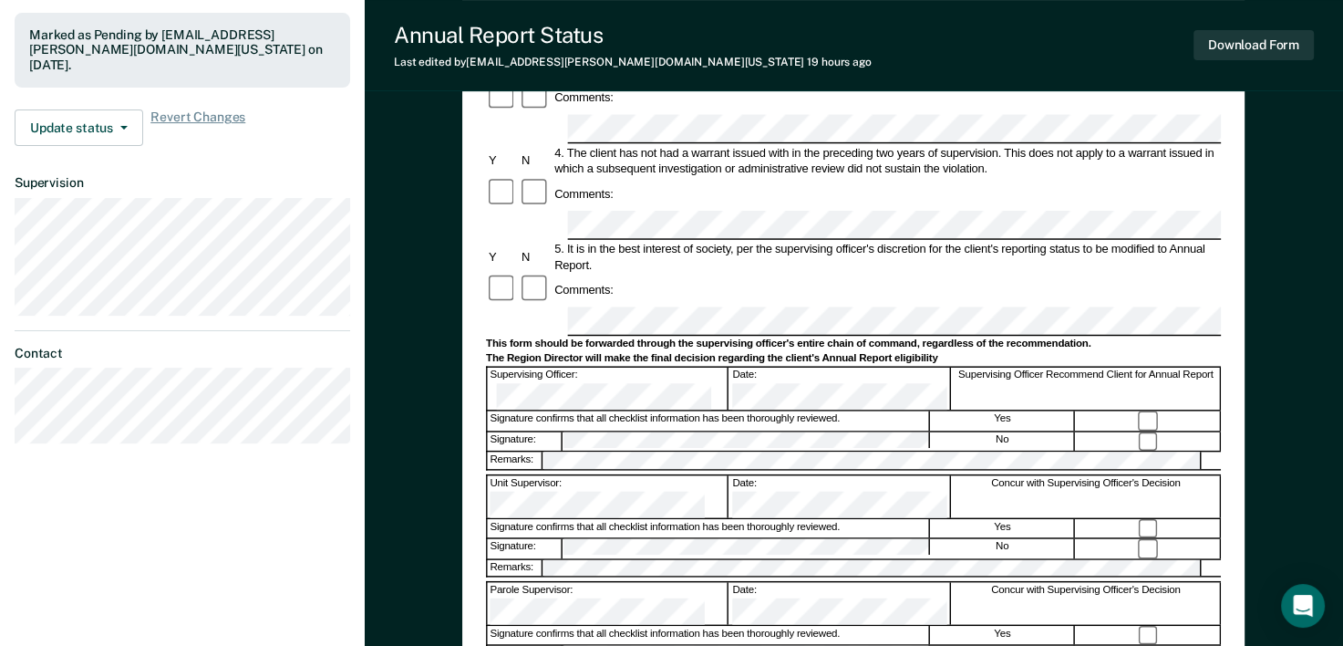
scroll to position [547, 0]
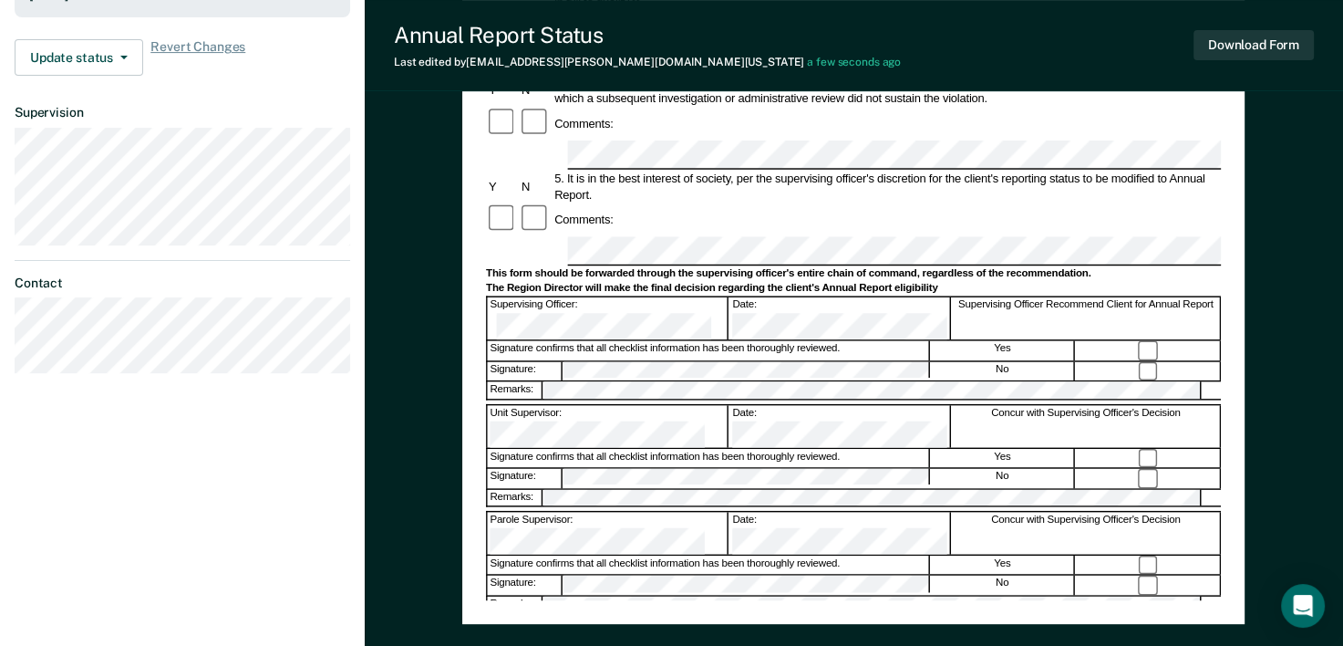
click at [472, 305] on div "Annual Reporting Checklist, Recommendation, and Determination Form Clients who …" at bounding box center [853, 113] width 782 height 1019
click at [511, 512] on div "Parole Supervisor:" at bounding box center [609, 533] width 242 height 42
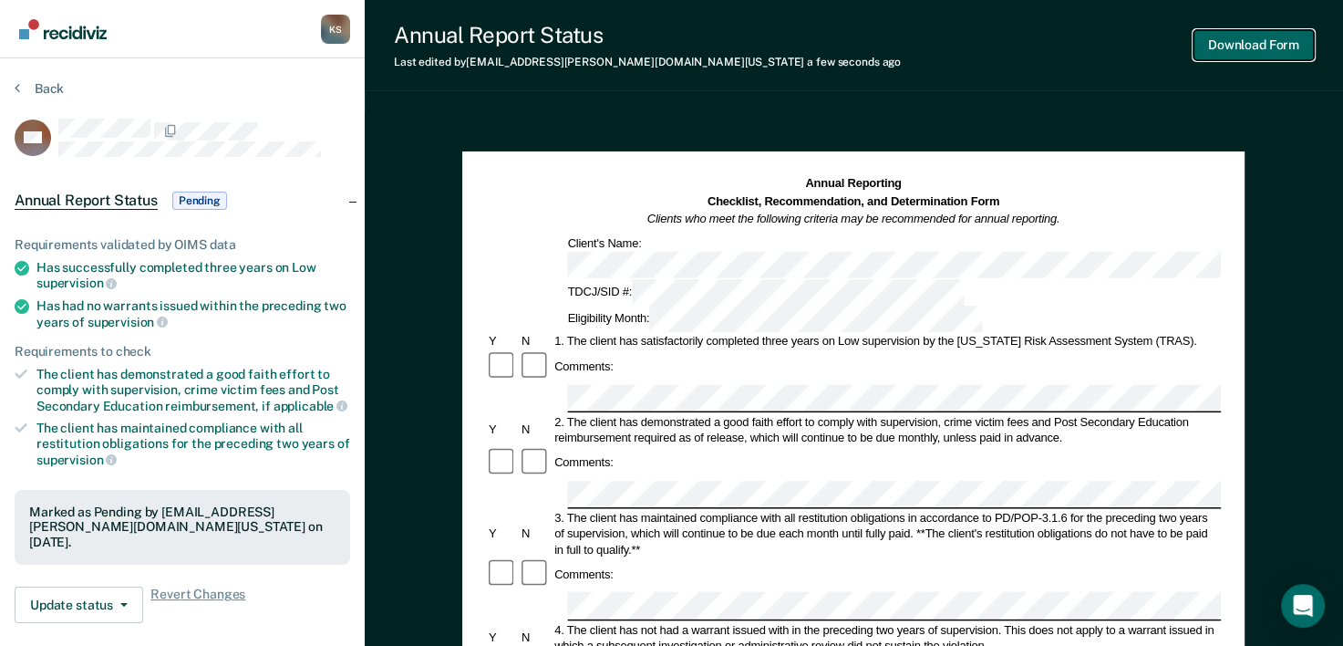
click at [1269, 41] on button "Download Form" at bounding box center [1254, 45] width 120 height 30
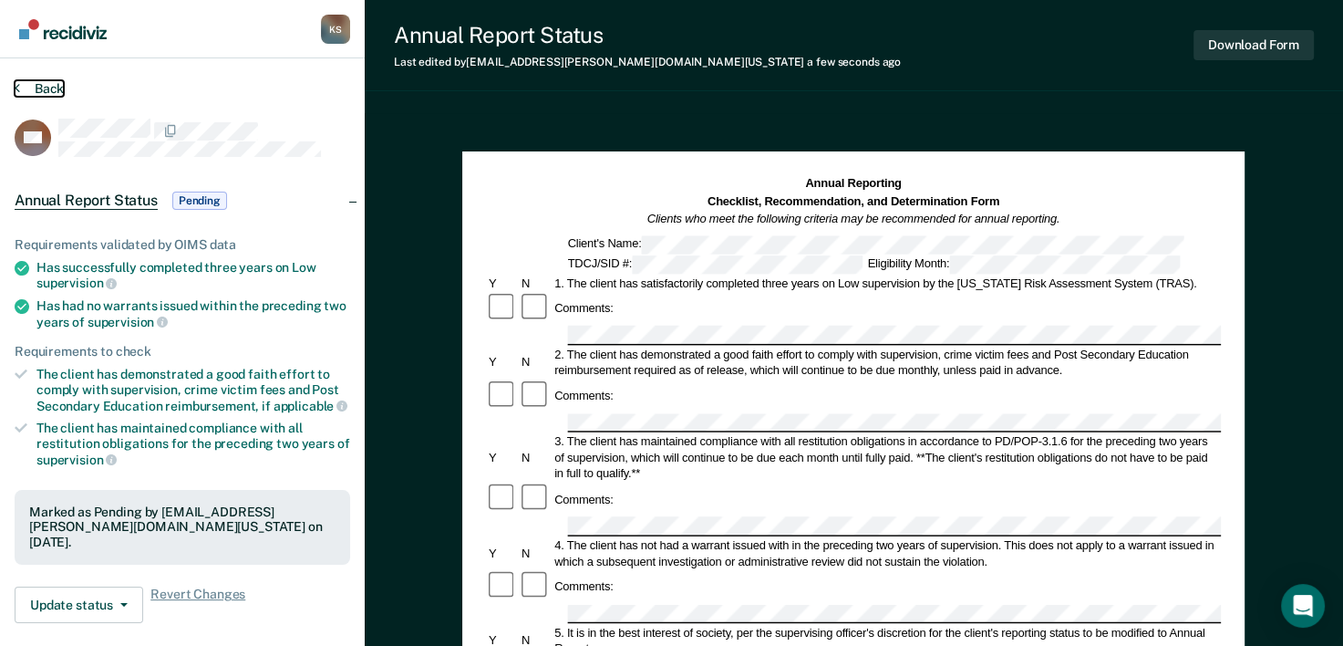
click at [46, 91] on button "Back" at bounding box center [39, 88] width 49 height 16
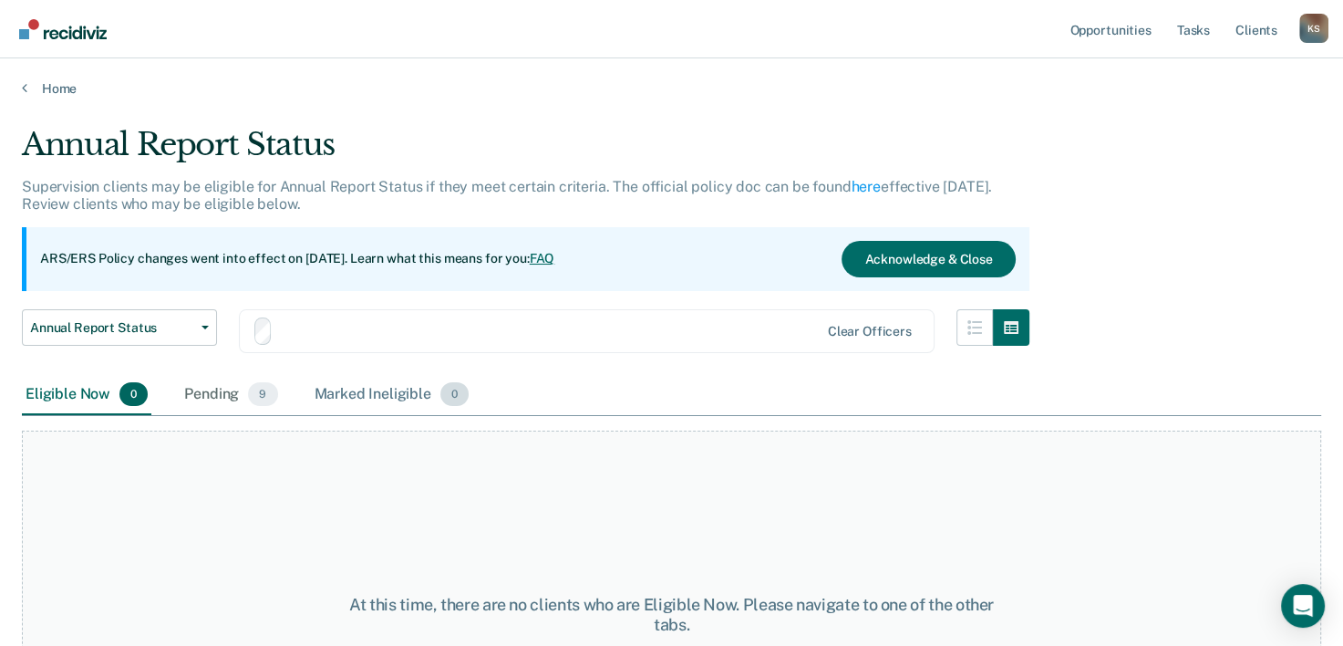
scroll to position [151, 0]
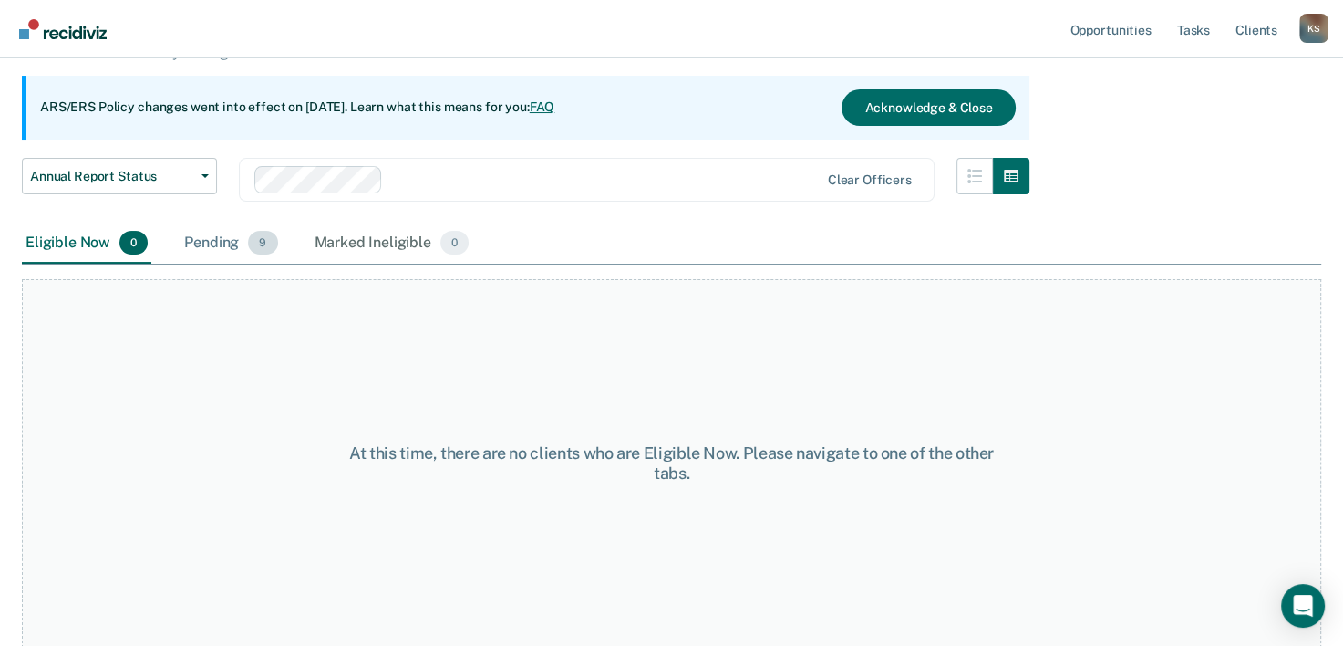
click at [195, 241] on div "Pending 9" at bounding box center [231, 243] width 100 height 40
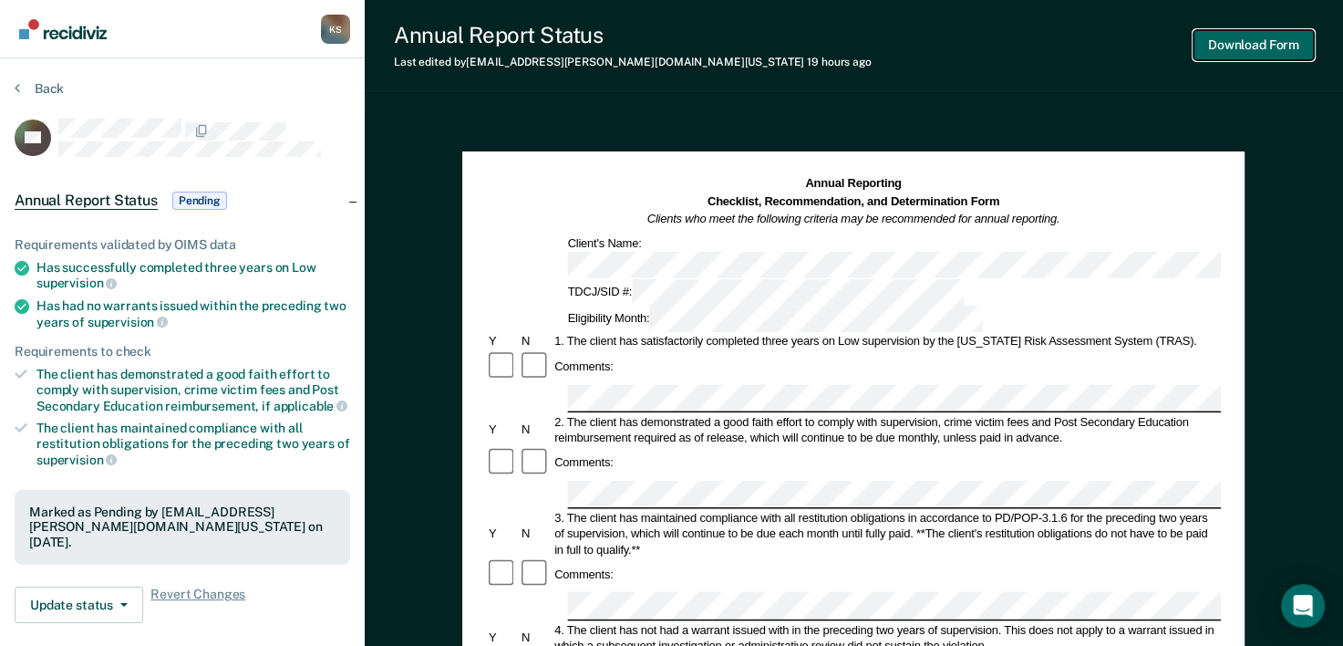
click at [1219, 40] on button "Download Form" at bounding box center [1254, 45] width 120 height 30
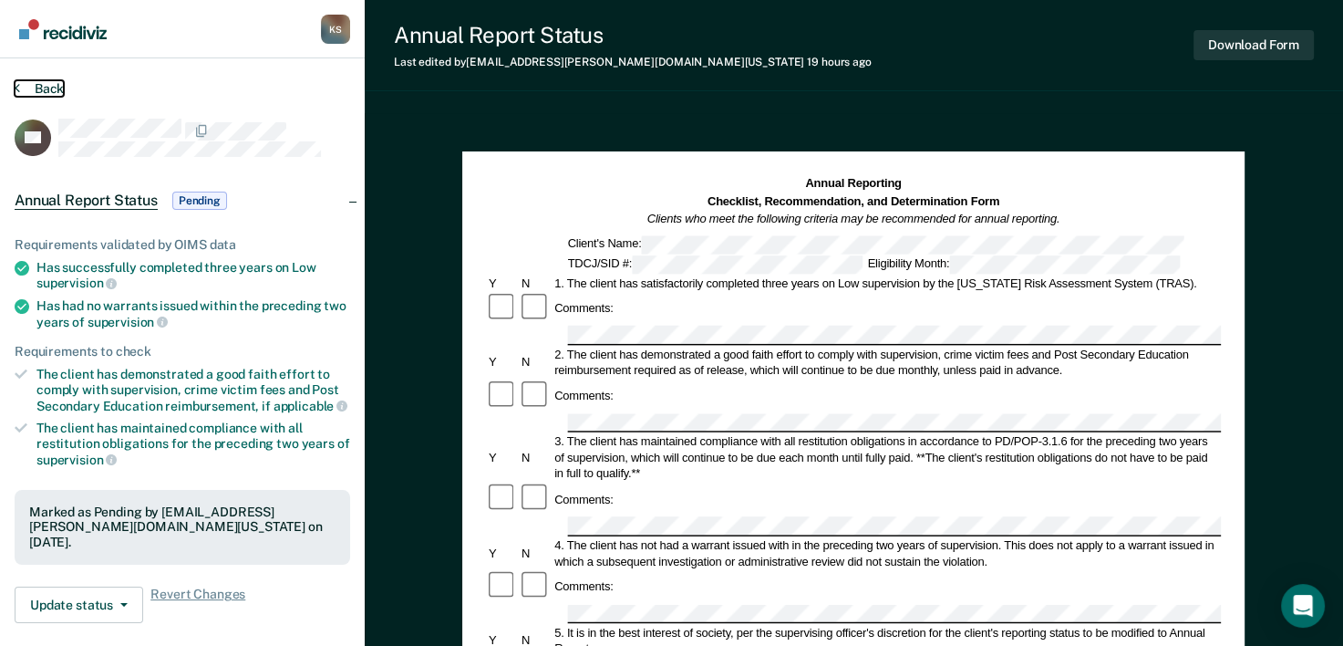
click at [42, 86] on button "Back" at bounding box center [39, 88] width 49 height 16
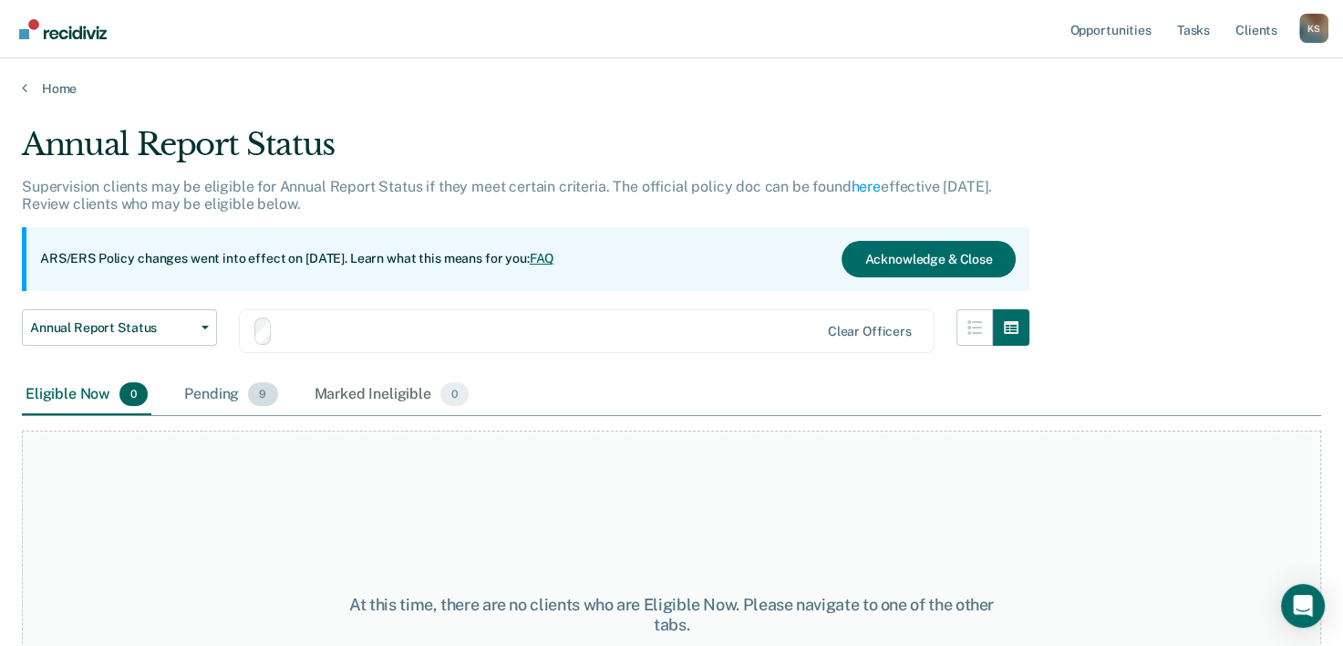
scroll to position [151, 0]
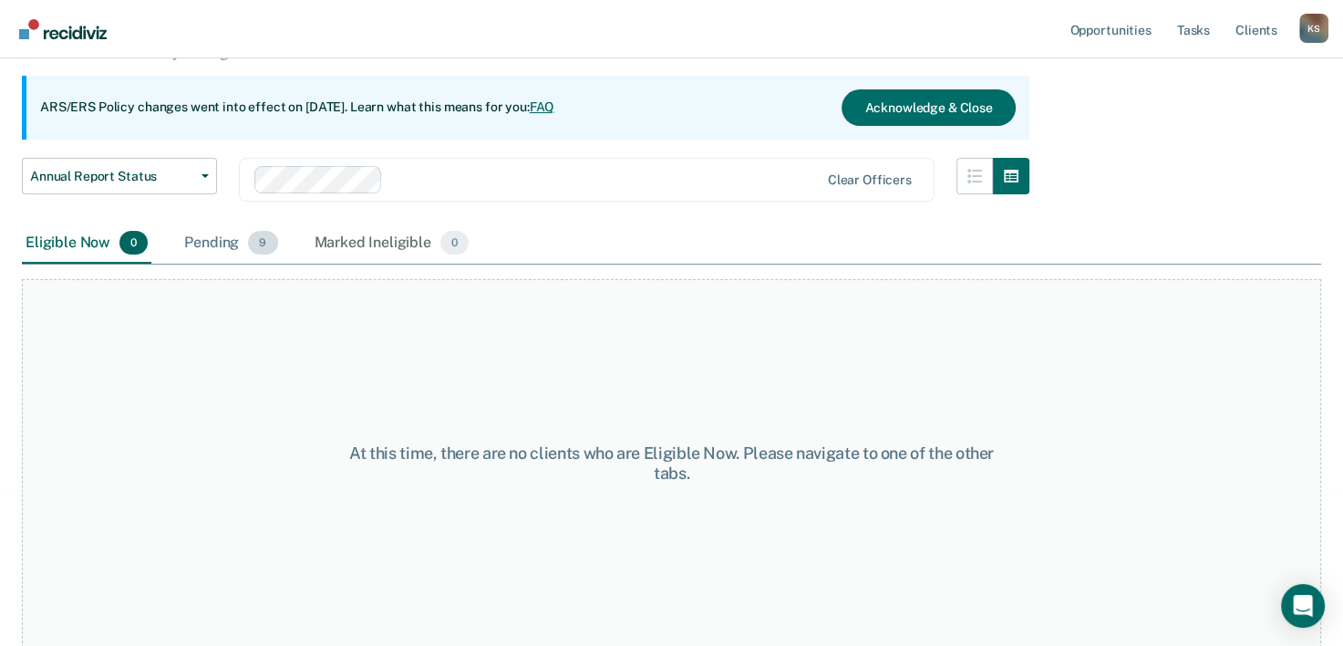
click at [246, 239] on div "Pending 9" at bounding box center [231, 243] width 100 height 40
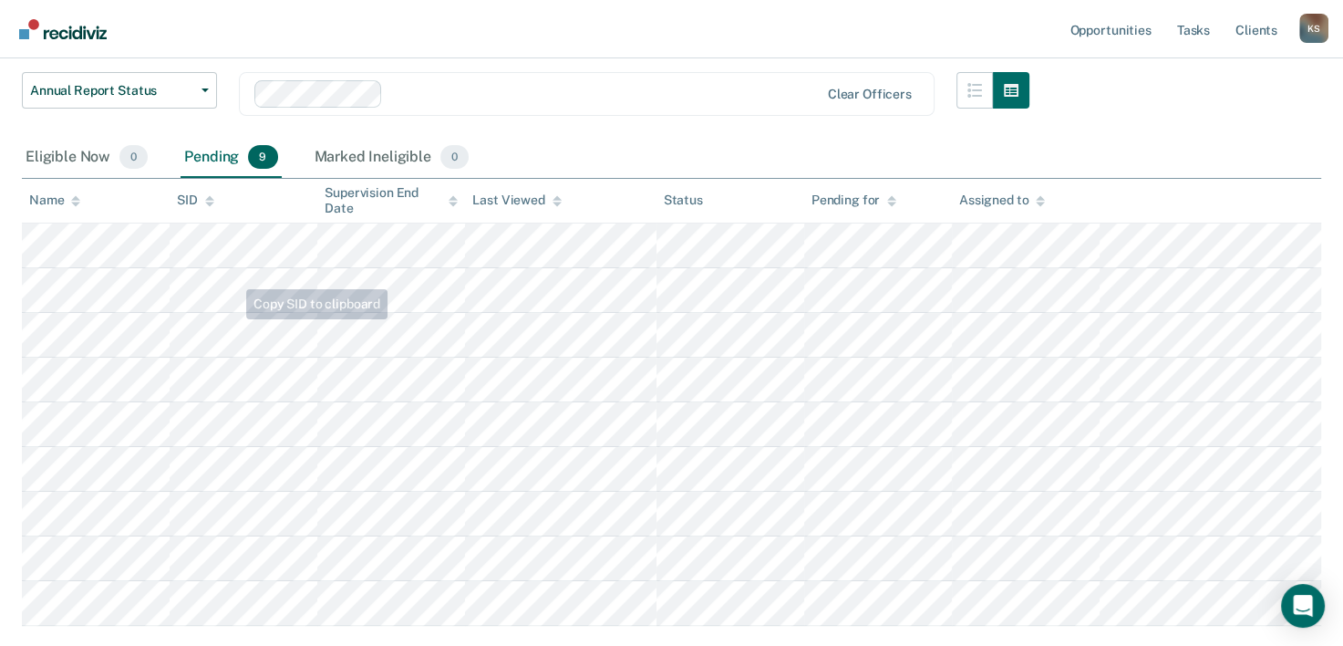
scroll to position [334, 0]
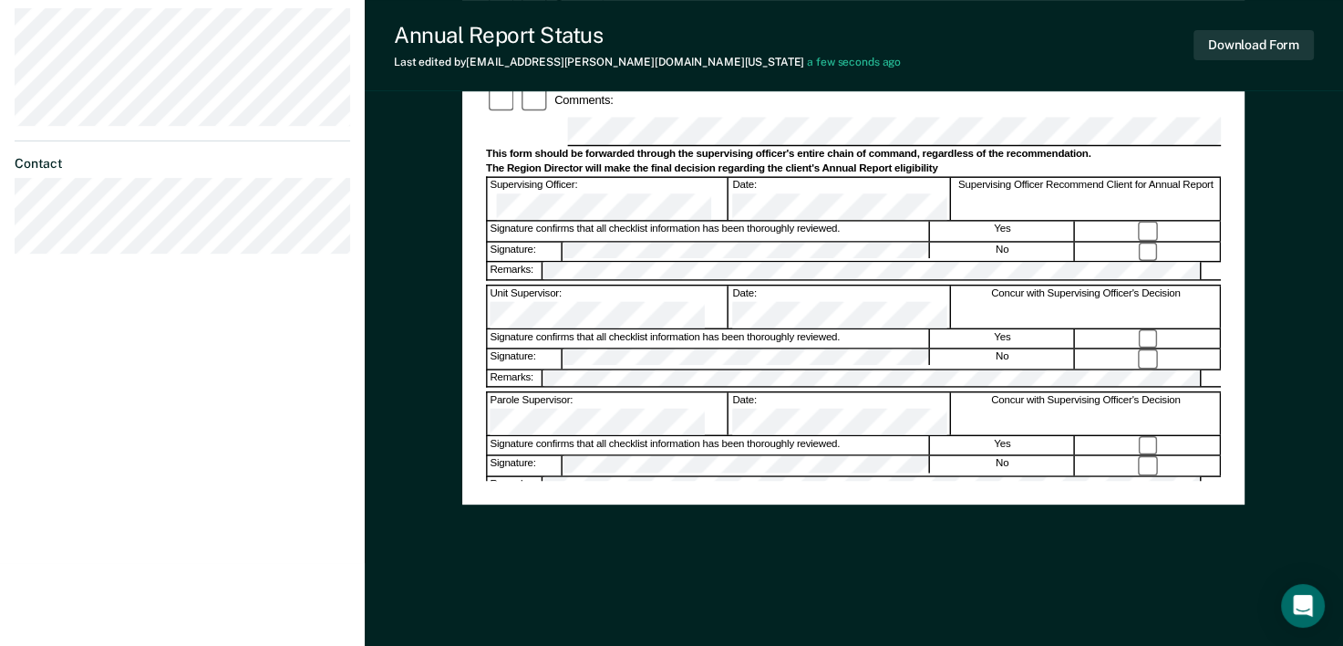
scroll to position [667, 0]
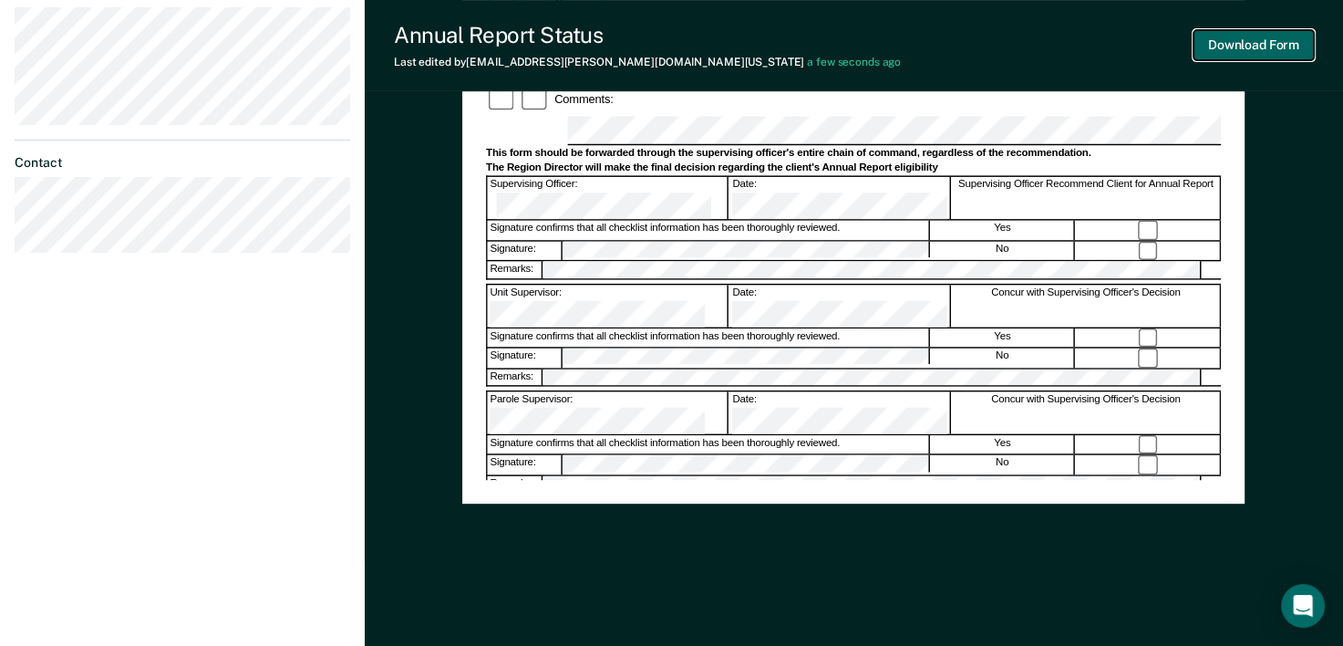
click at [1216, 50] on button "Download Form" at bounding box center [1254, 45] width 120 height 30
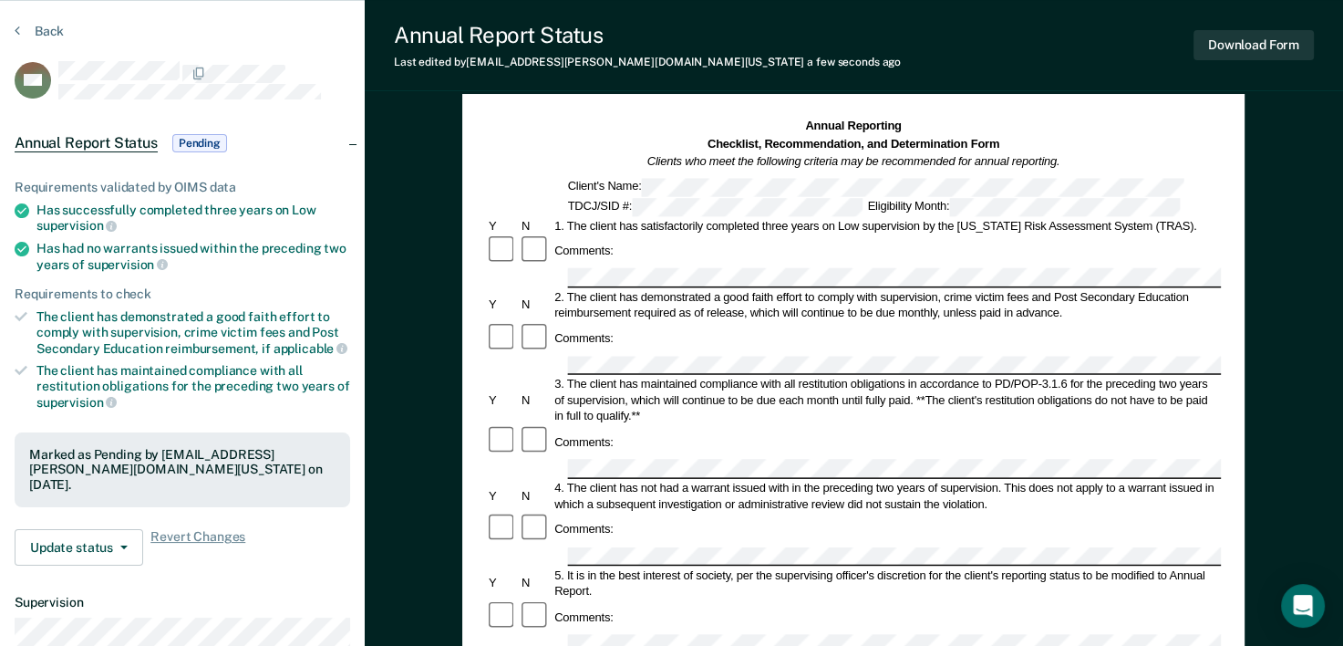
scroll to position [0, 0]
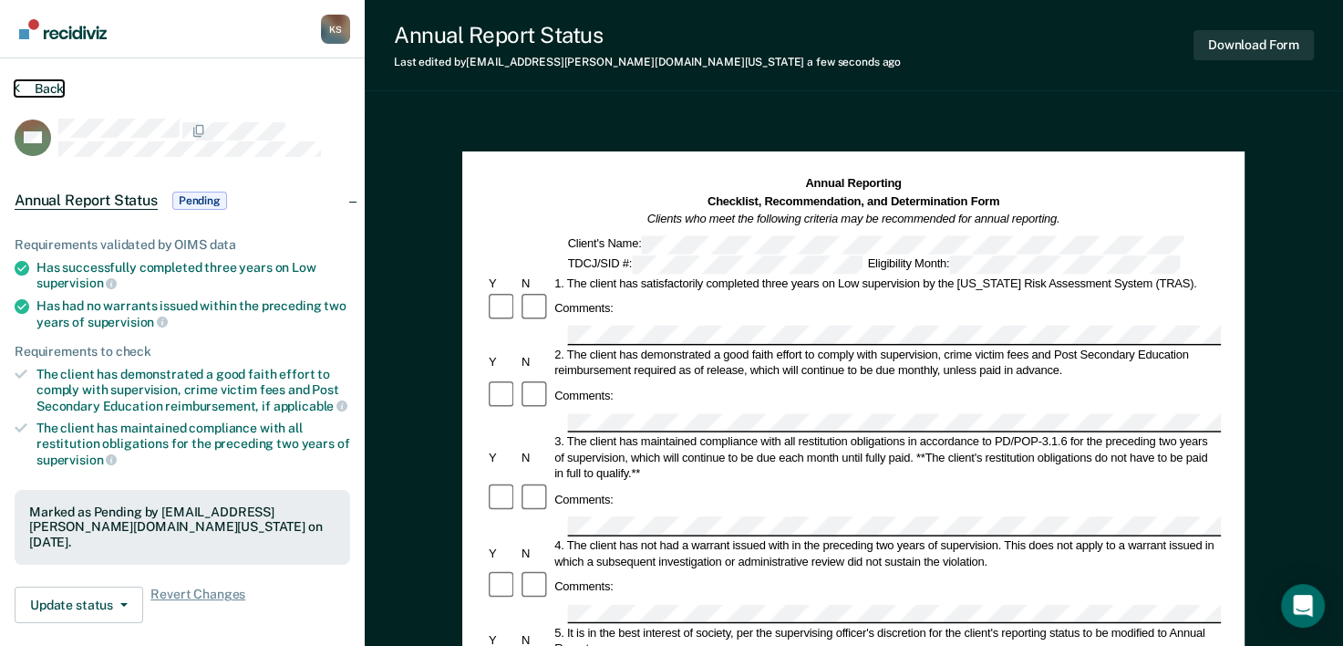
click at [36, 85] on button "Back" at bounding box center [39, 88] width 49 height 16
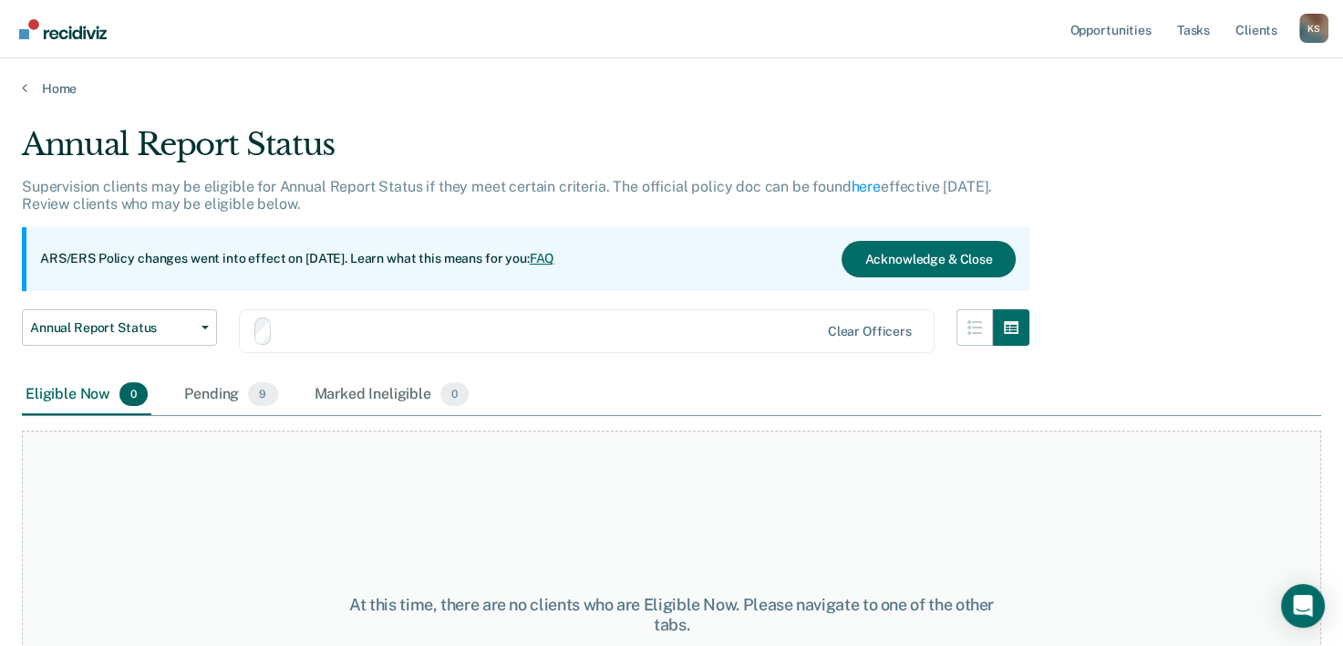
scroll to position [151, 0]
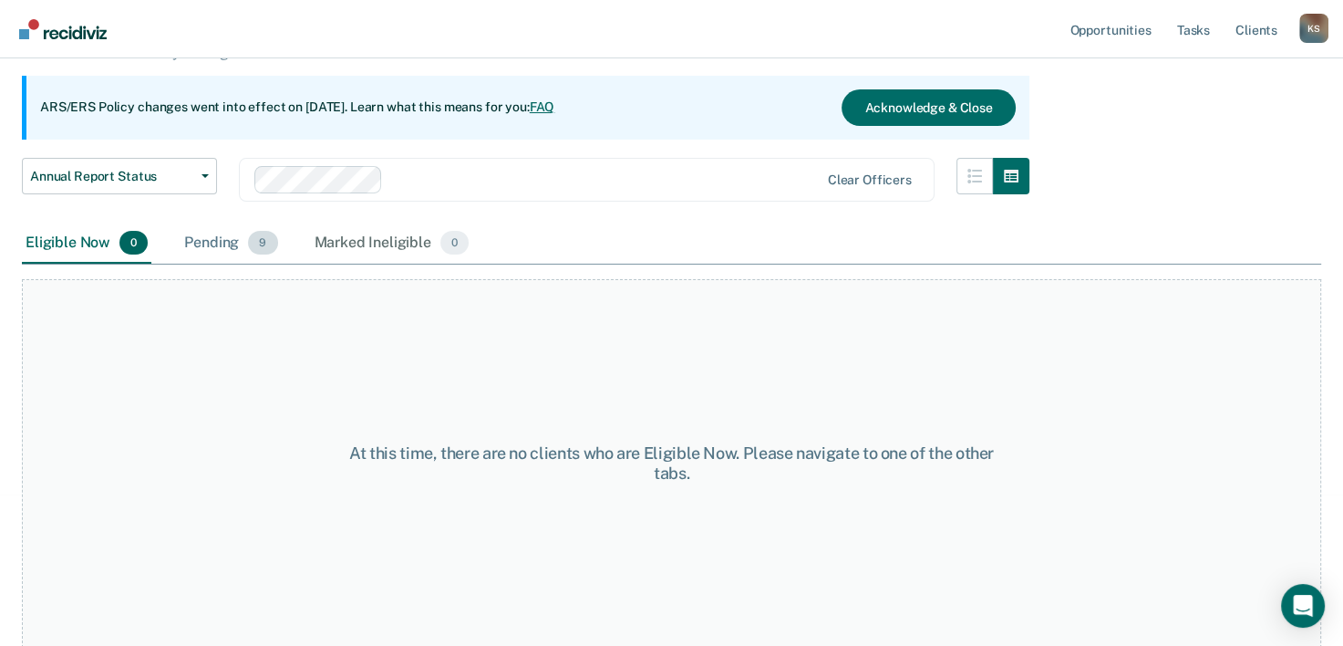
click at [201, 241] on div "Pending 9" at bounding box center [231, 243] width 100 height 40
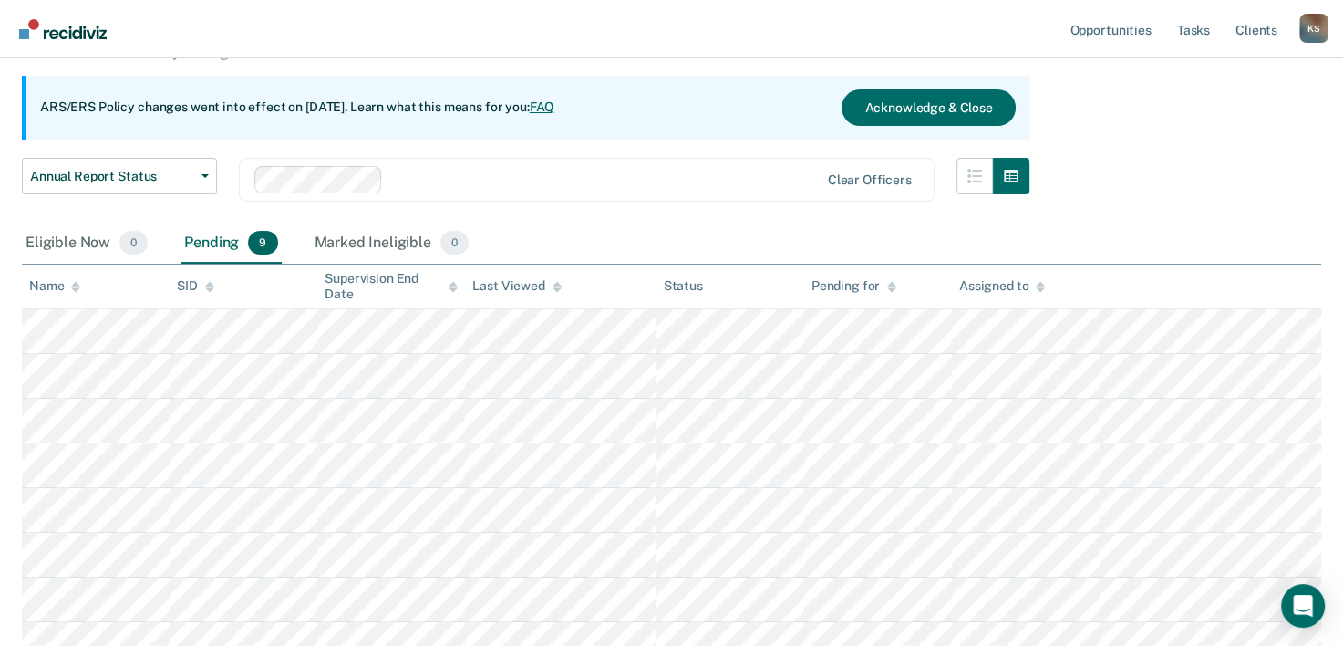
scroll to position [334, 0]
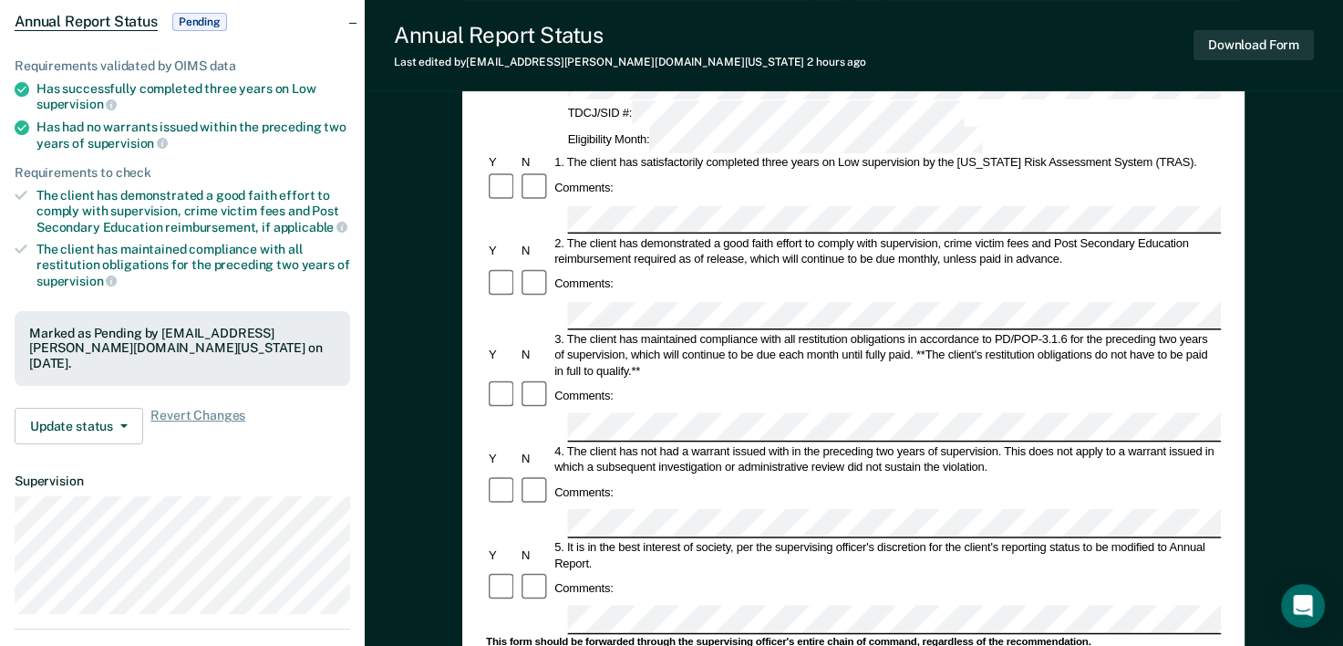
scroll to position [365, 0]
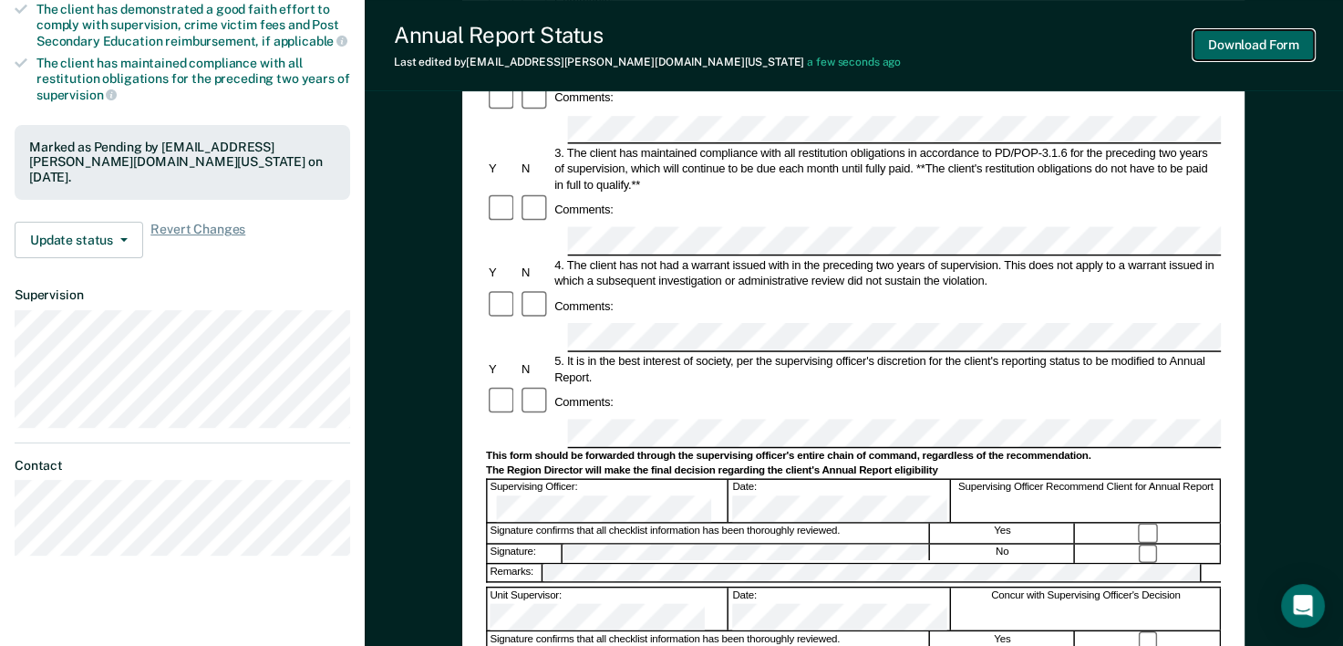
click at [1216, 43] on button "Download Form" at bounding box center [1254, 45] width 120 height 30
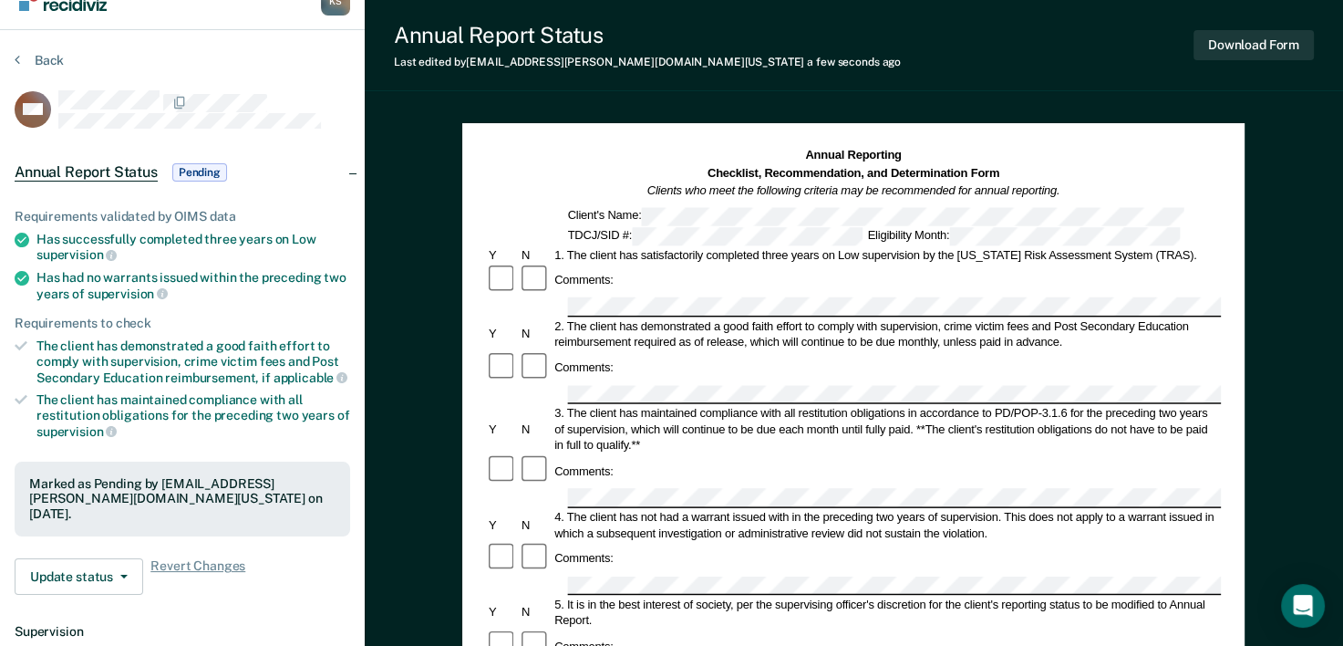
scroll to position [0, 0]
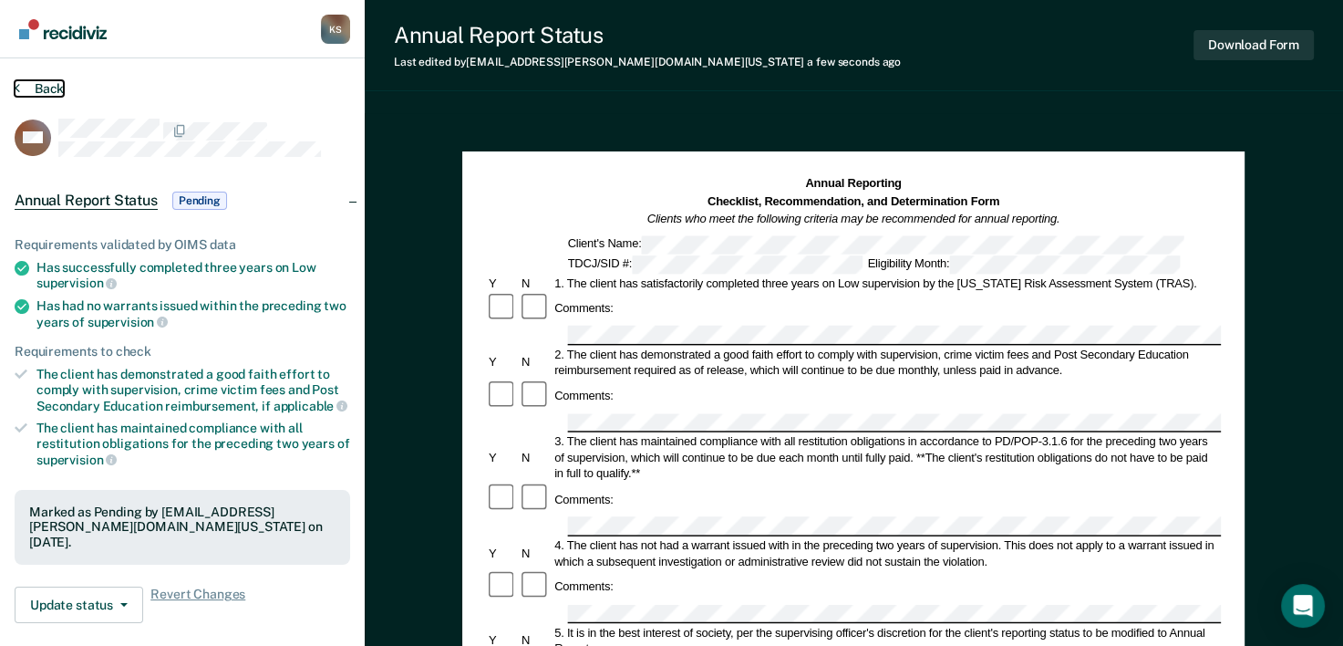
click at [47, 84] on button "Back" at bounding box center [39, 88] width 49 height 16
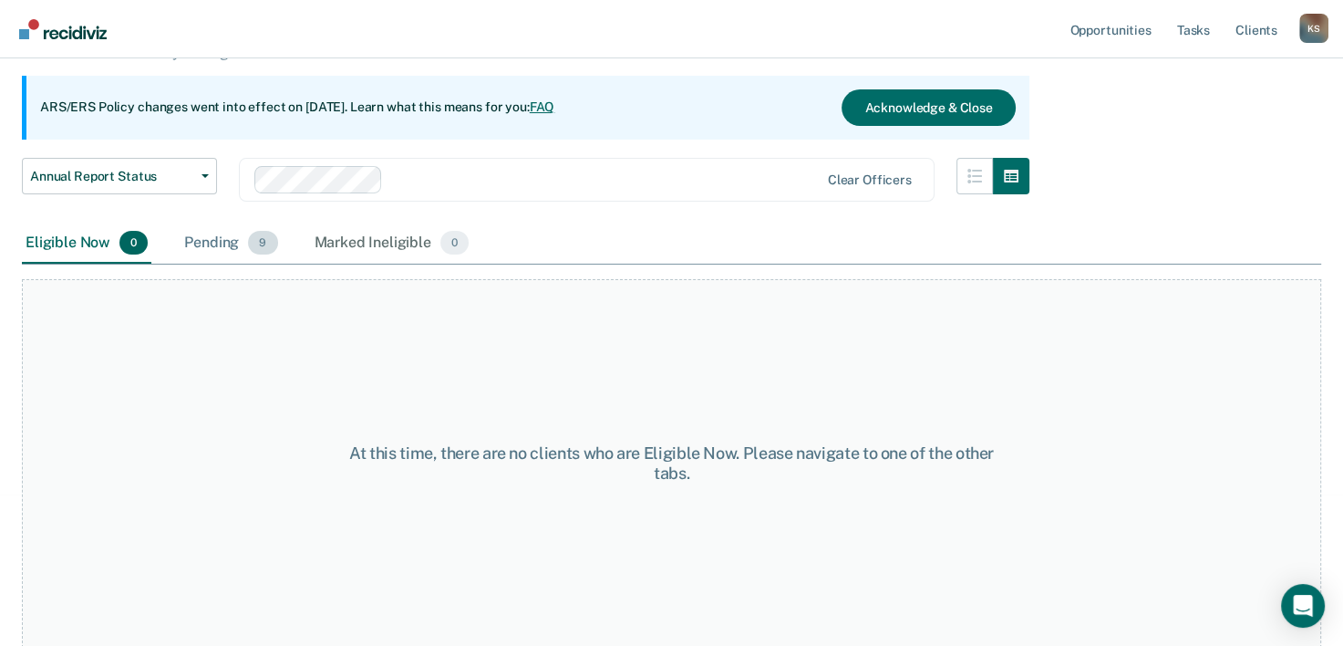
click at [197, 233] on div "Pending 9" at bounding box center [231, 243] width 100 height 40
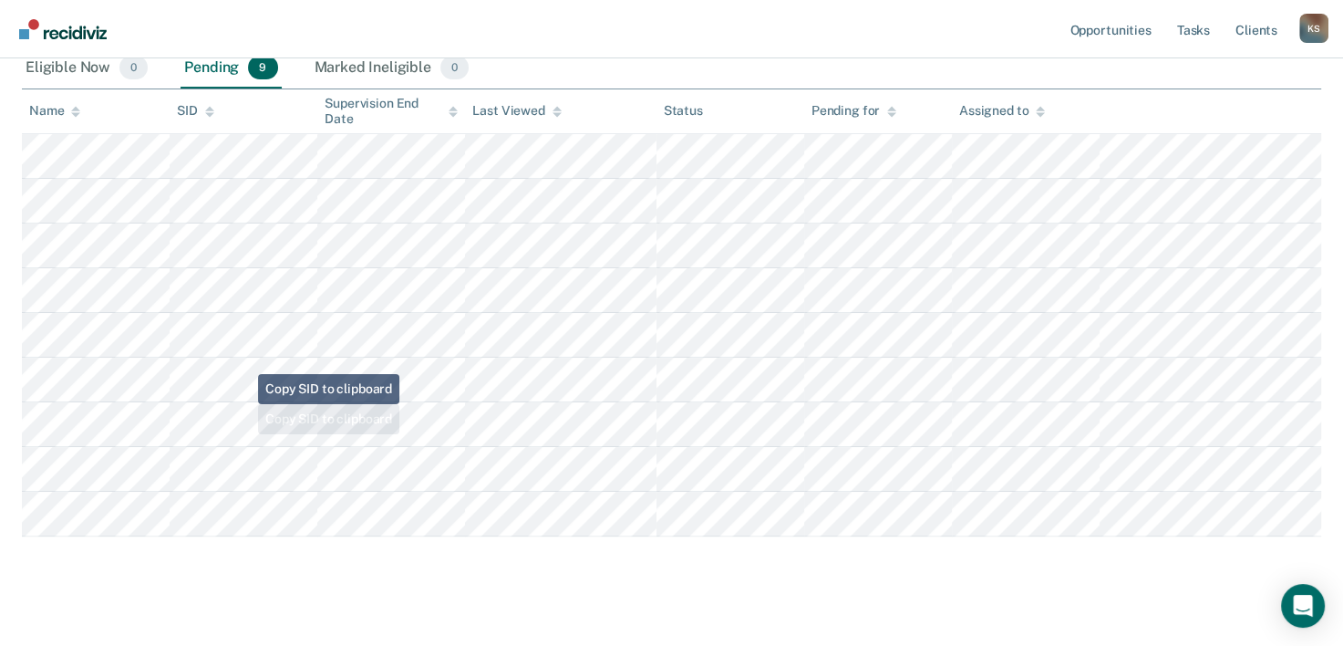
scroll to position [347, 0]
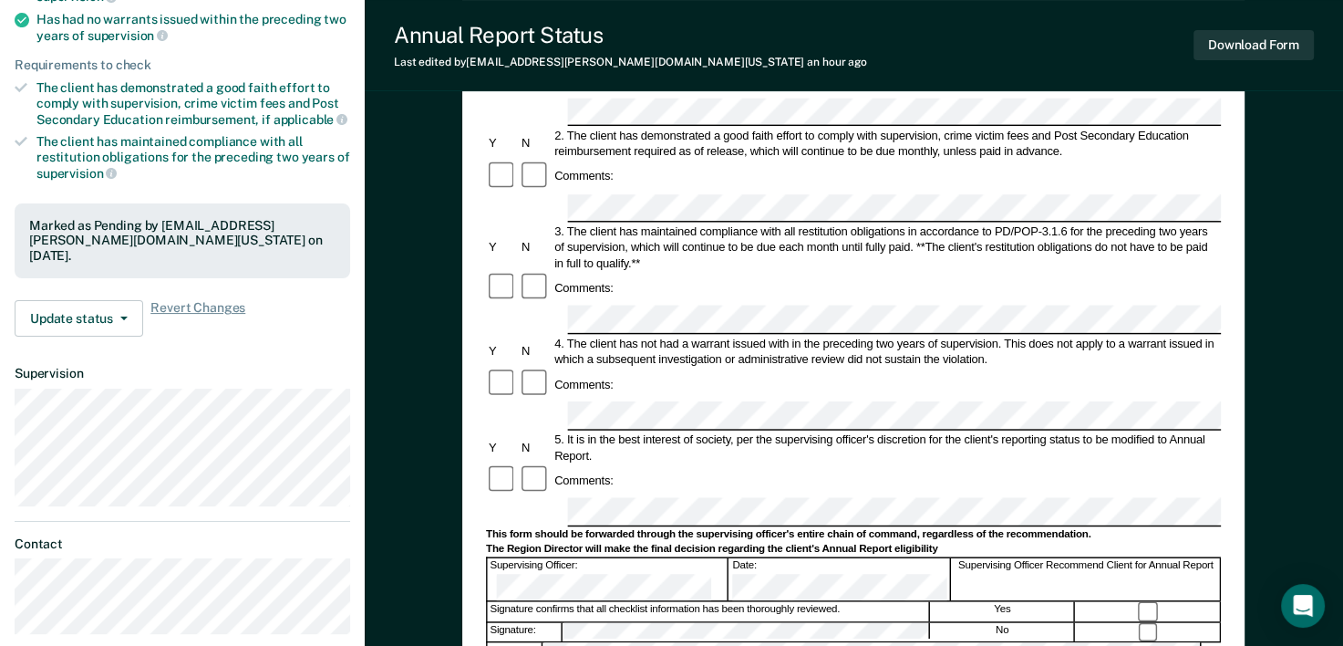
scroll to position [365, 0]
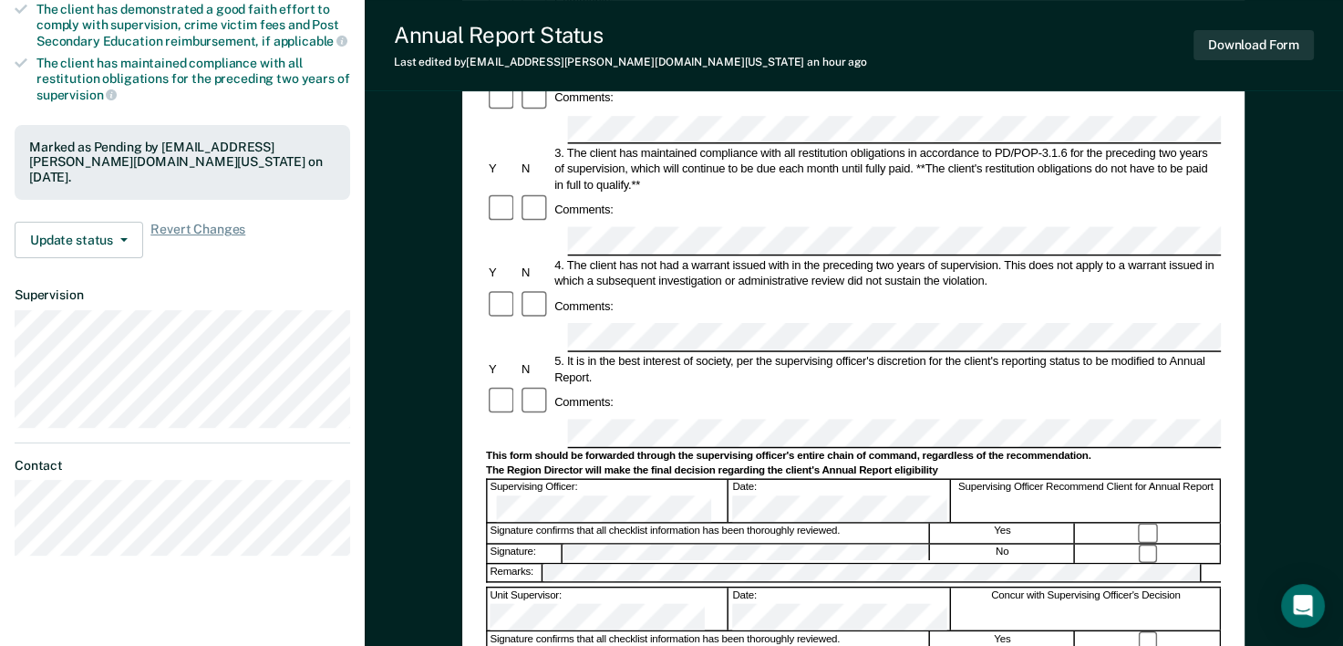
click at [1282, 47] on button "Download Form" at bounding box center [1254, 45] width 120 height 30
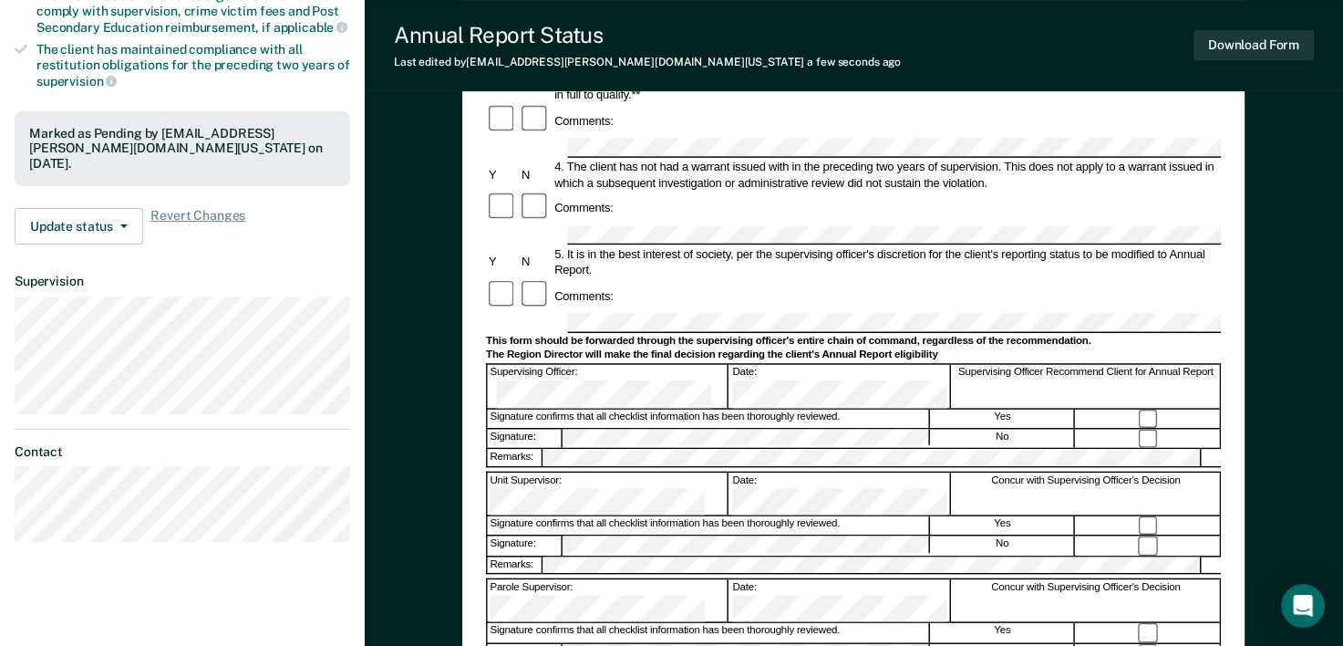
scroll to position [0, 0]
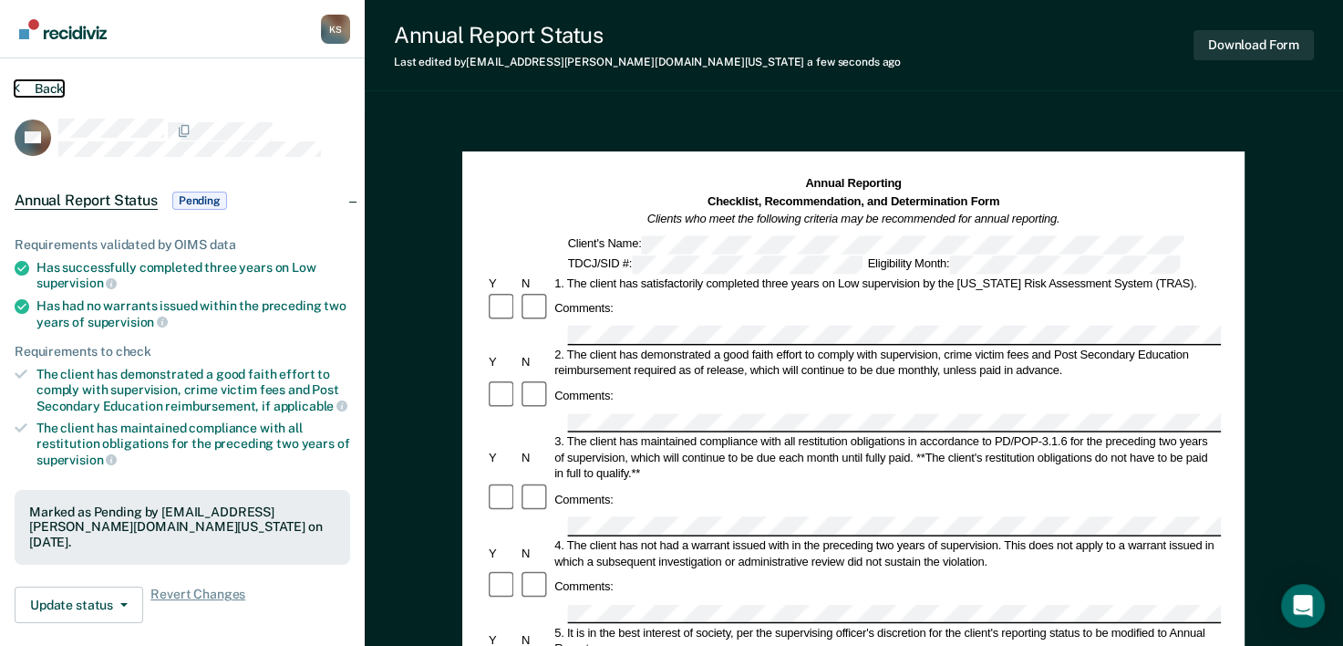
click at [26, 88] on button "Back" at bounding box center [39, 88] width 49 height 16
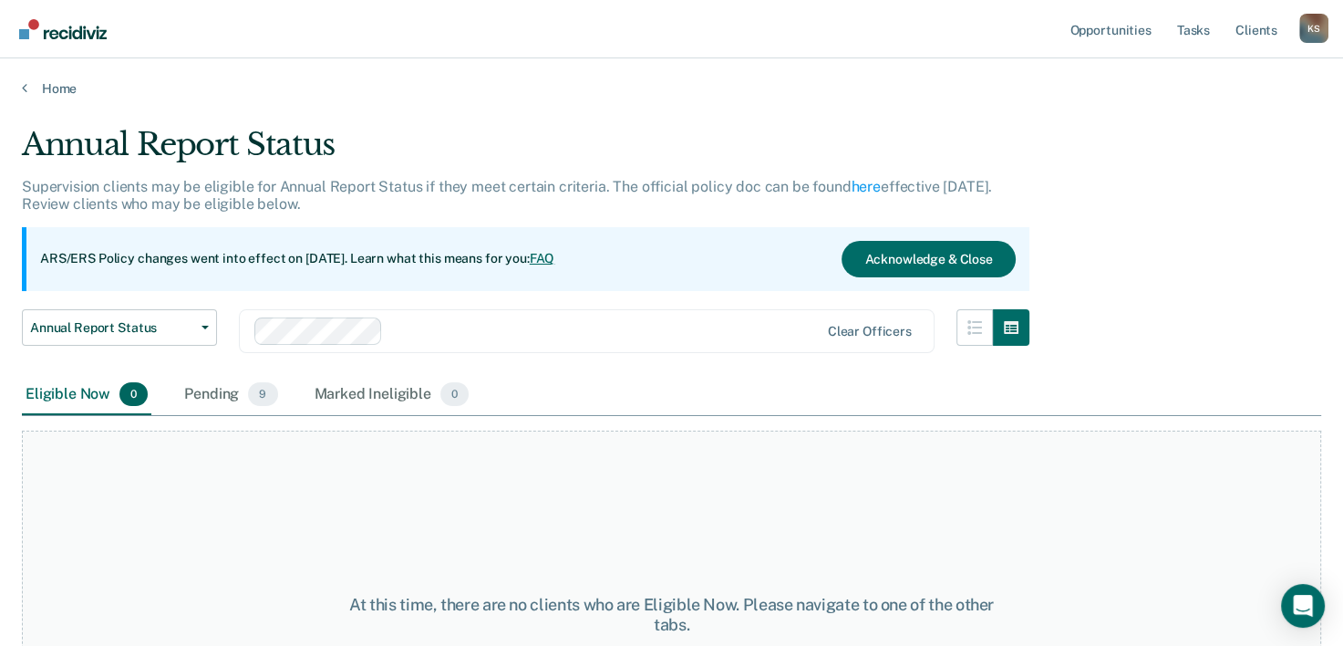
scroll to position [151, 0]
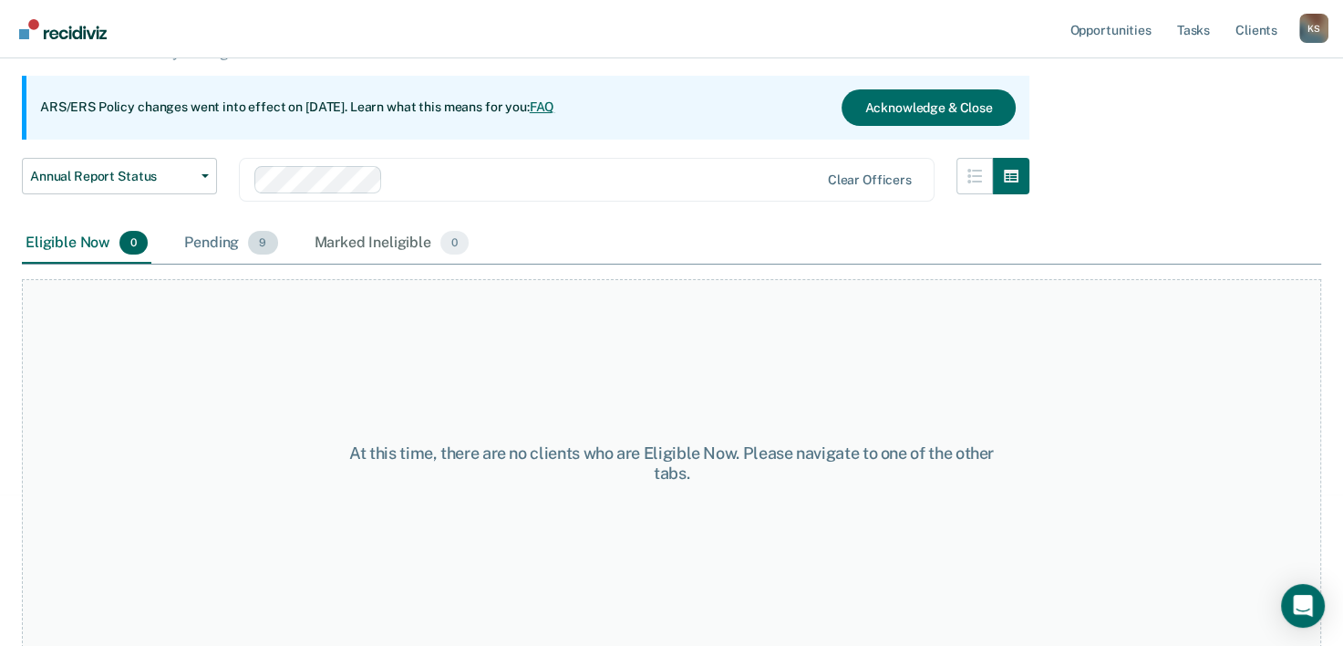
click at [253, 244] on span "9" at bounding box center [262, 243] width 29 height 24
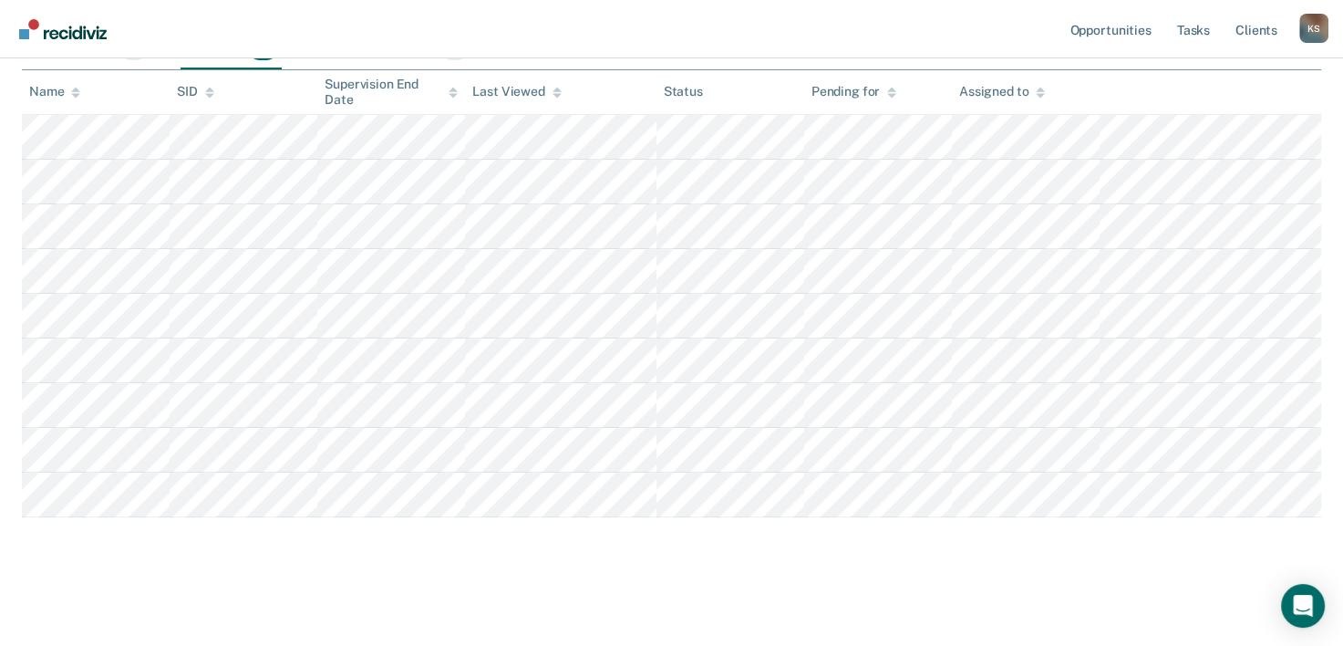
scroll to position [347, 0]
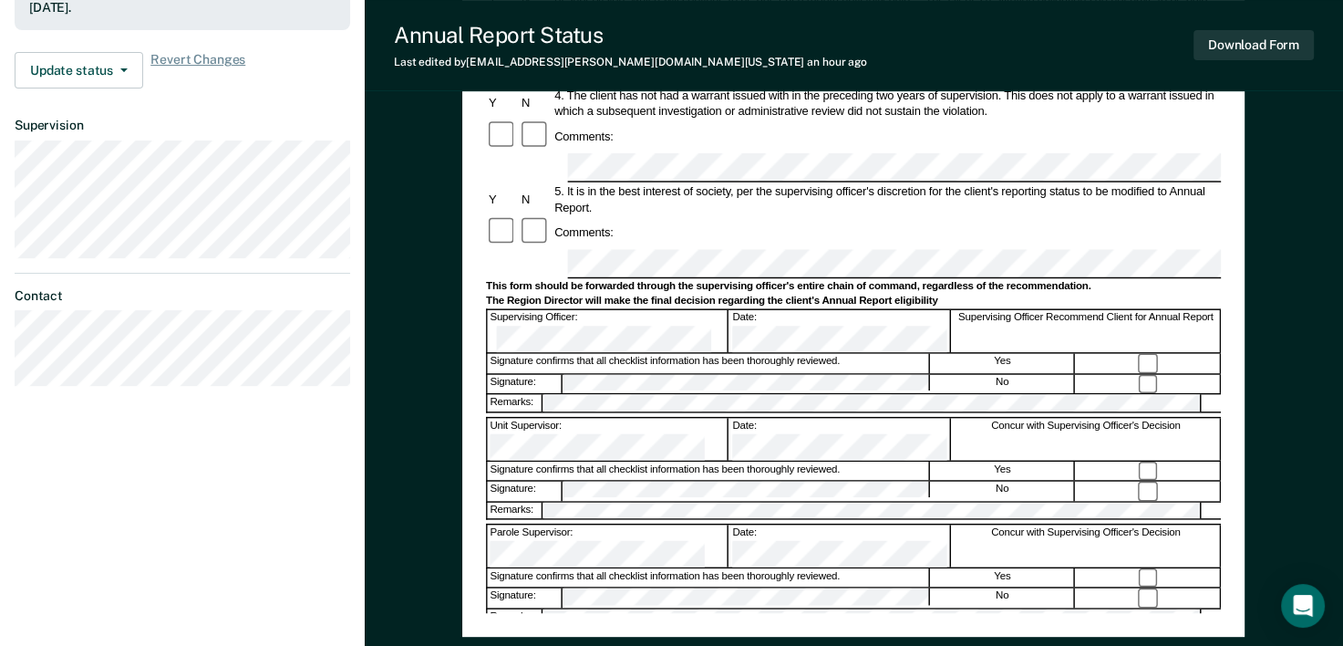
scroll to position [456, 0]
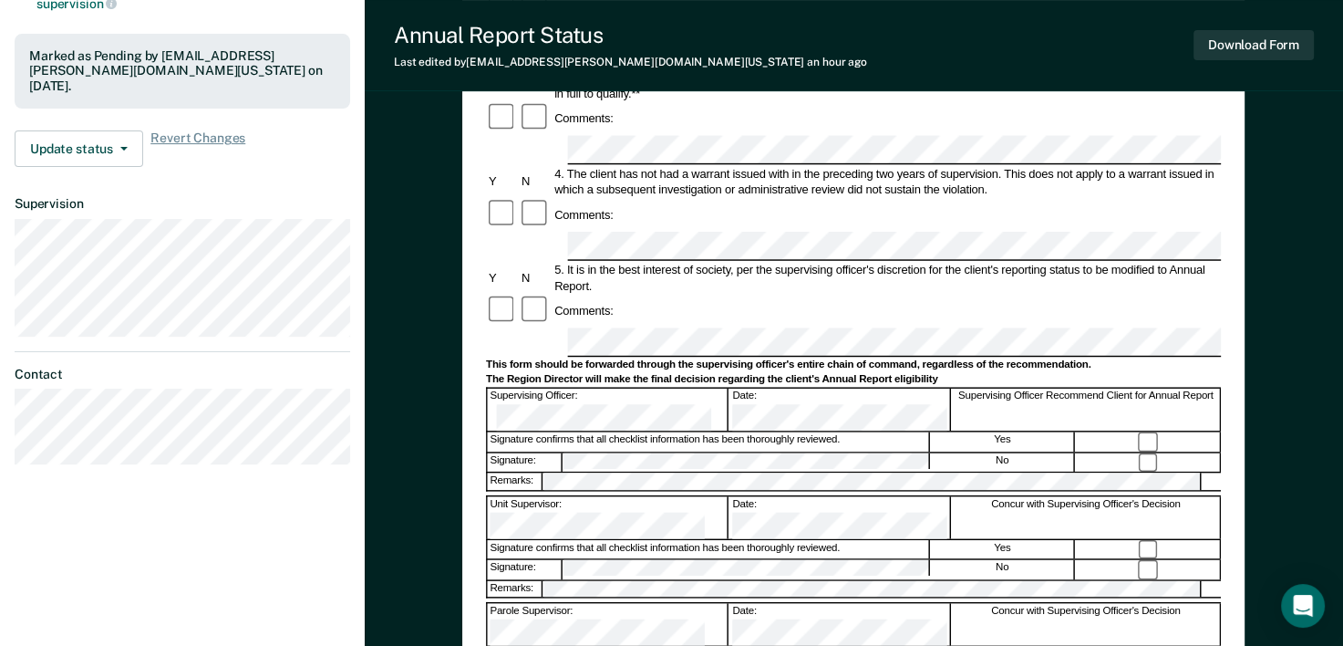
click at [627, 597] on div at bounding box center [853, 599] width 735 height 4
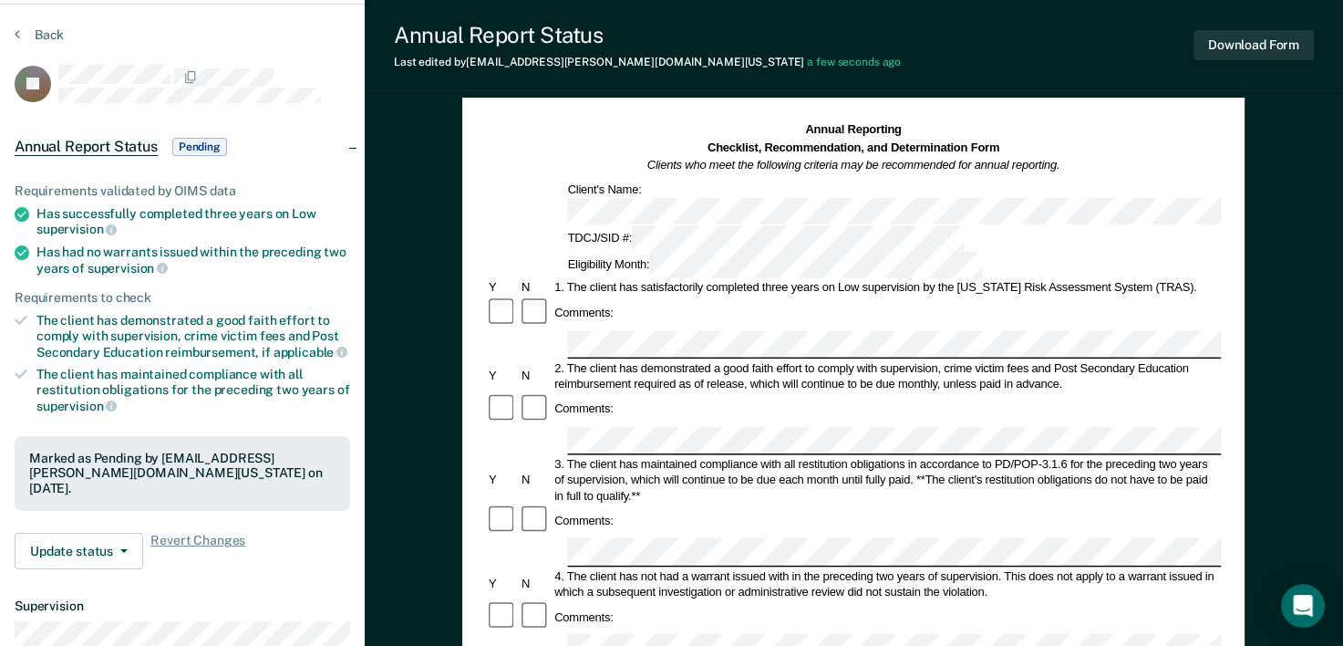
scroll to position [0, 0]
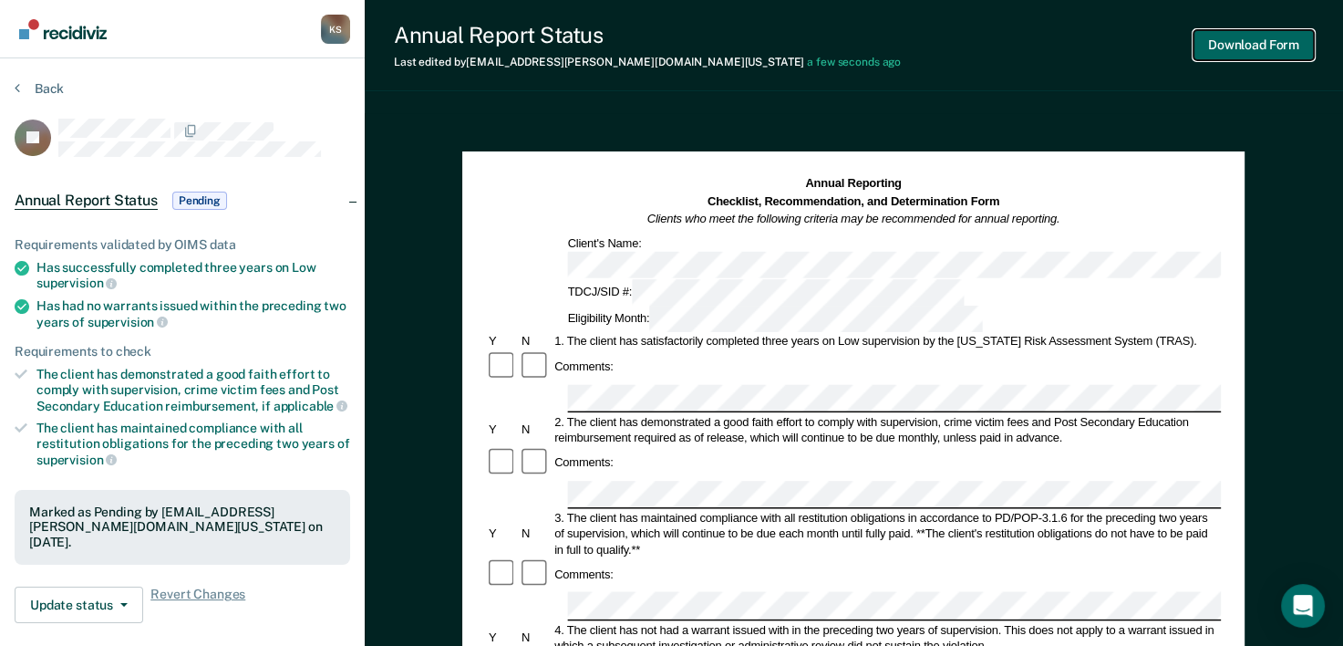
click at [1263, 48] on button "Download Form" at bounding box center [1254, 45] width 120 height 30
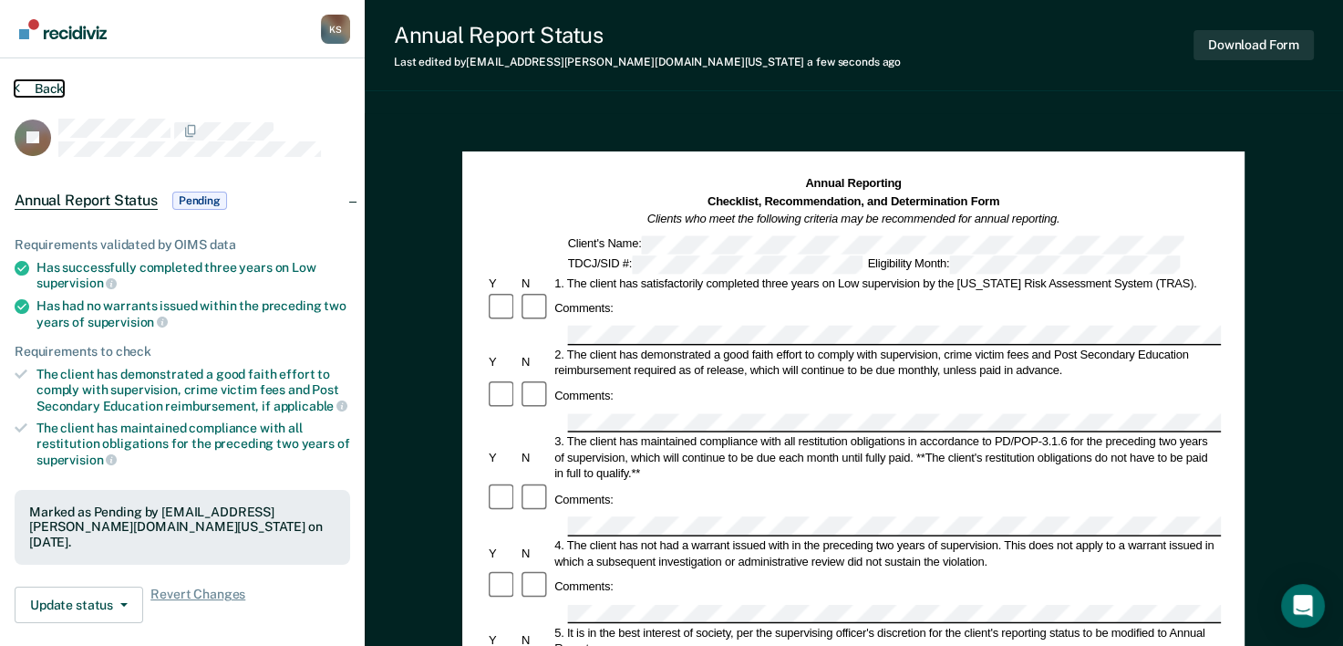
click at [58, 79] on section "Back JR Annual Report Status Pending Requirements validated by OIMS data Has su…" at bounding box center [182, 507] width 365 height 898
